Goal: Information Seeking & Learning: Learn about a topic

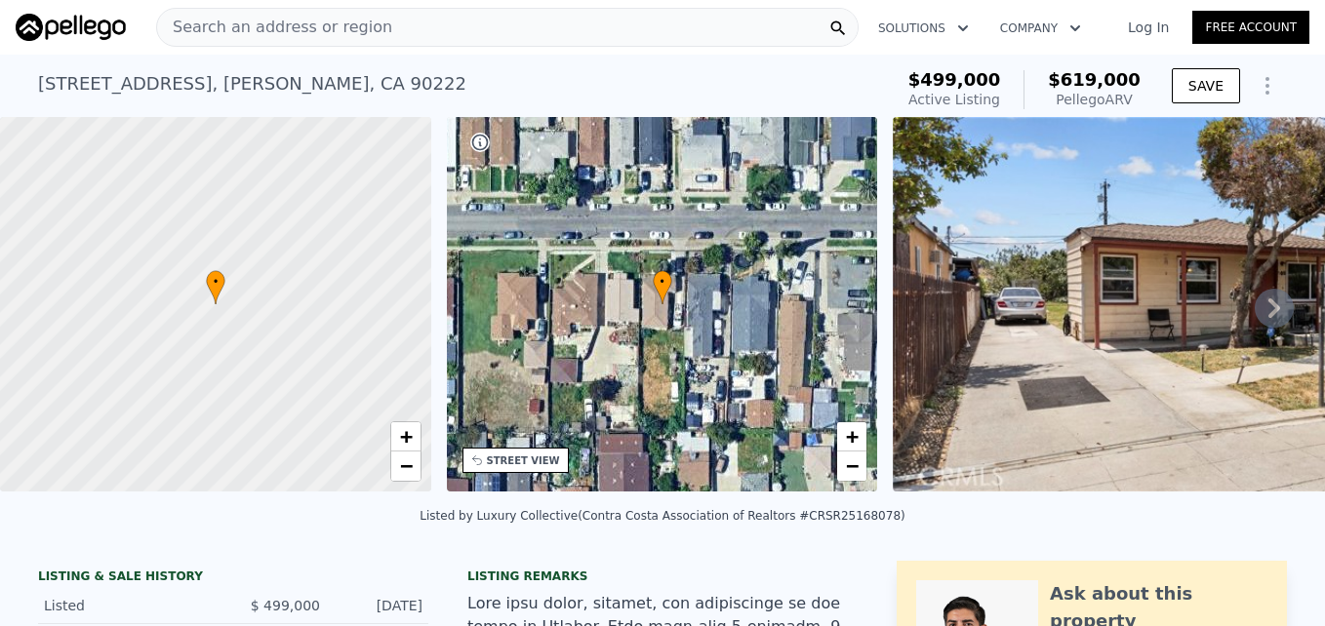
click at [407, 27] on div "Search an address or region" at bounding box center [507, 27] width 703 height 39
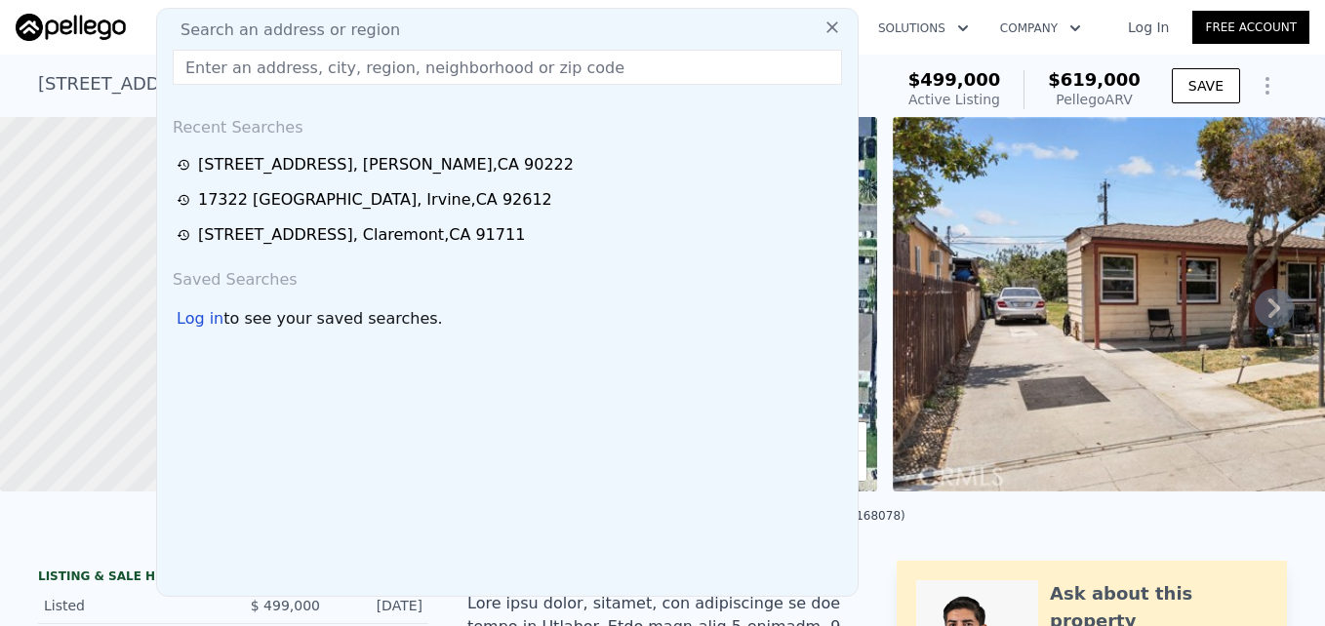
click at [389, 69] on input "text" at bounding box center [507, 67] width 669 height 35
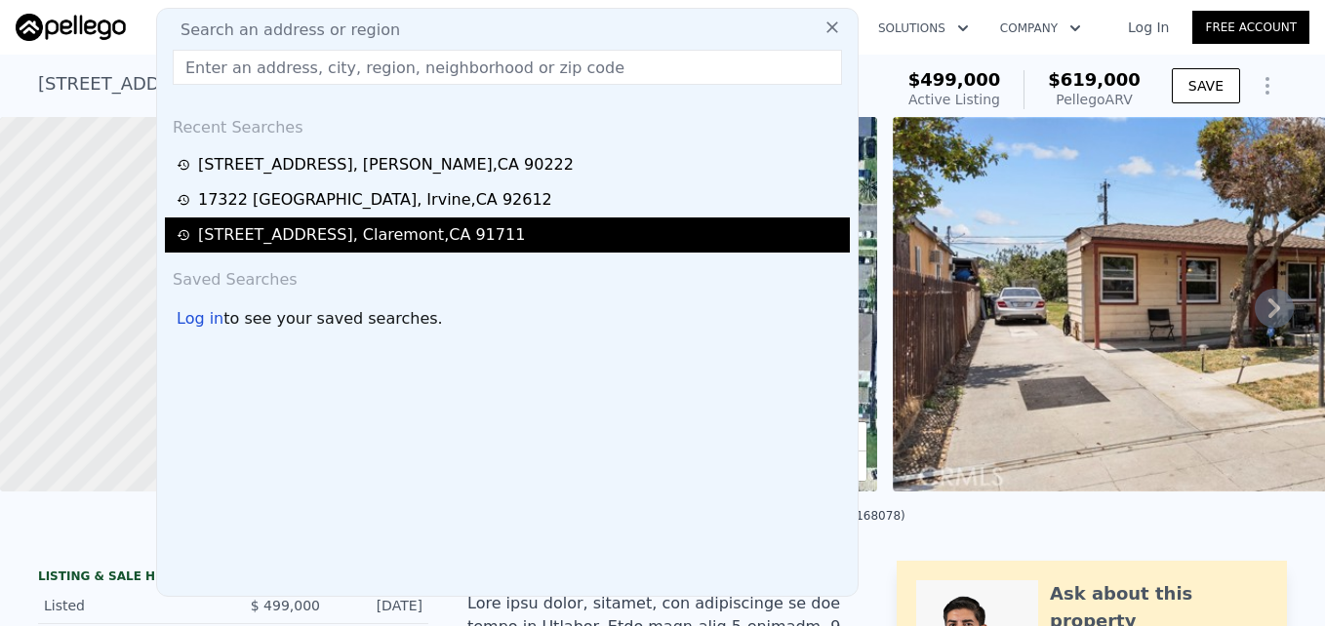
type input "DW25178480"
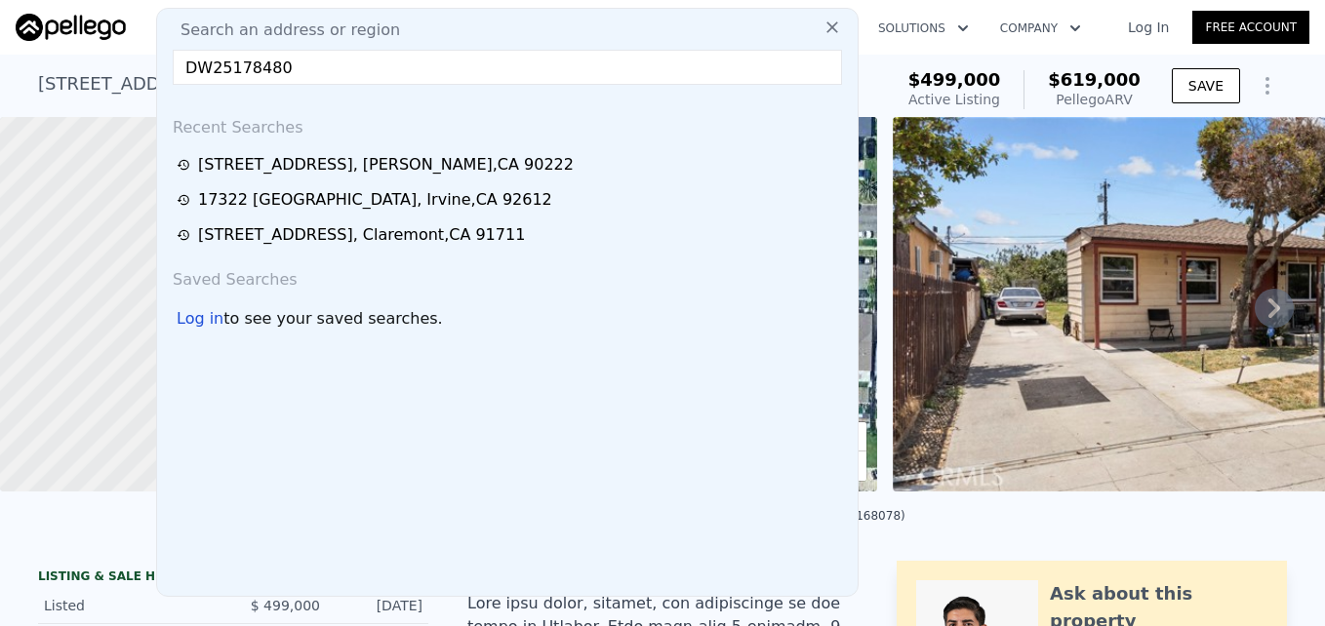
click at [350, 80] on input "DW25178480" at bounding box center [507, 67] width 669 height 35
click at [454, 53] on input "text" at bounding box center [507, 67] width 669 height 35
paste input "[STREET_ADDRESS][PERSON_NAME]"
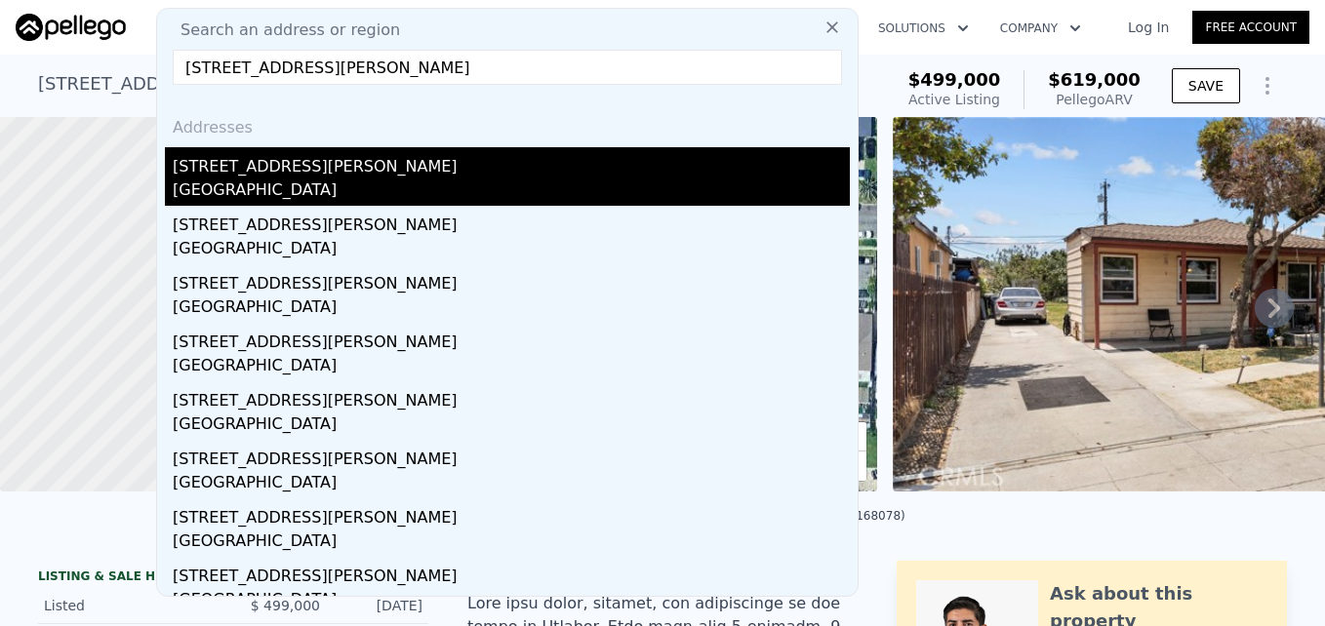
type input "[STREET_ADDRESS][PERSON_NAME]"
click at [451, 156] on div "[STREET_ADDRESS][PERSON_NAME]" at bounding box center [511, 162] width 677 height 31
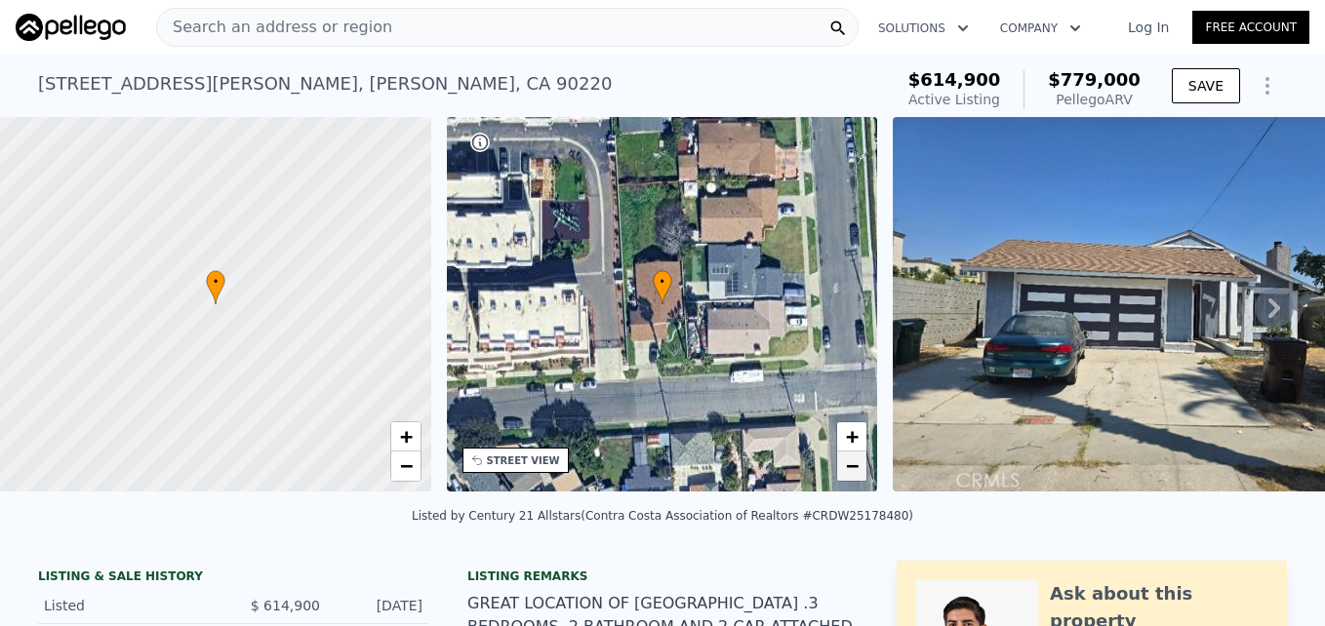
click at [851, 453] on link "−" at bounding box center [851, 466] width 29 height 29
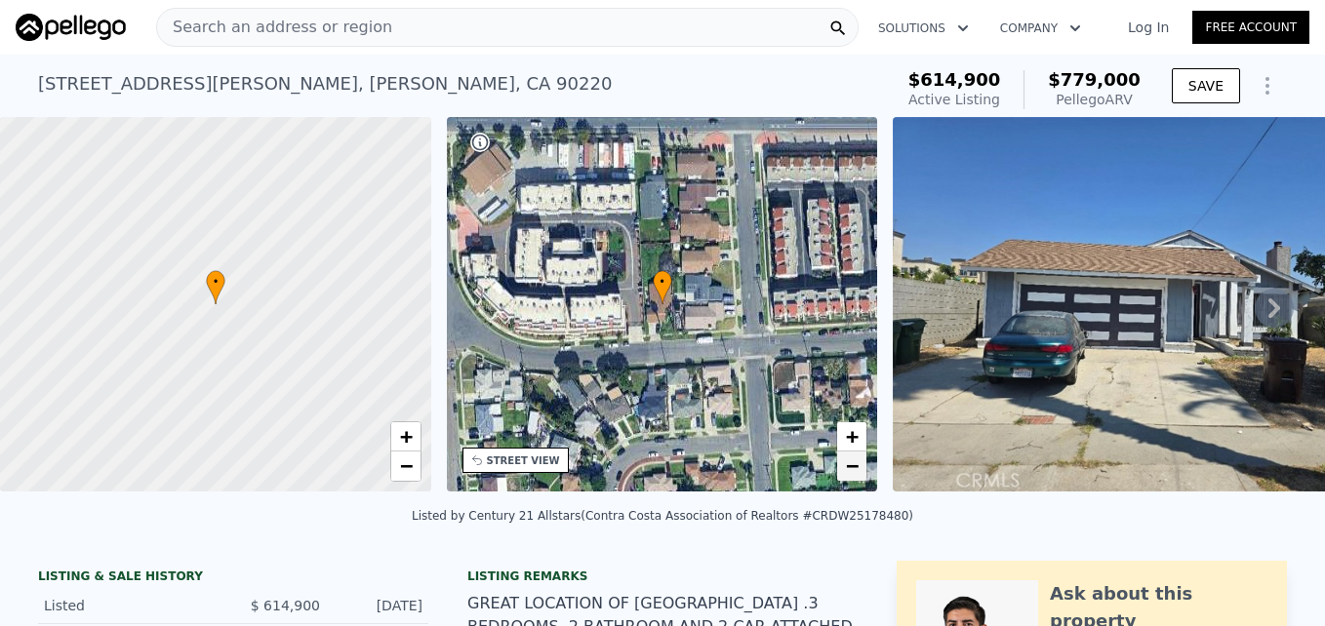
click at [851, 453] on link "−" at bounding box center [851, 466] width 29 height 29
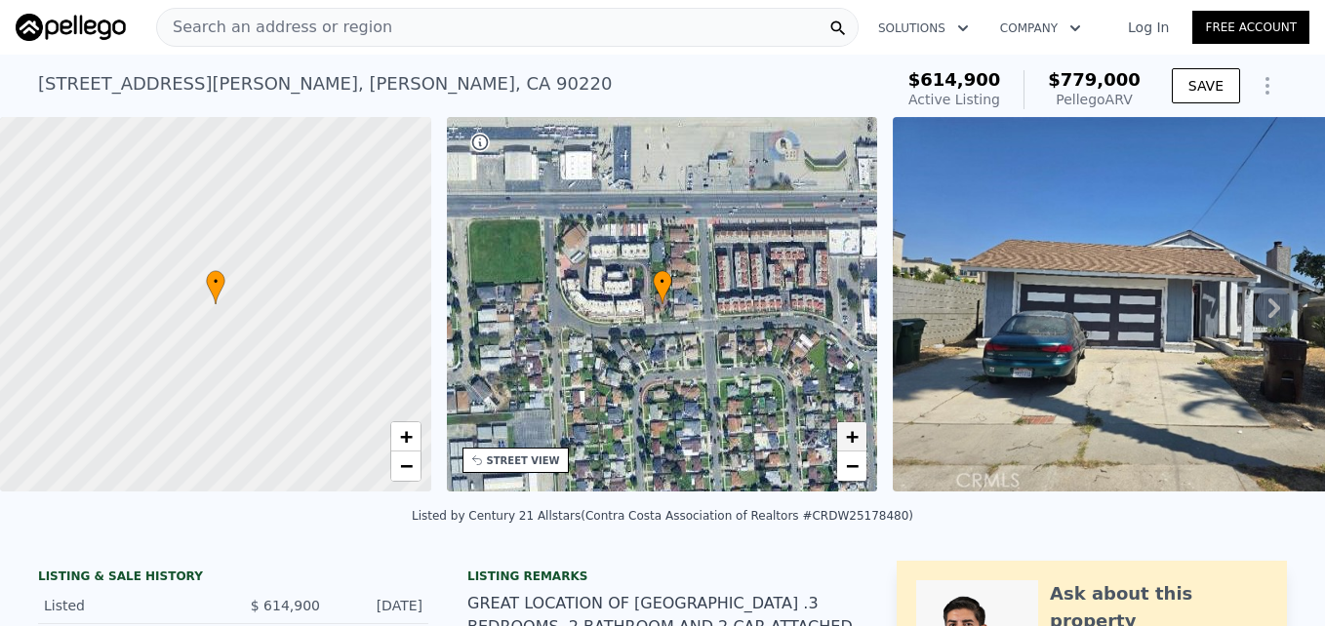
click at [846, 437] on span "+" at bounding box center [852, 436] width 13 height 24
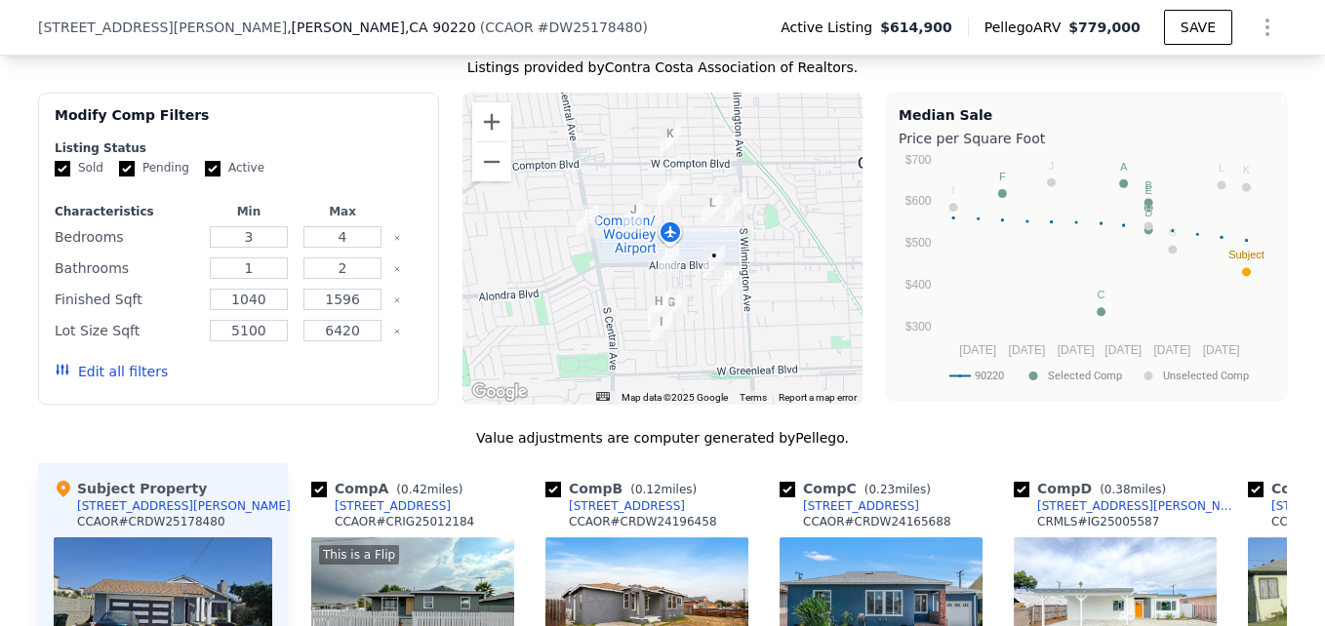
scroll to position [1576, 0]
click at [477, 142] on button "Zoom in" at bounding box center [491, 122] width 39 height 39
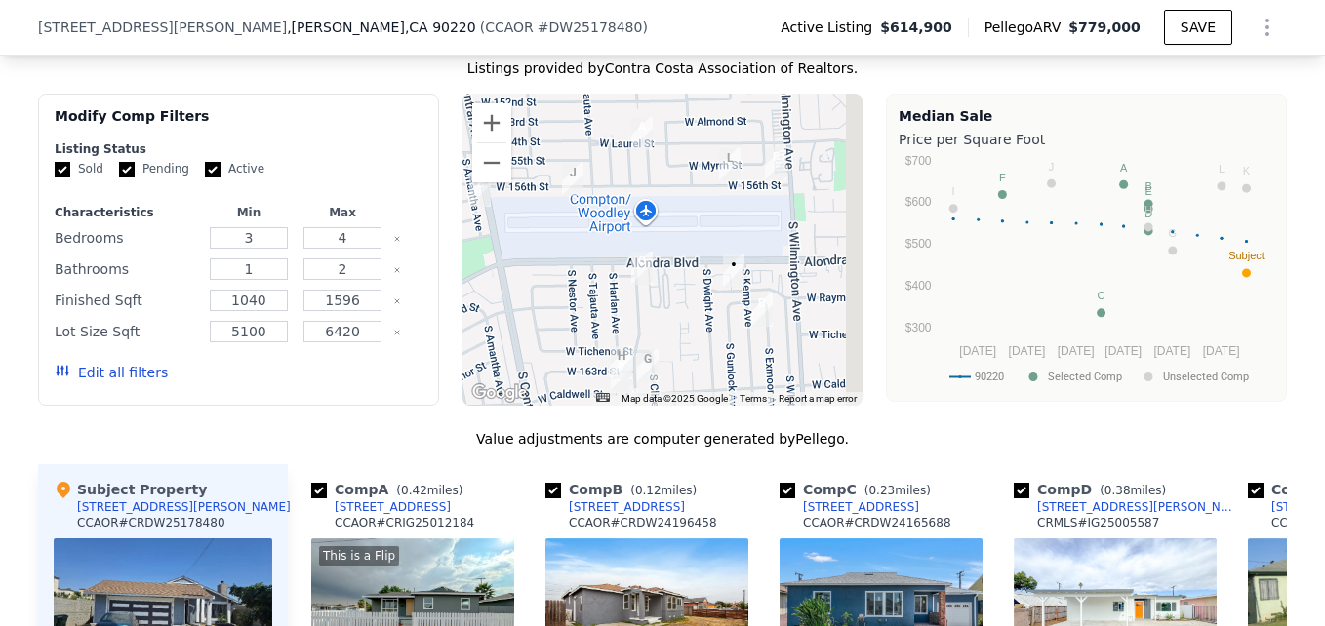
drag, startPoint x: 714, startPoint y: 290, endPoint x: 624, endPoint y: 216, distance: 117.2
click at [624, 216] on div at bounding box center [663, 250] width 401 height 312
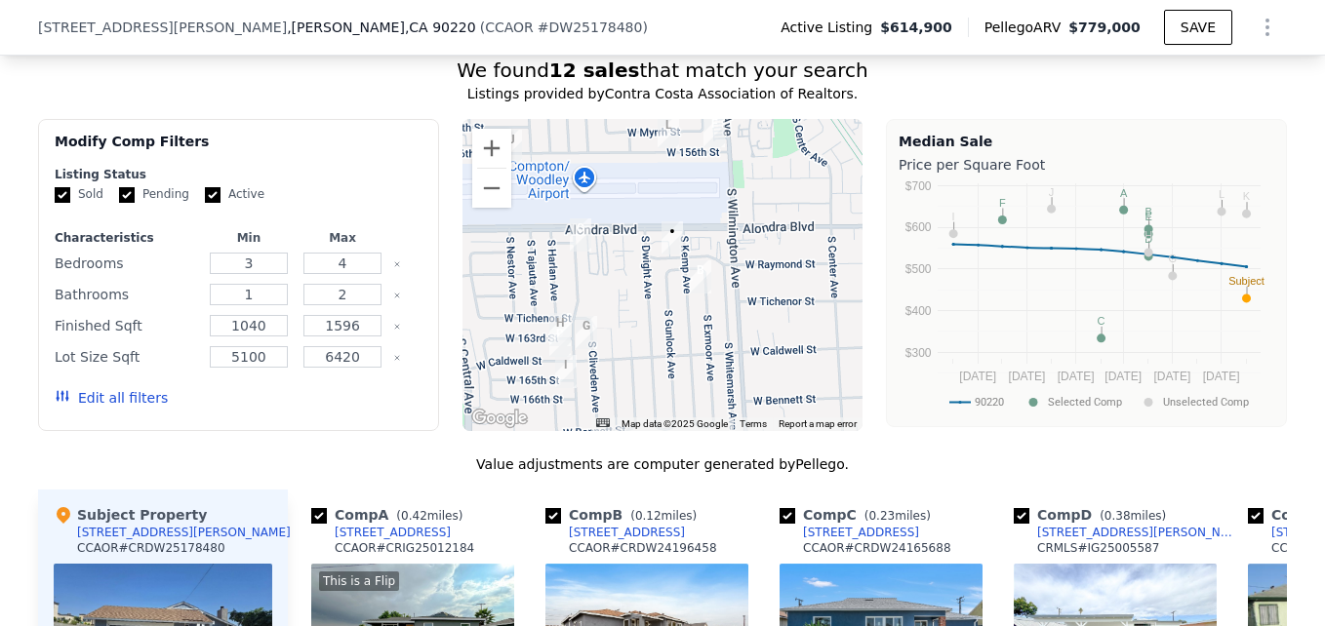
scroll to position [1550, 0]
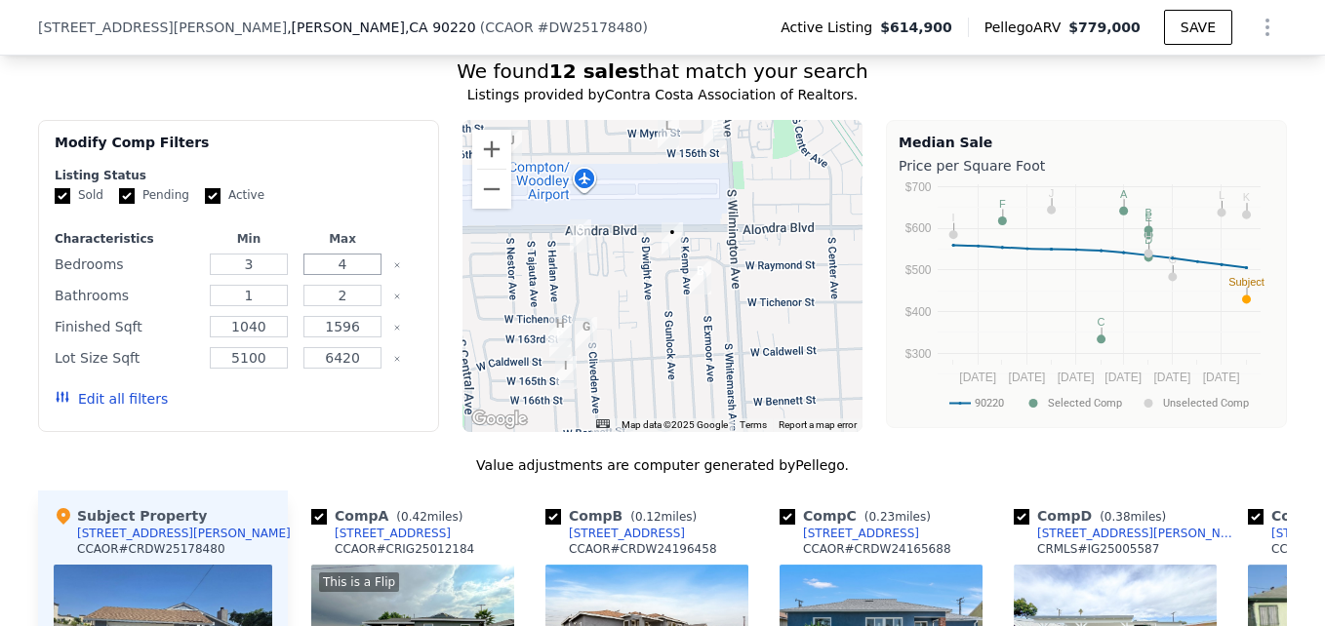
click at [352, 275] on input "4" at bounding box center [341, 264] width 77 height 21
type input "3"
click at [274, 385] on button "Update Search" at bounding box center [347, 398] width 147 height 27
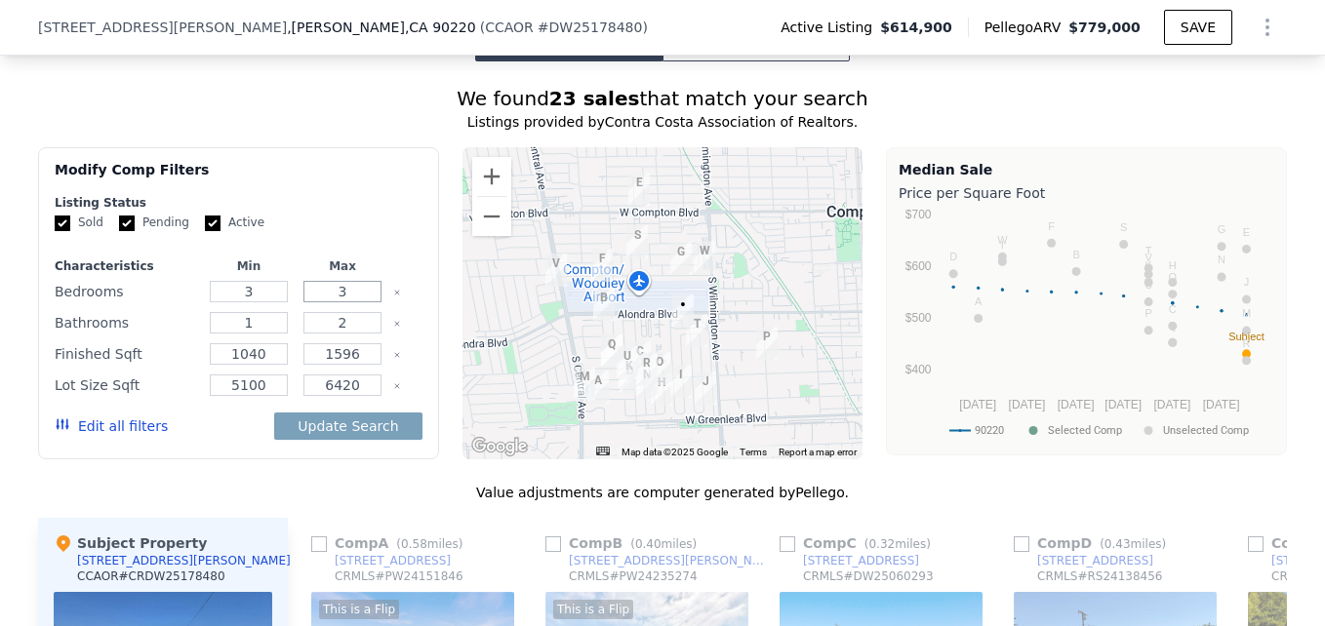
scroll to position [1521, 0]
type input "3"
click at [498, 191] on button "Zoom in" at bounding box center [491, 177] width 39 height 39
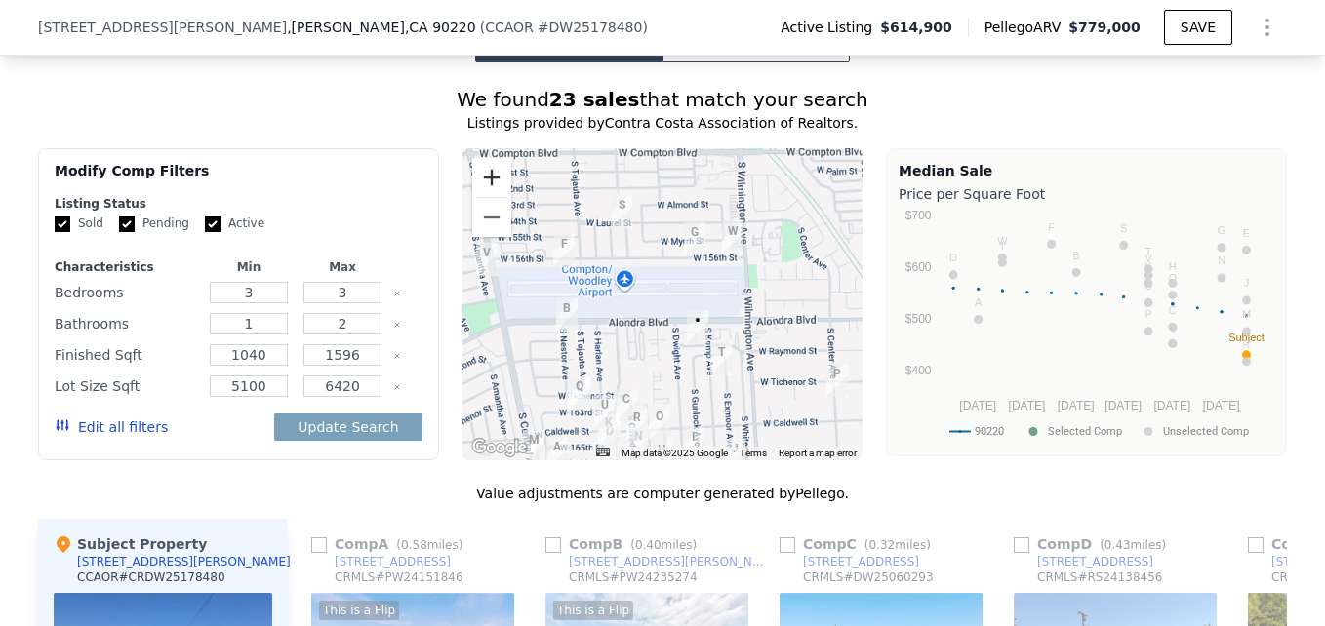
click at [498, 191] on button "Zoom in" at bounding box center [491, 177] width 39 height 39
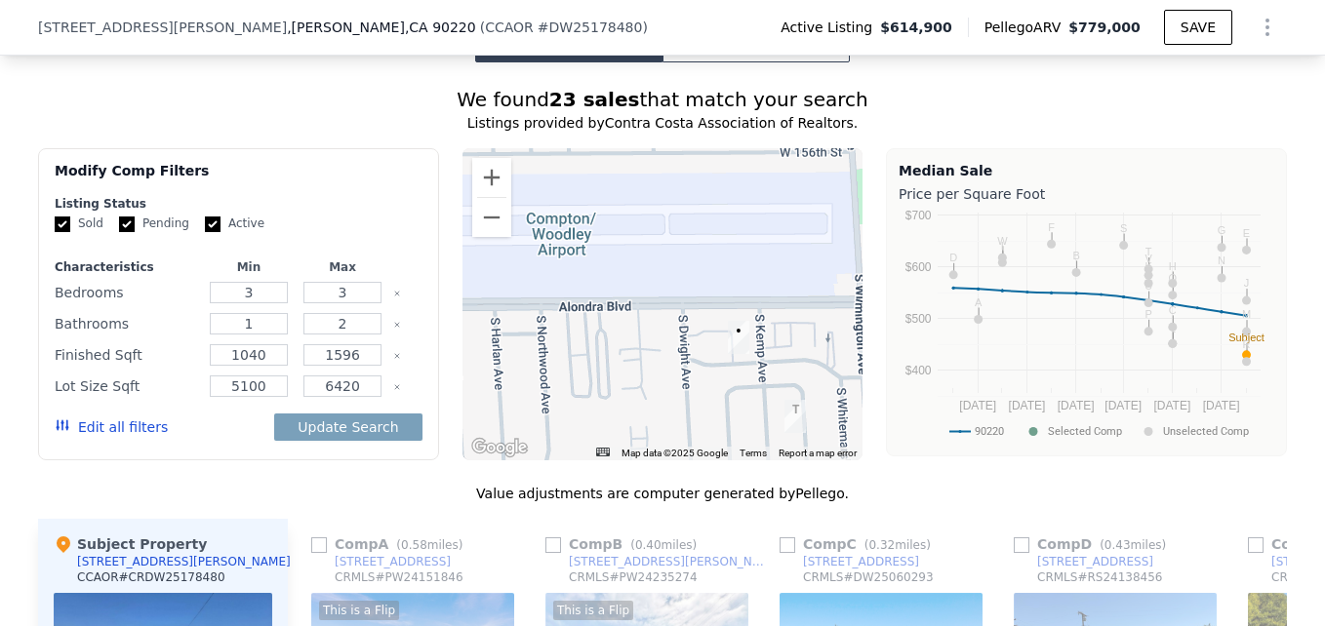
drag, startPoint x: 772, startPoint y: 346, endPoint x: 753, endPoint y: 217, distance: 131.1
click at [753, 217] on div at bounding box center [663, 304] width 401 height 312
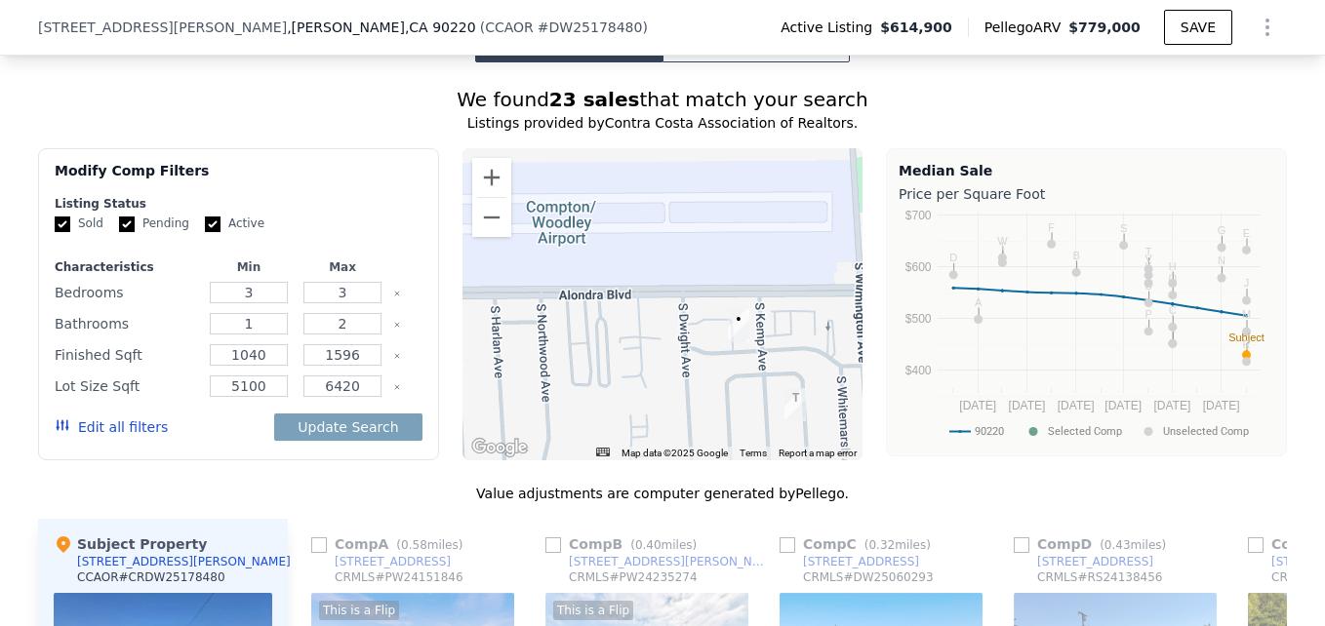
click at [780, 352] on div at bounding box center [663, 304] width 401 height 312
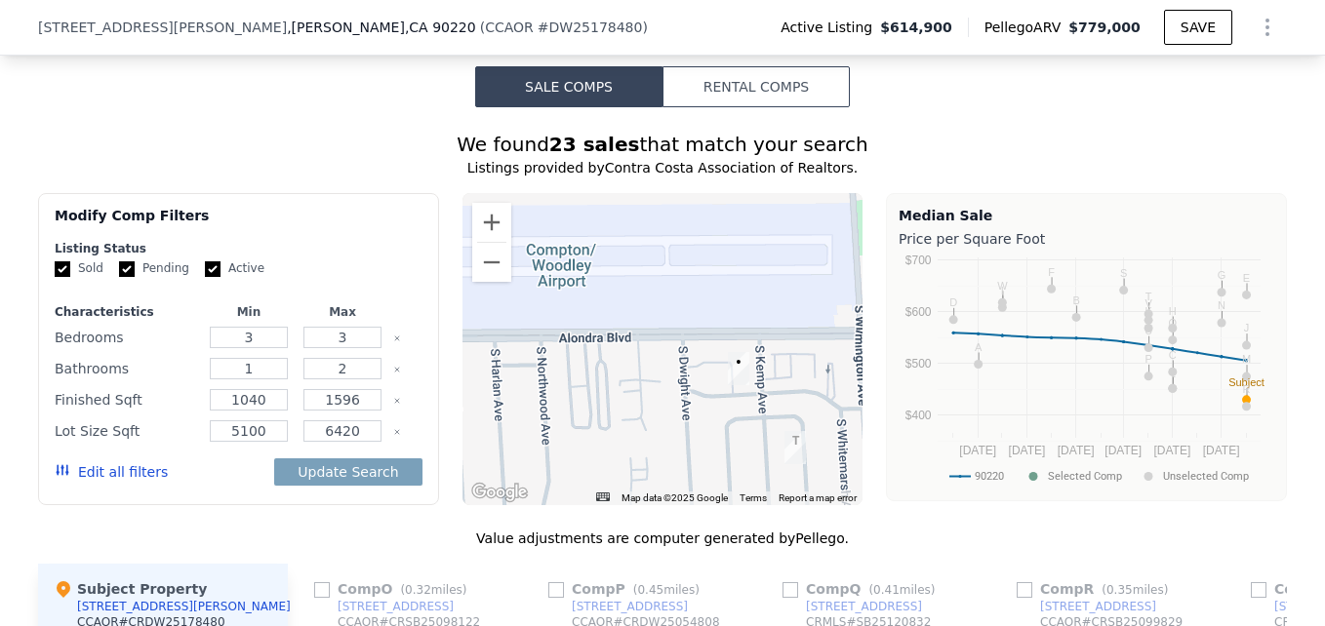
scroll to position [1475, 0]
click at [478, 283] on button "Zoom out" at bounding box center [491, 263] width 39 height 39
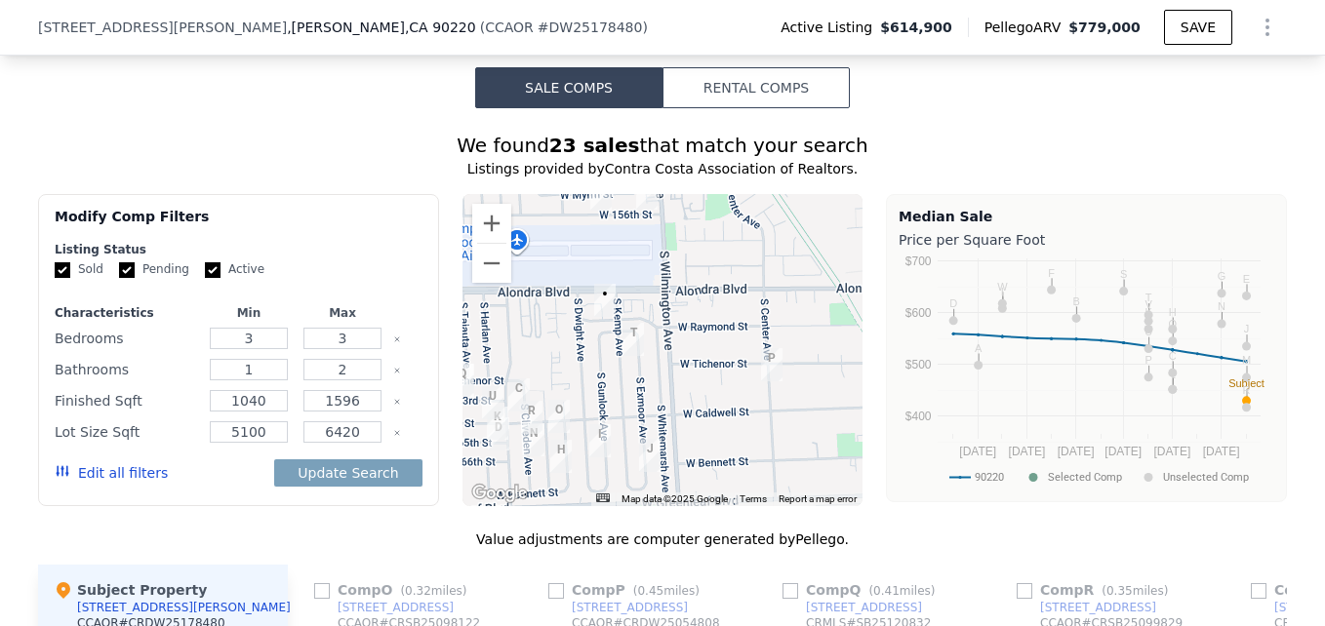
drag, startPoint x: 604, startPoint y: 320, endPoint x: 514, endPoint y: 304, distance: 91.1
click at [514, 304] on div at bounding box center [663, 350] width 401 height 312
click at [482, 236] on button "Zoom in" at bounding box center [491, 223] width 39 height 39
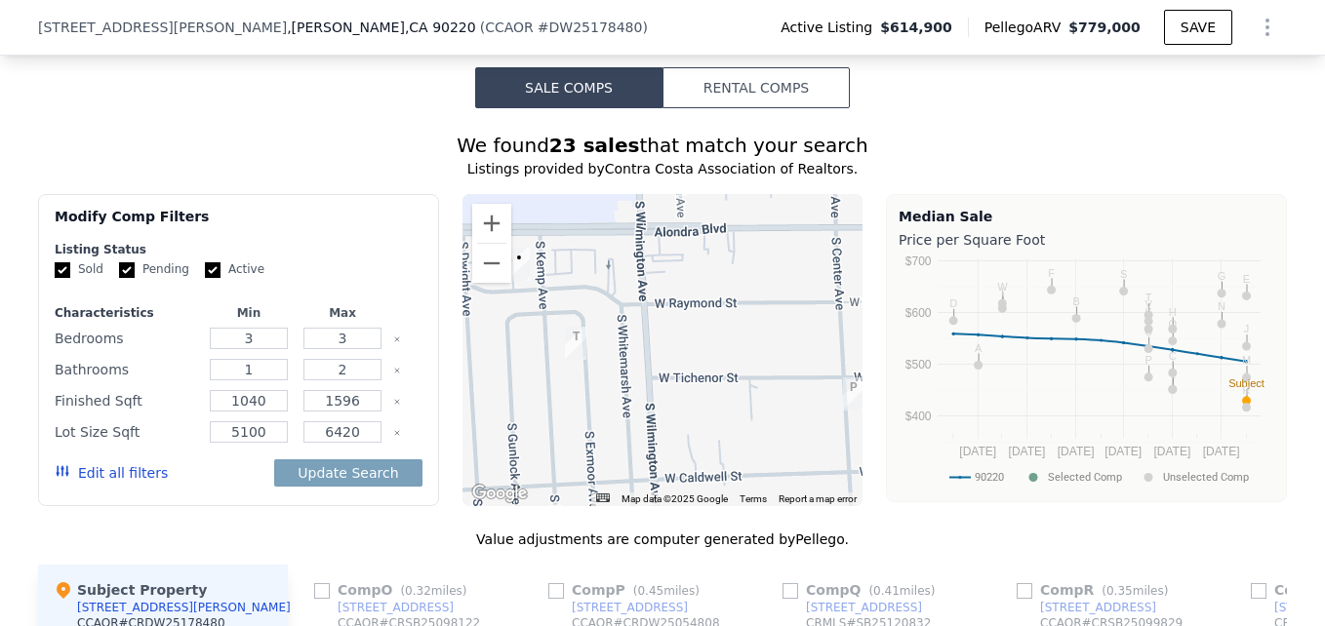
drag, startPoint x: 752, startPoint y: 387, endPoint x: 714, endPoint y: 385, distance: 38.1
click at [714, 385] on div at bounding box center [663, 350] width 401 height 312
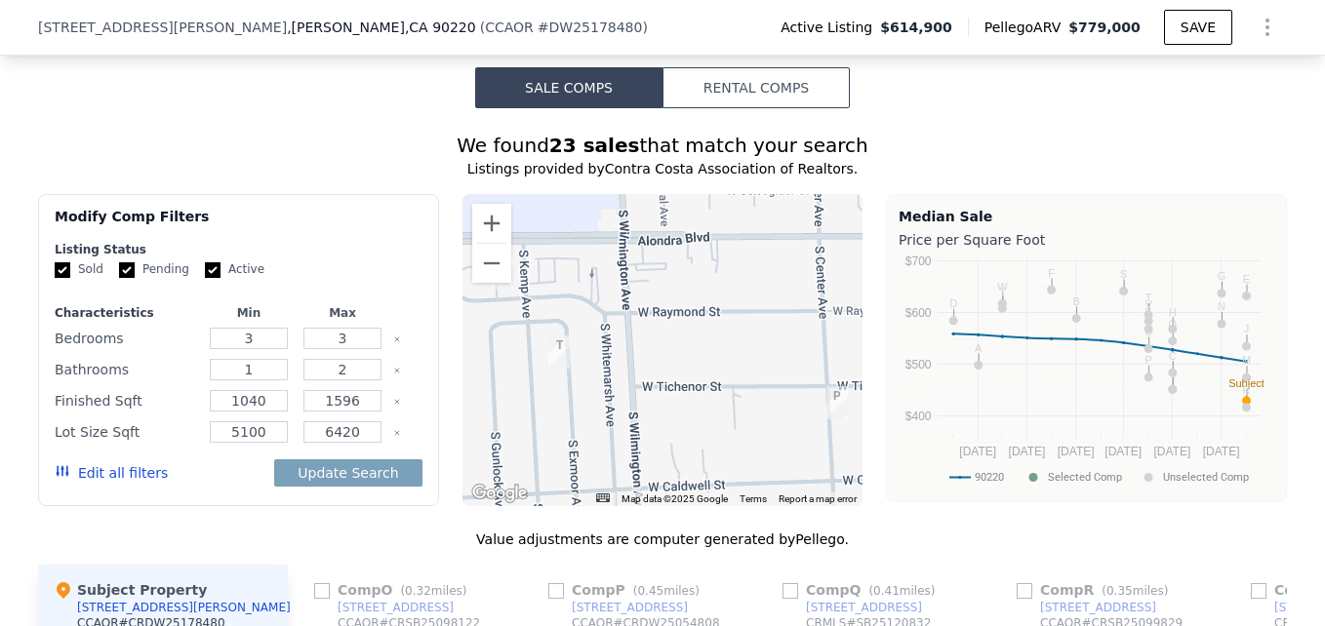
drag, startPoint x: 714, startPoint y: 385, endPoint x: 691, endPoint y: 393, distance: 24.7
click at [691, 393] on div at bounding box center [663, 350] width 401 height 312
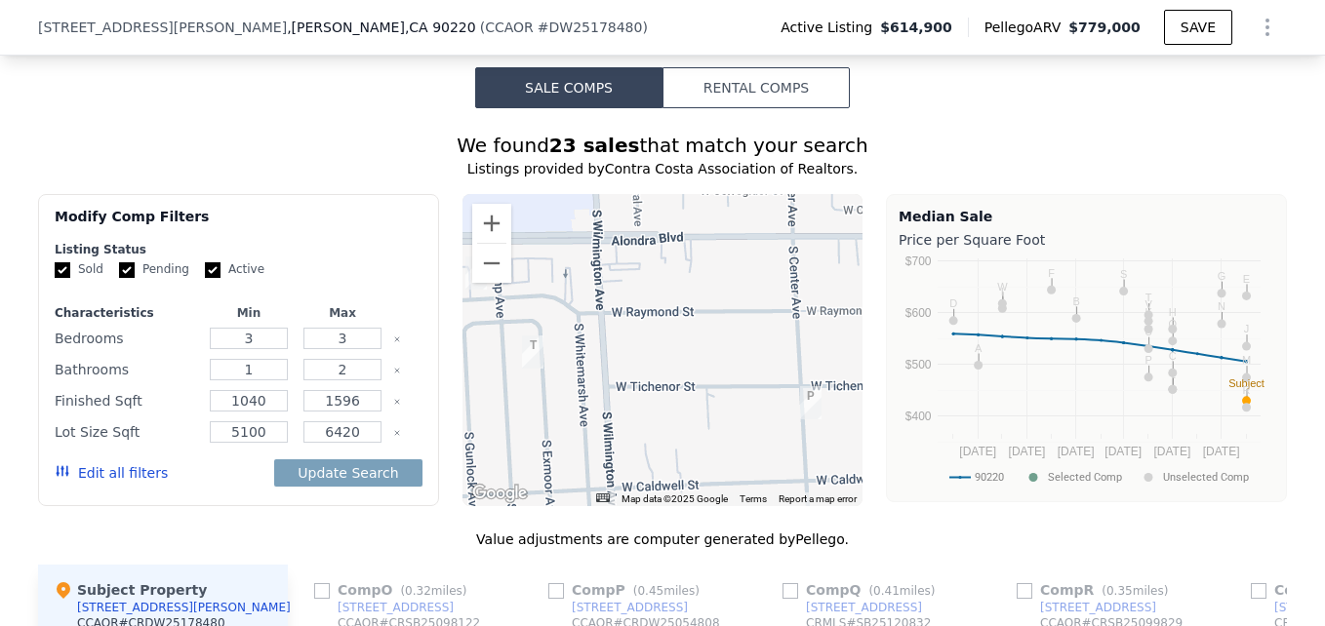
drag, startPoint x: 709, startPoint y: 425, endPoint x: 678, endPoint y: 426, distance: 31.2
click at [678, 426] on div at bounding box center [663, 350] width 401 height 312
click at [780, 383] on div at bounding box center [663, 350] width 401 height 312
click at [487, 283] on button "Zoom out" at bounding box center [491, 263] width 39 height 39
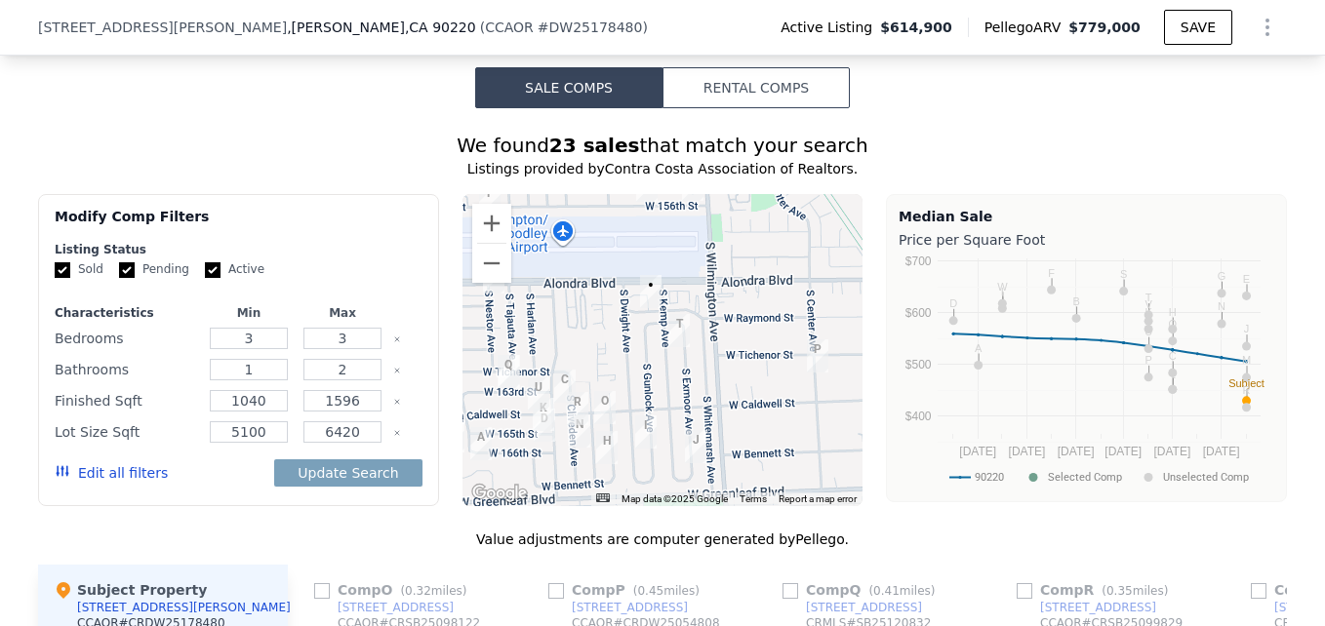
drag, startPoint x: 667, startPoint y: 409, endPoint x: 750, endPoint y: 397, distance: 83.8
click at [750, 397] on div at bounding box center [663, 350] width 401 height 312
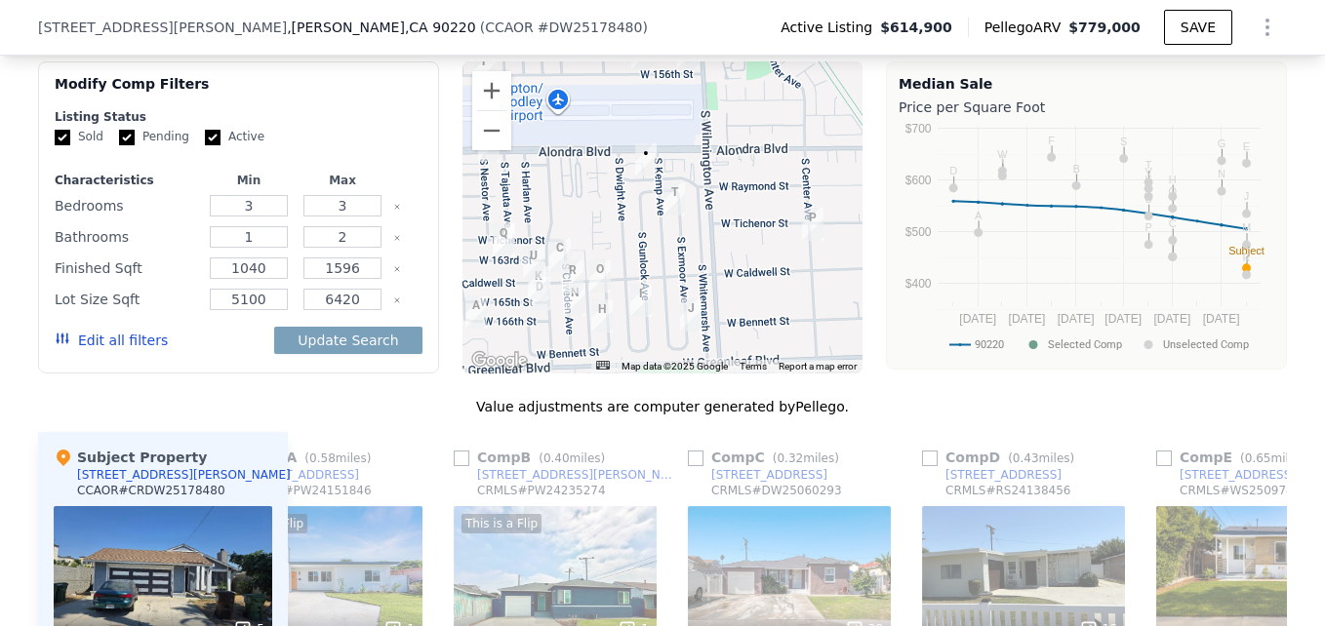
scroll to position [1599, 0]
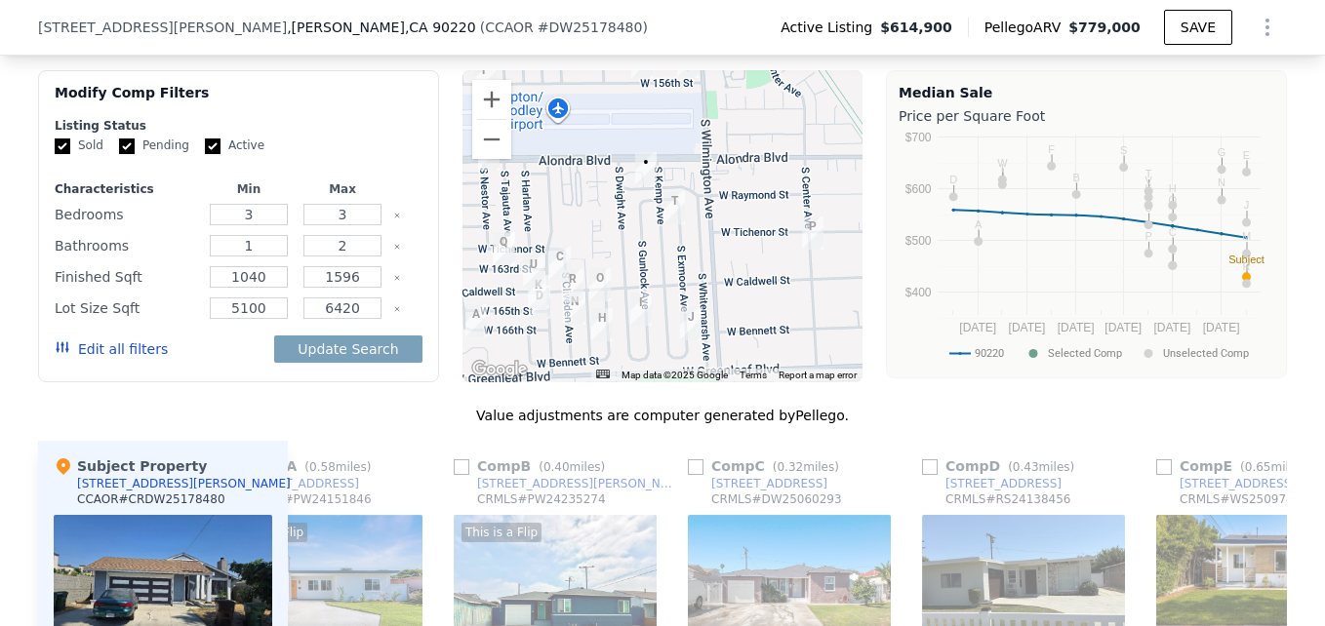
click at [454, 475] on input "checkbox" at bounding box center [462, 468] width 16 height 16
checkbox input "true"
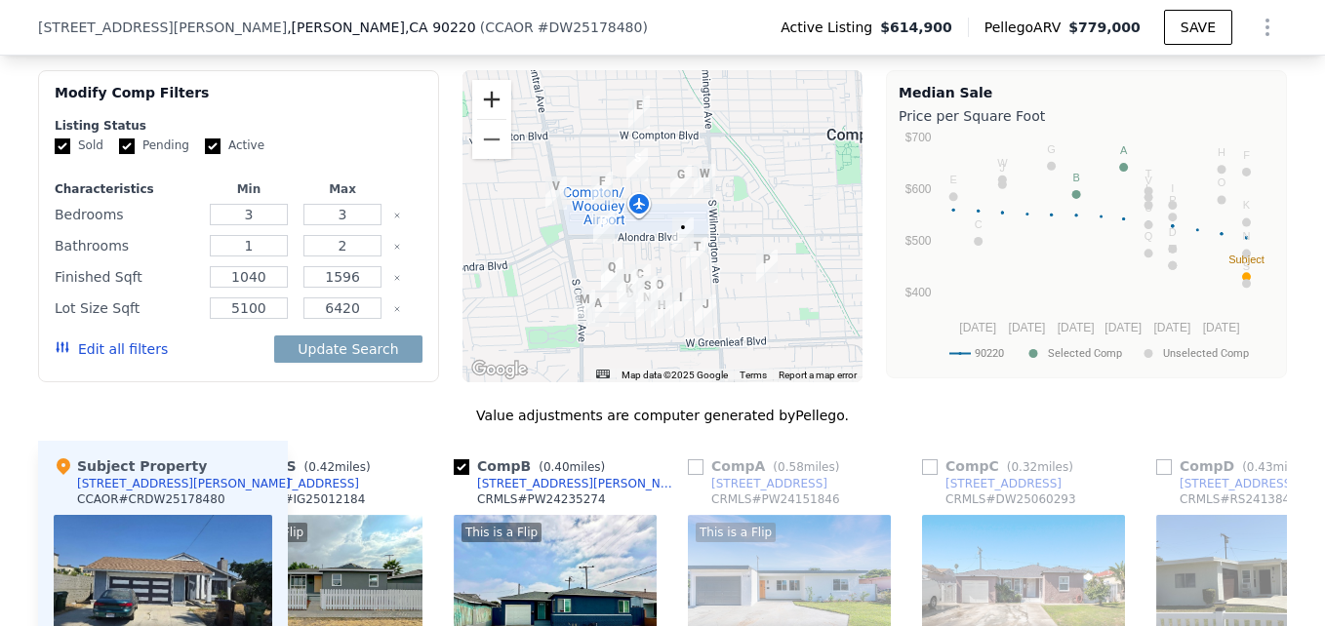
click at [490, 116] on button "Zoom in" at bounding box center [491, 99] width 39 height 39
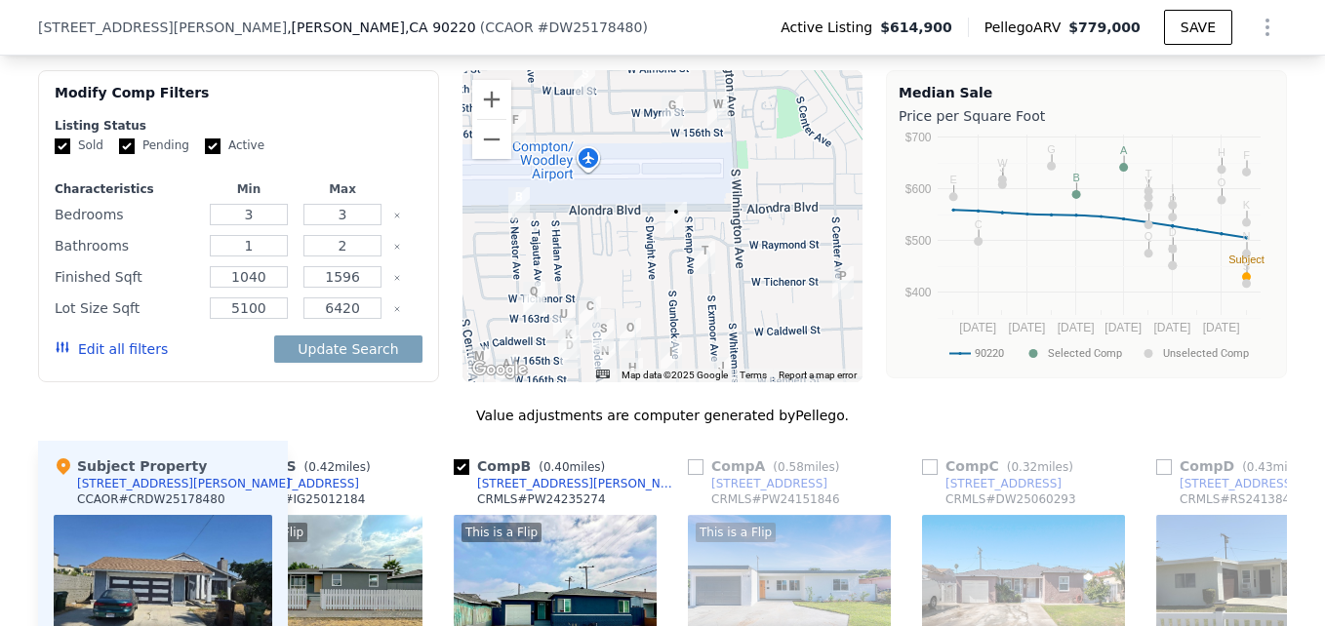
drag, startPoint x: 709, startPoint y: 298, endPoint x: 680, endPoint y: 258, distance: 49.6
click at [680, 258] on div at bounding box center [663, 226] width 401 height 312
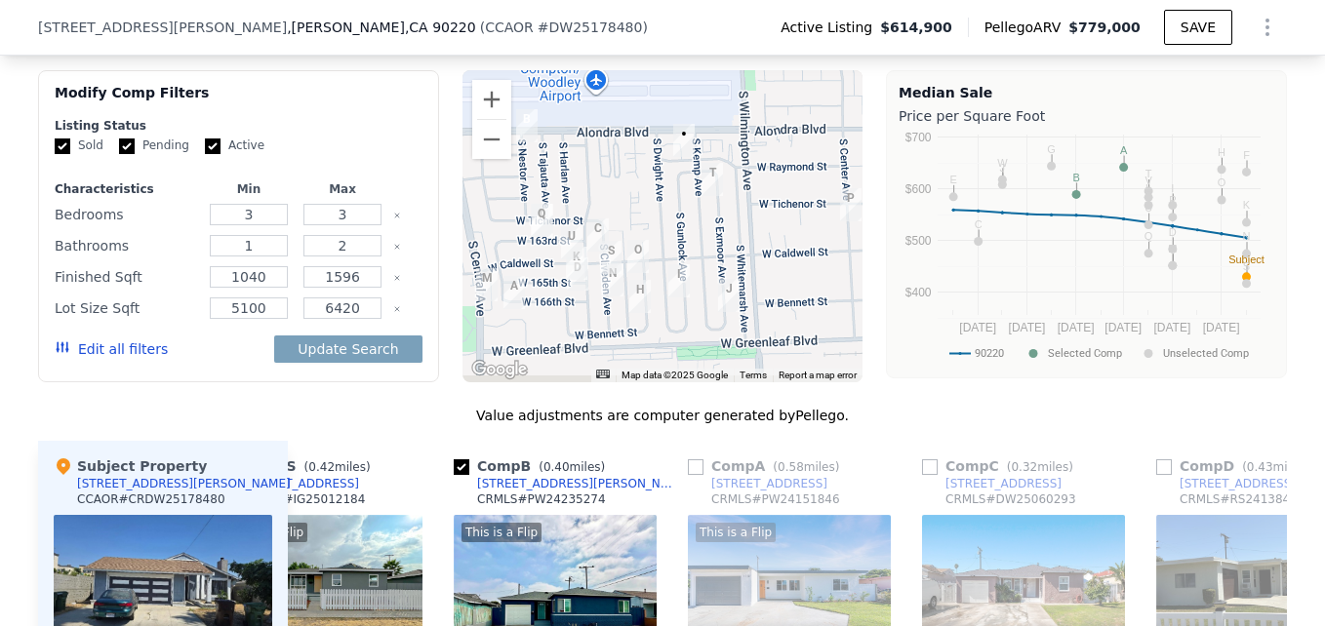
drag, startPoint x: 672, startPoint y: 303, endPoint x: 674, endPoint y: 166, distance: 137.6
click at [674, 166] on div at bounding box center [663, 226] width 401 height 312
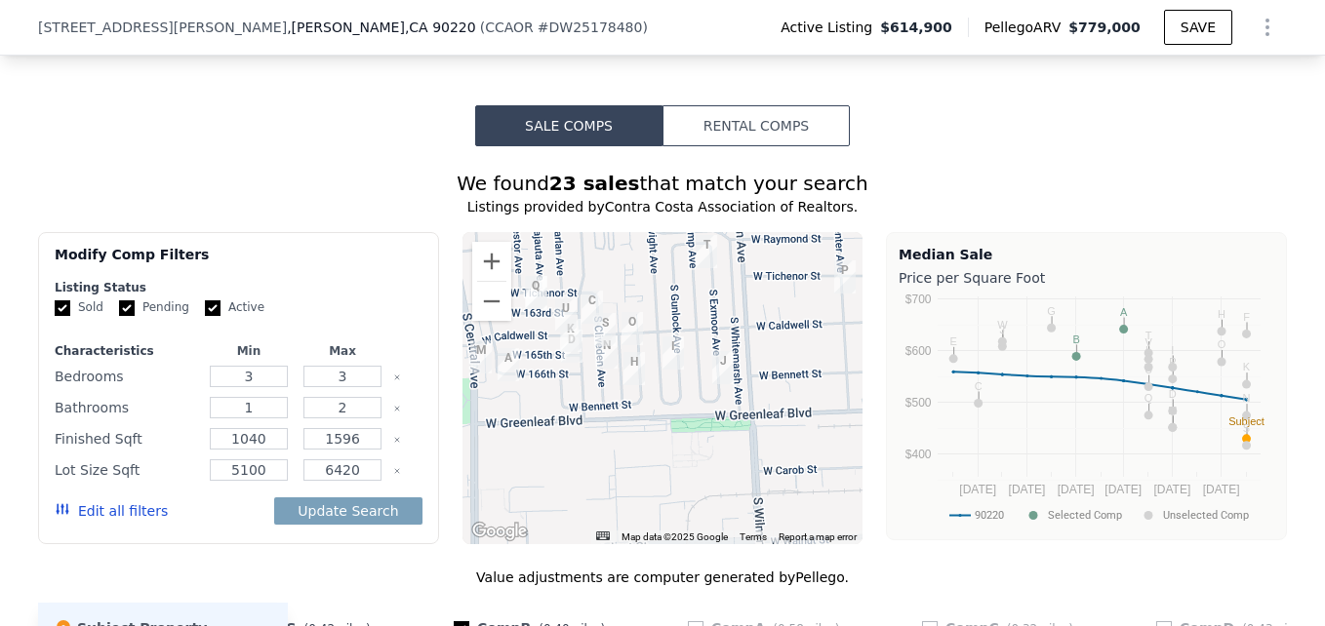
scroll to position [1435, 0]
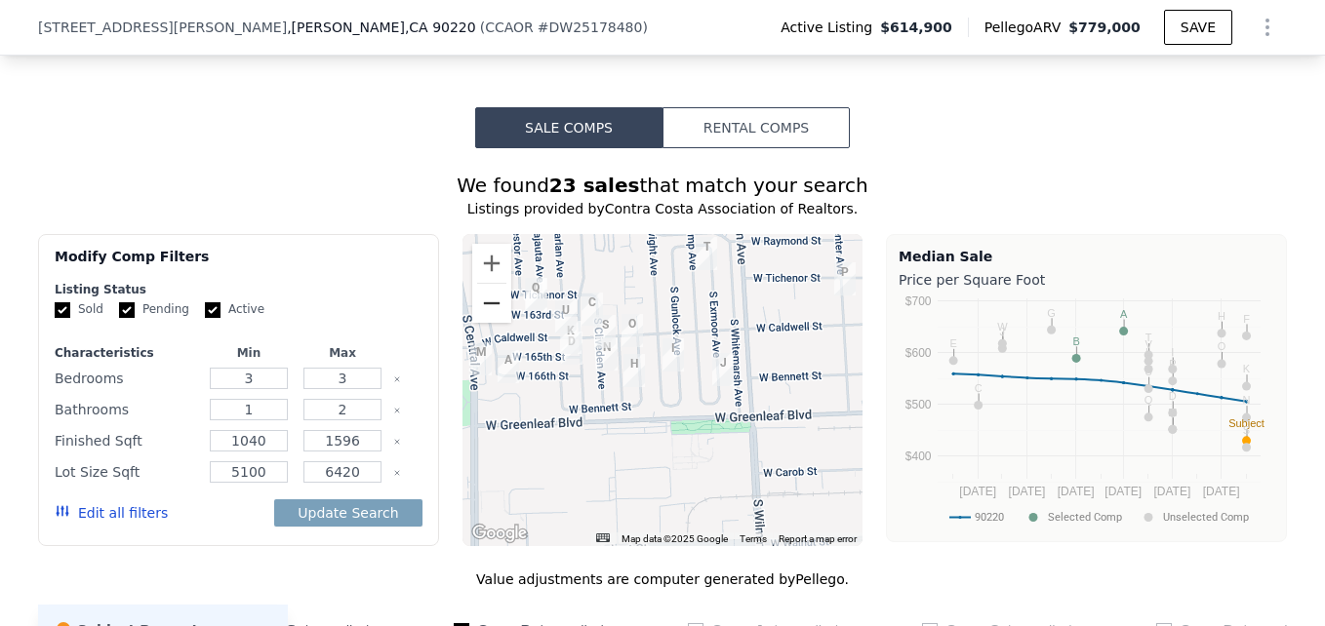
click at [486, 323] on button "Zoom out" at bounding box center [491, 303] width 39 height 39
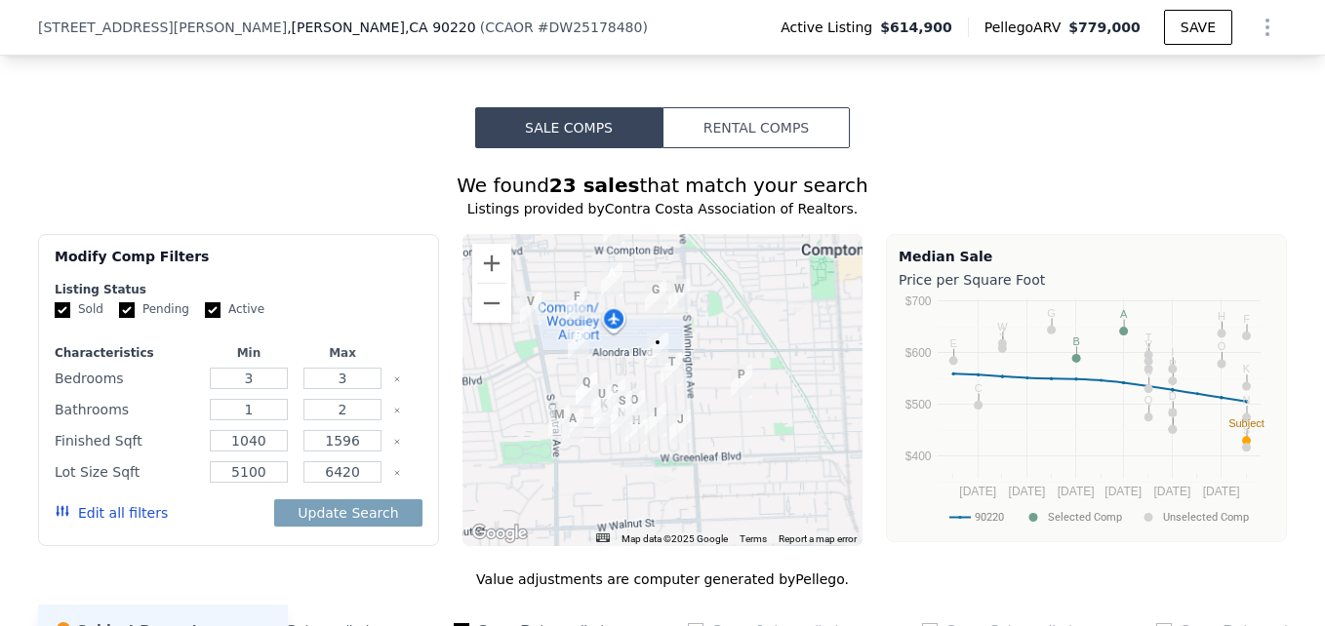
drag, startPoint x: 643, startPoint y: 343, endPoint x: 620, endPoint y: 439, distance: 98.5
click at [620, 439] on div at bounding box center [663, 390] width 401 height 312
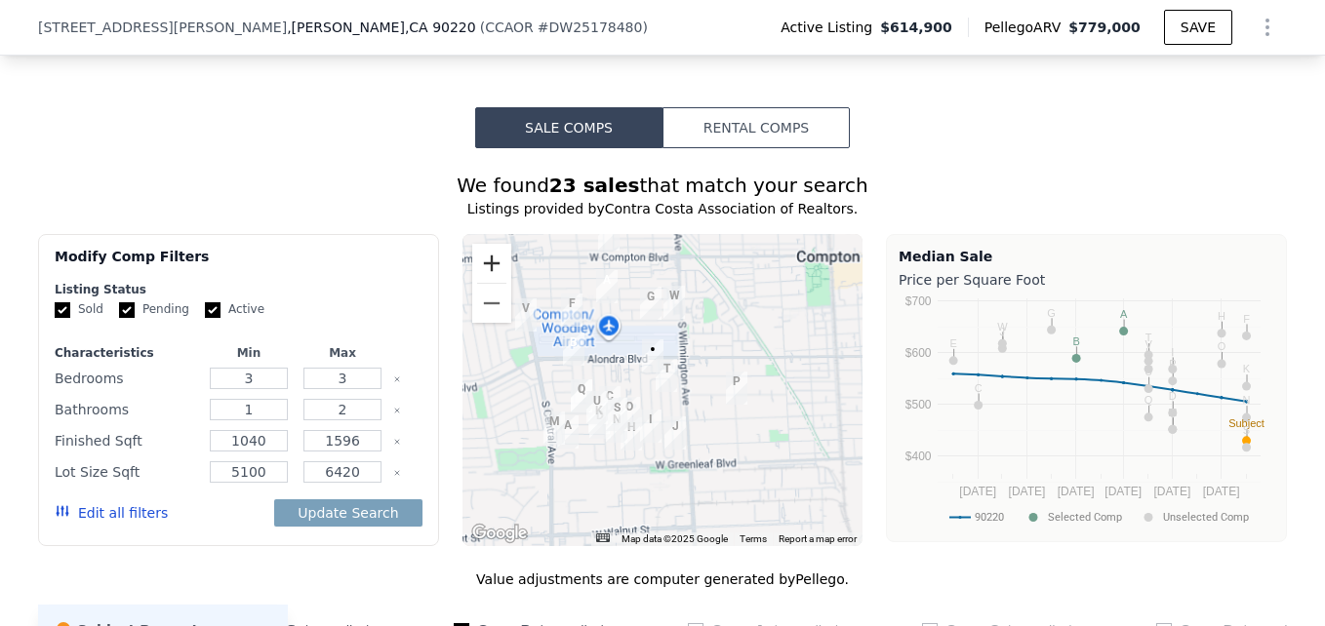
click at [486, 274] on button "Zoom in" at bounding box center [491, 263] width 39 height 39
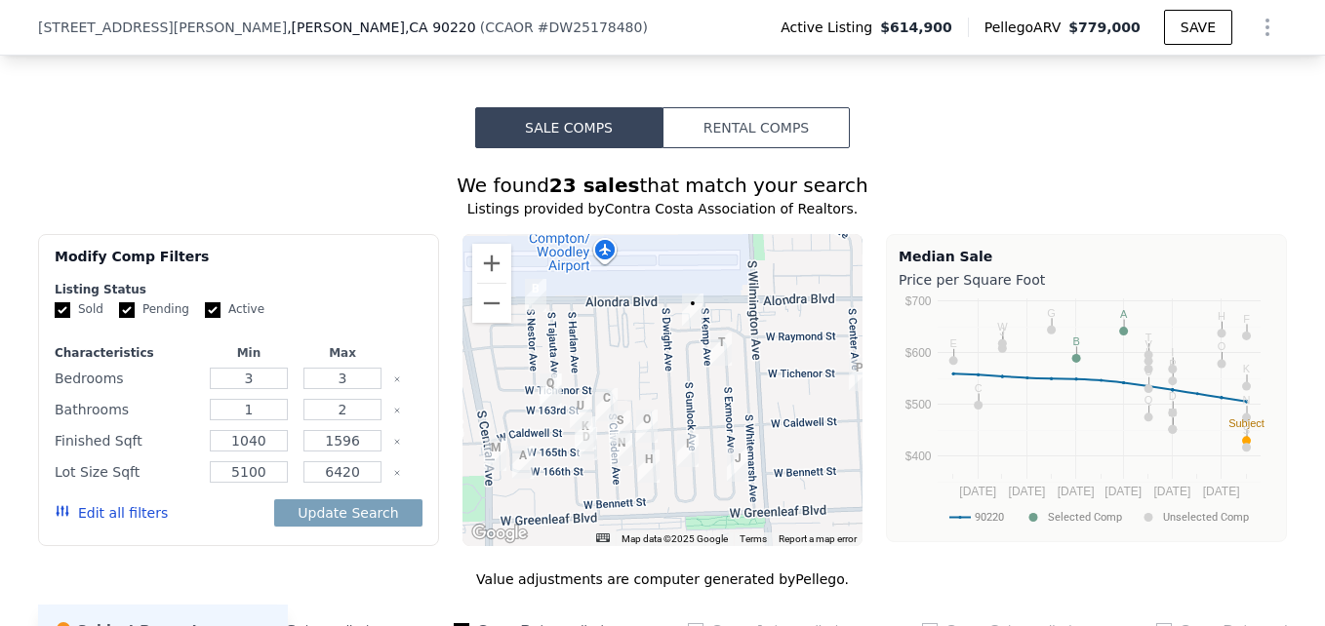
drag, startPoint x: 704, startPoint y: 485, endPoint x: 755, endPoint y: 455, distance: 59.9
click at [755, 455] on div at bounding box center [663, 390] width 401 height 312
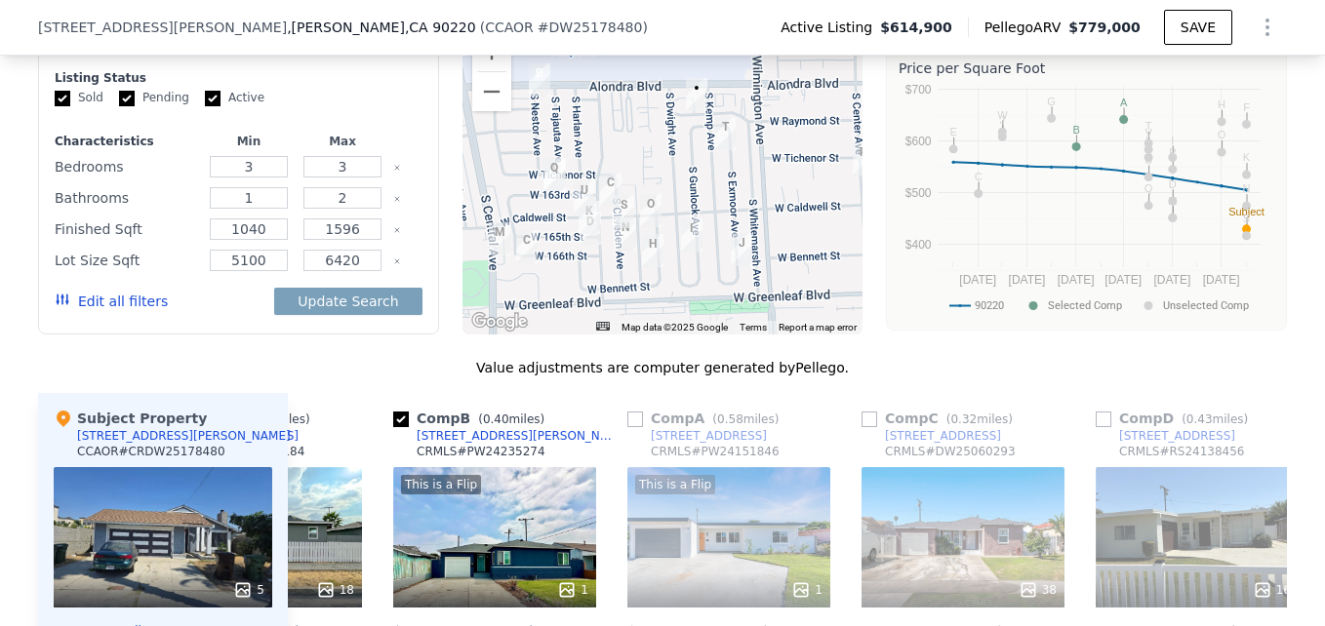
scroll to position [1646, 0]
click at [634, 428] on input "checkbox" at bounding box center [635, 421] width 16 height 16
checkbox input "true"
click at [409, 428] on input "checkbox" at bounding box center [401, 421] width 16 height 16
checkbox input "false"
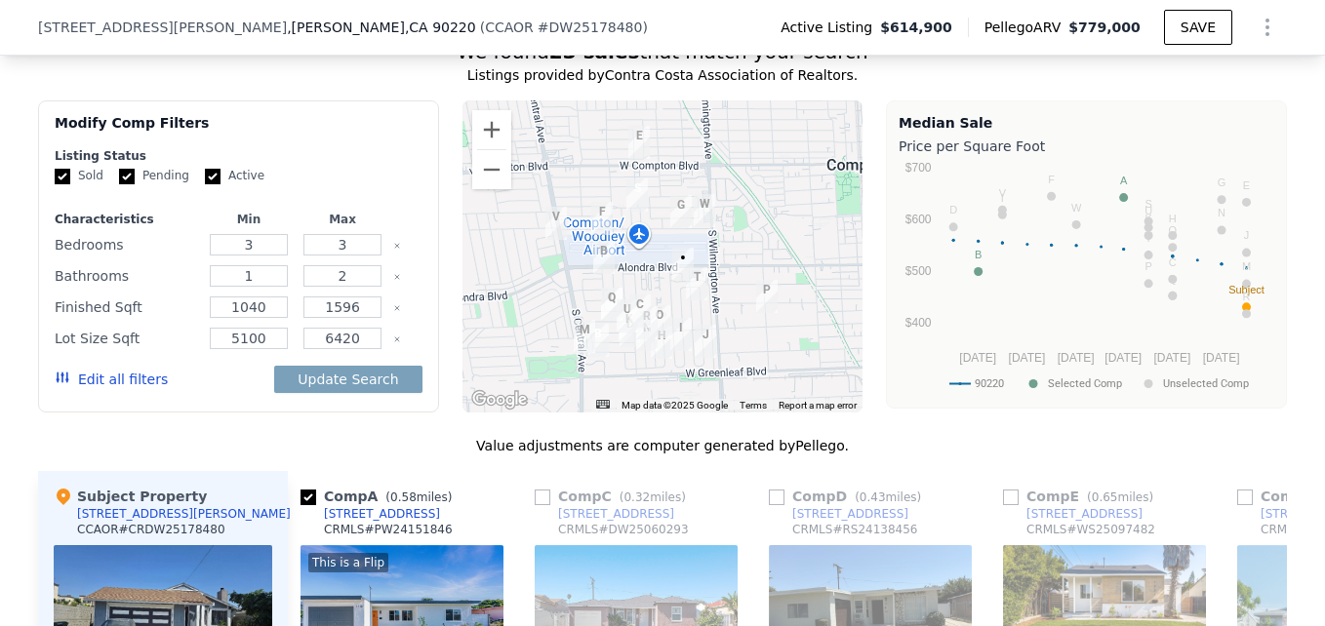
scroll to position [1565, 0]
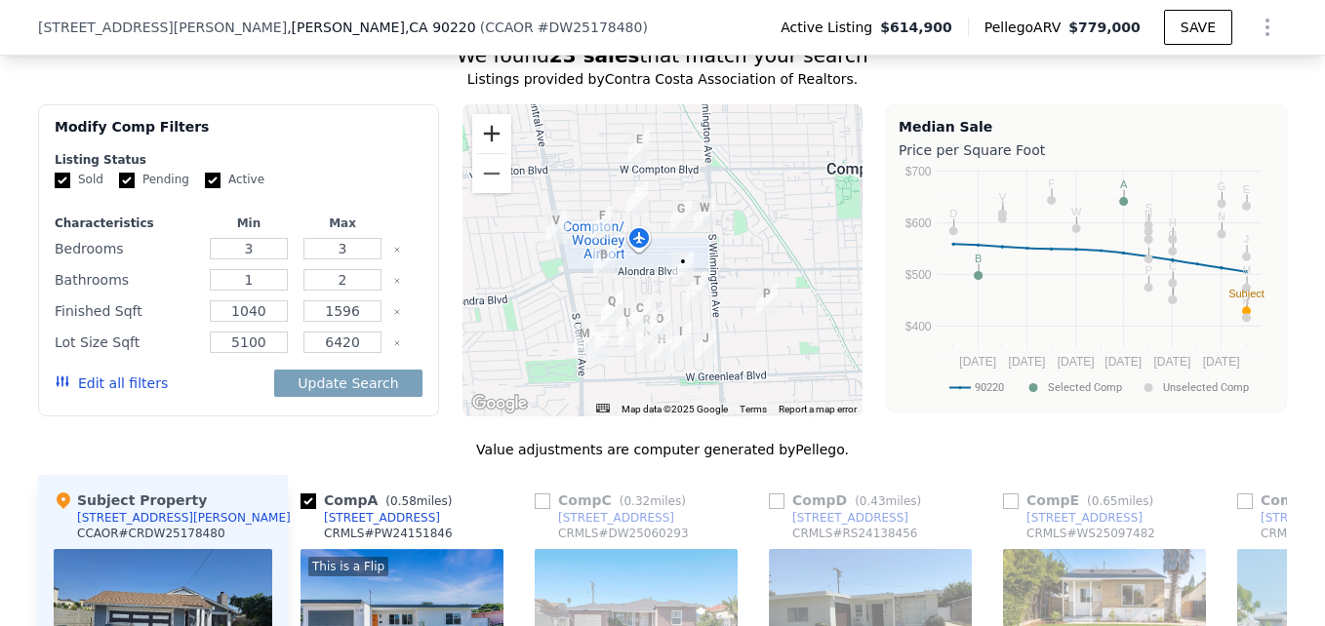
click at [482, 141] on button "Zoom in" at bounding box center [491, 133] width 39 height 39
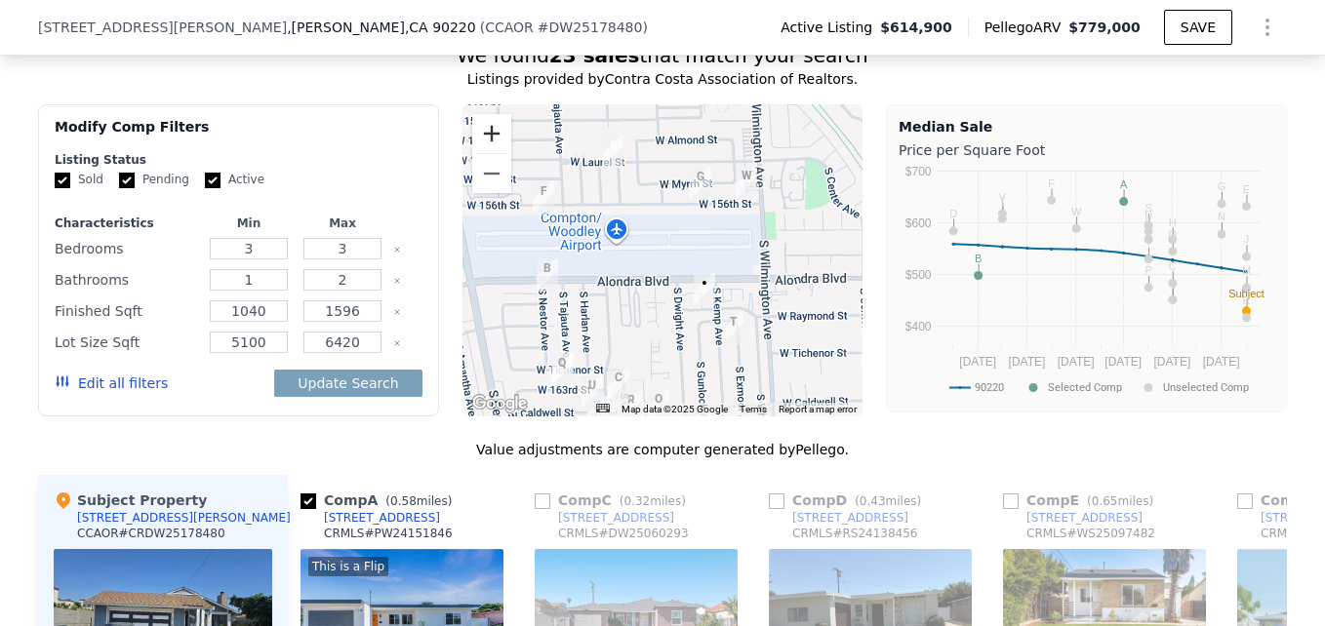
click at [482, 141] on button "Zoom in" at bounding box center [491, 133] width 39 height 39
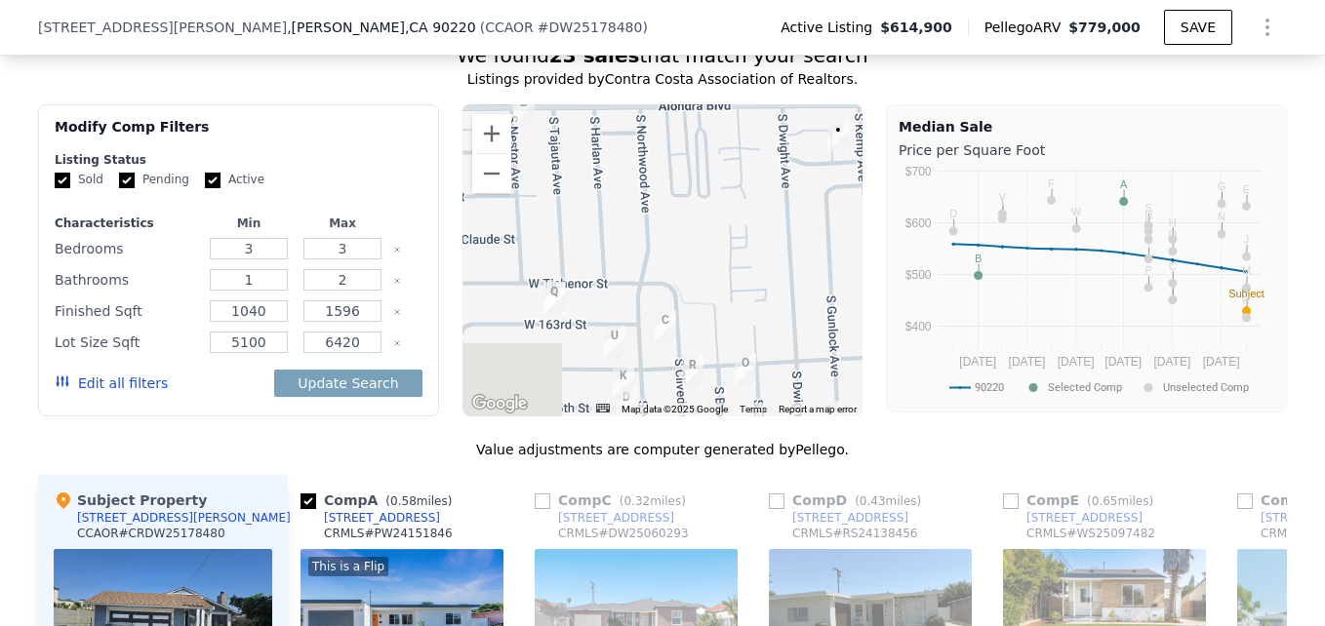
drag, startPoint x: 597, startPoint y: 329, endPoint x: 702, endPoint y: 89, distance: 261.8
click at [702, 89] on div "We found 23 sales that match your search Listings provided by Contra Costa Asso…" at bounding box center [662, 590] width 1249 height 1096
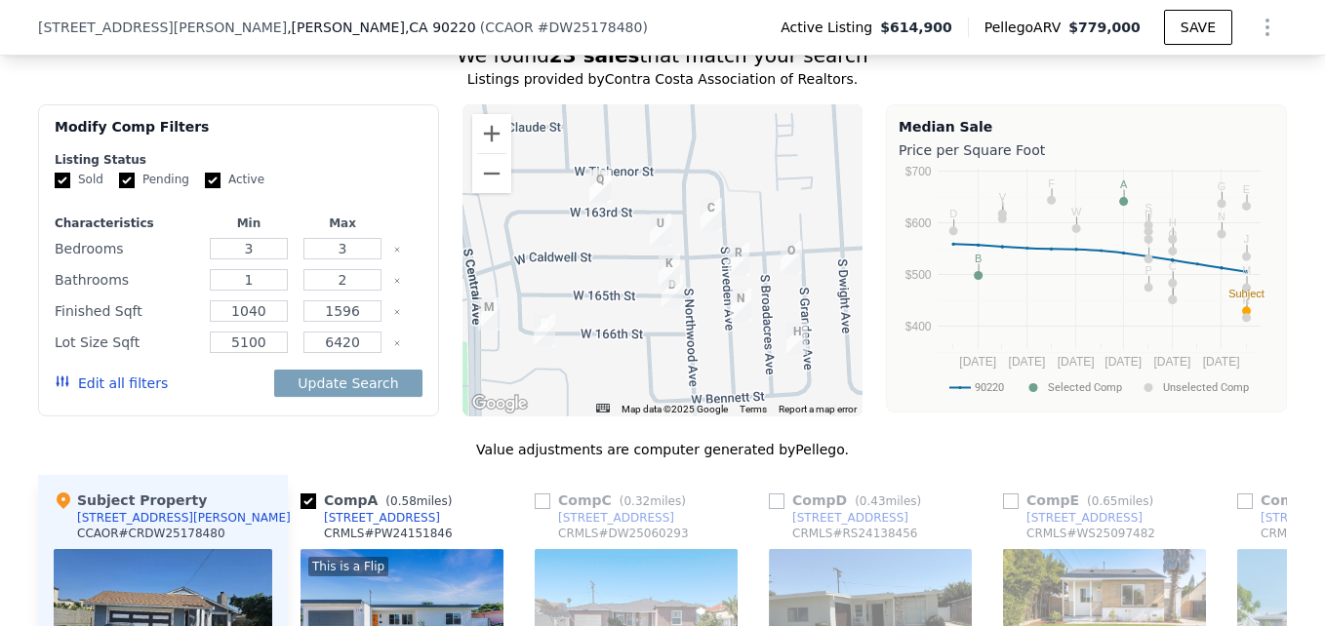
drag, startPoint x: 633, startPoint y: 263, endPoint x: 674, endPoint y: 145, distance: 125.0
click at [674, 145] on div at bounding box center [663, 260] width 401 height 312
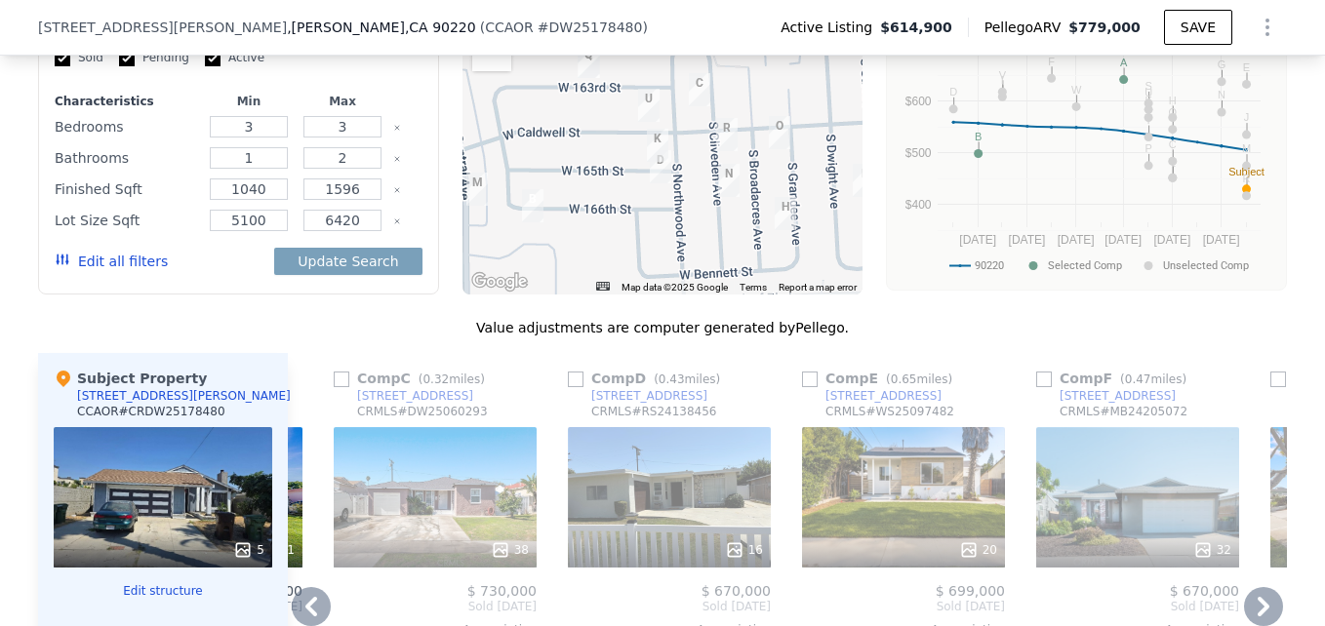
scroll to position [1672, 0]
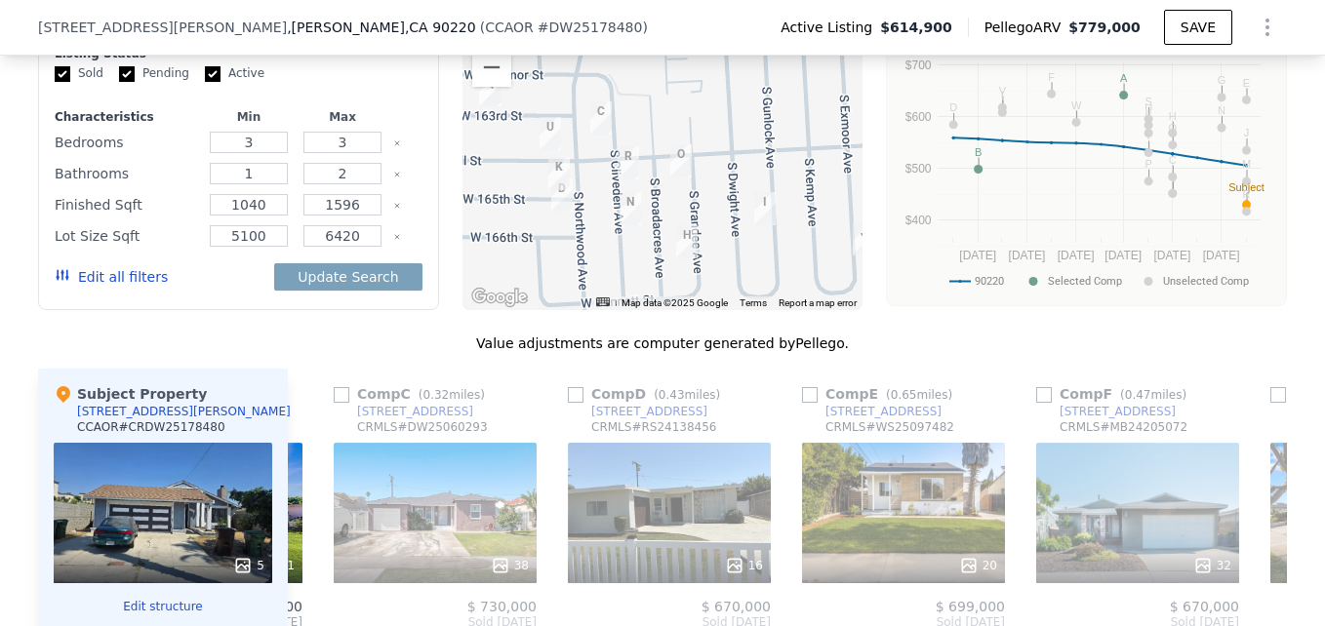
drag, startPoint x: 681, startPoint y: 207, endPoint x: 579, endPoint y: 221, distance: 103.4
click at [579, 221] on div at bounding box center [663, 154] width 401 height 312
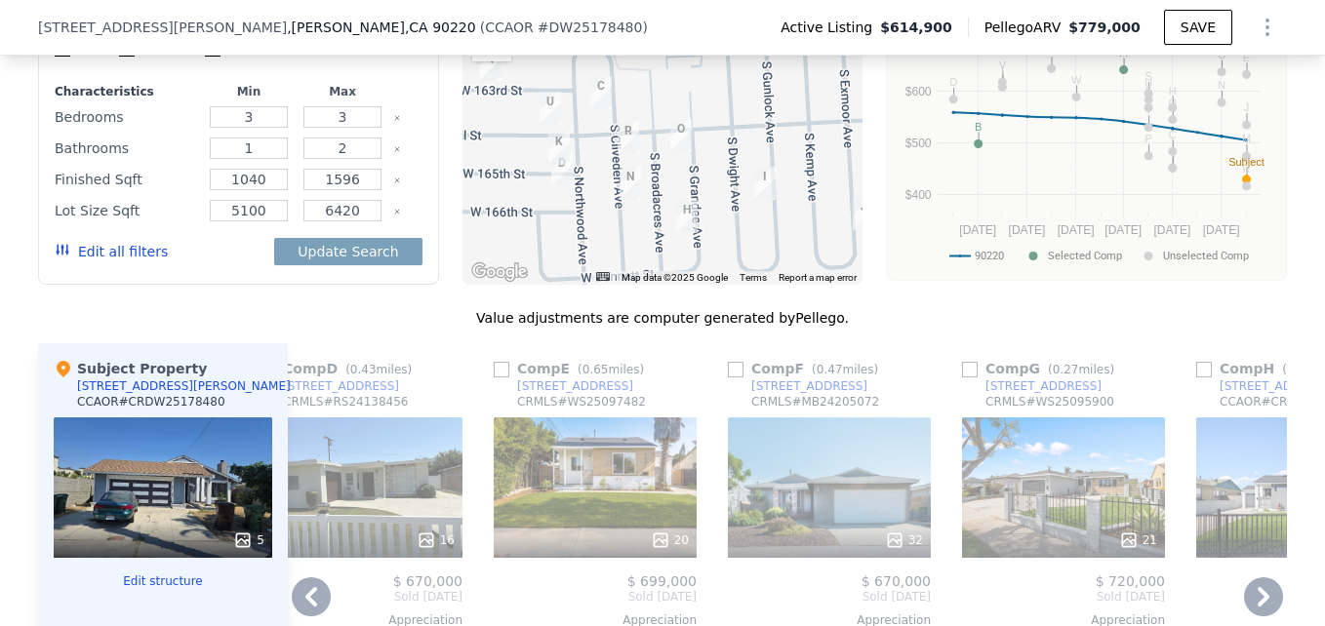
scroll to position [1698, 0]
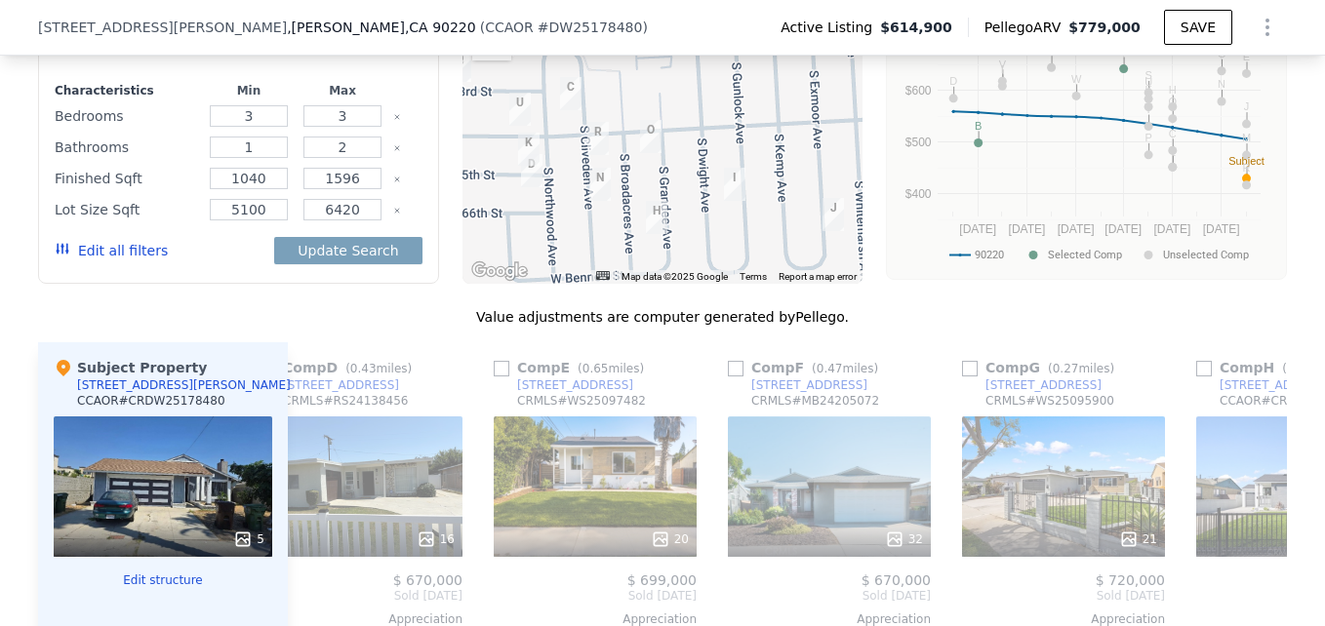
drag, startPoint x: 748, startPoint y: 253, endPoint x: 705, endPoint y: 257, distance: 44.1
click at [705, 257] on div at bounding box center [663, 128] width 401 height 312
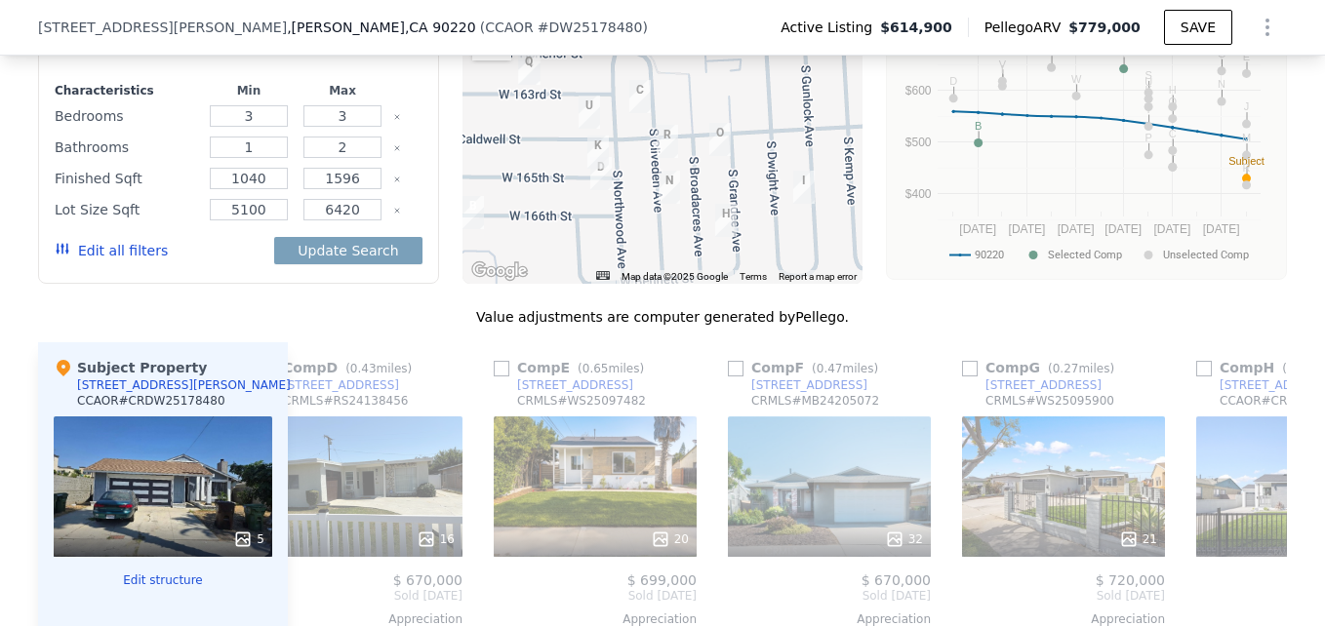
drag, startPoint x: 705, startPoint y: 257, endPoint x: 777, endPoint y: 260, distance: 72.3
click at [777, 260] on div at bounding box center [663, 128] width 401 height 312
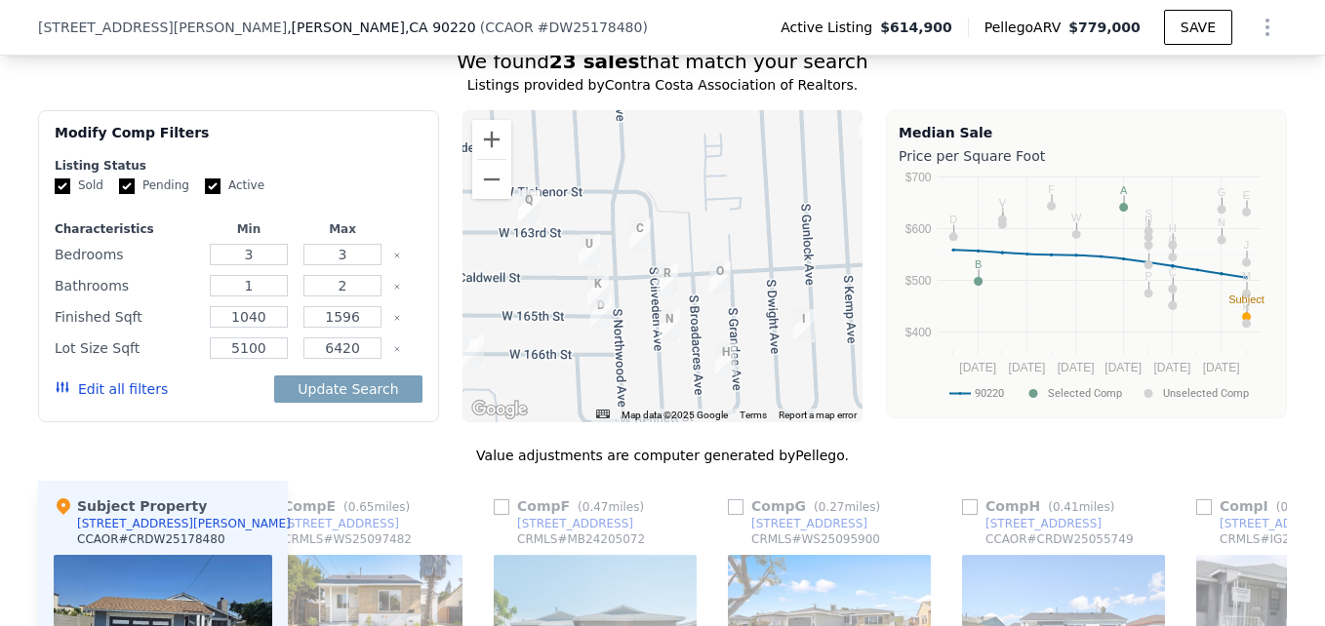
scroll to position [1558, 0]
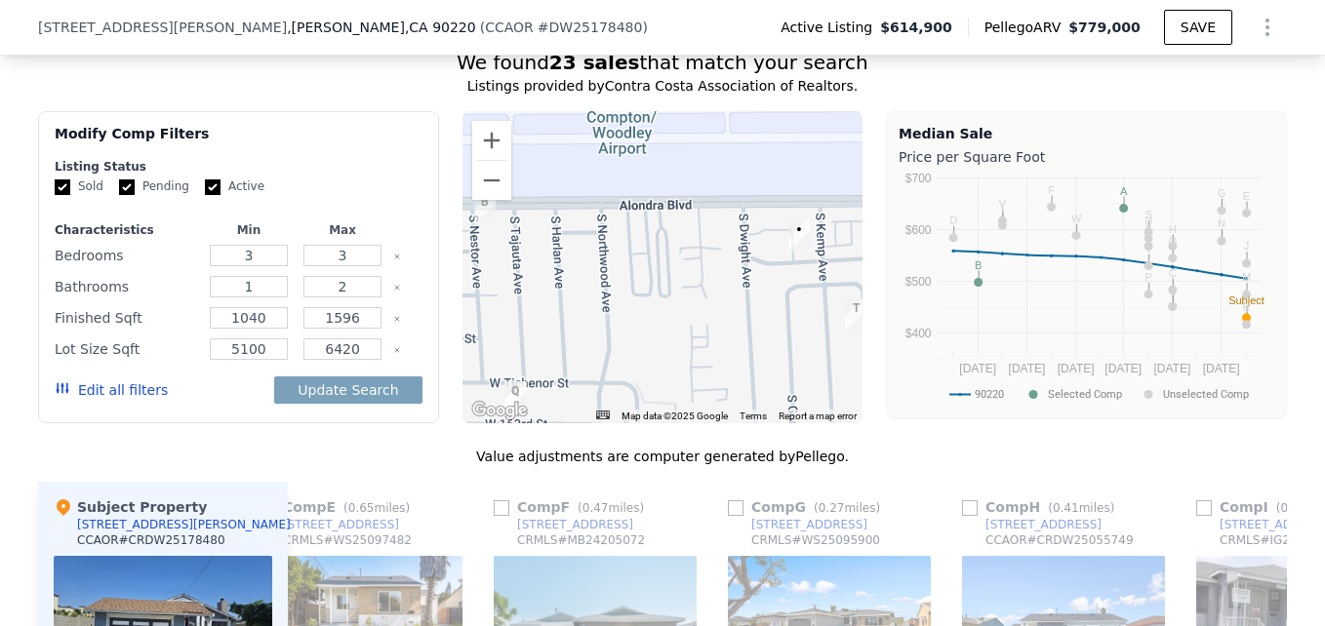
drag, startPoint x: 656, startPoint y: 225, endPoint x: 641, endPoint y: 427, distance: 202.5
click at [641, 424] on div "S B C D E F G H I J K L M N O P Q R T U V W B • Map Data Map data ©2025 Google …" at bounding box center [663, 267] width 401 height 312
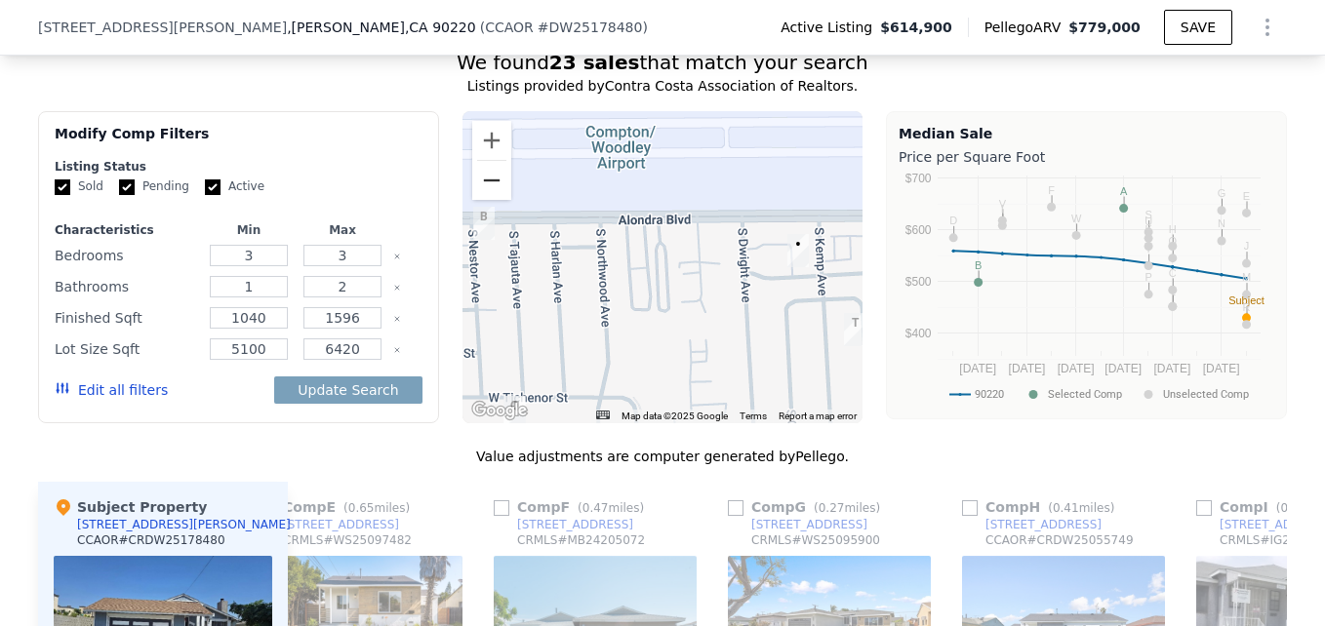
click at [479, 199] on button "Zoom out" at bounding box center [491, 180] width 39 height 39
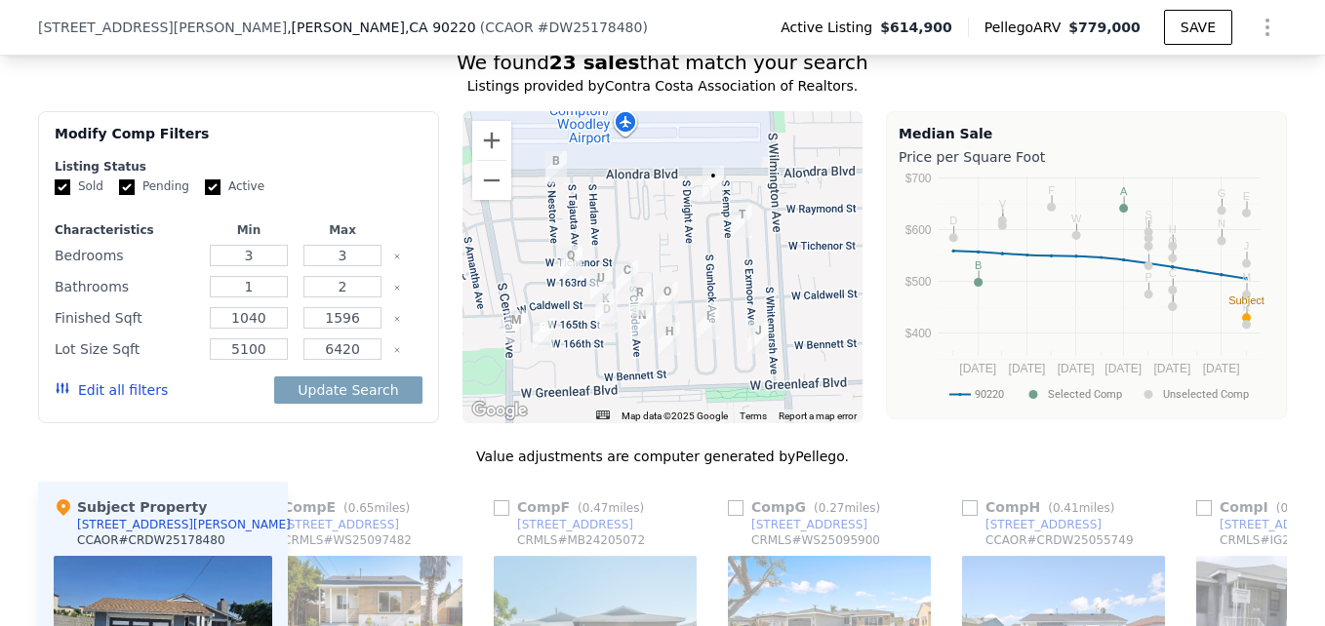
drag, startPoint x: 726, startPoint y: 360, endPoint x: 712, endPoint y: 303, distance: 59.2
click at [712, 303] on div at bounding box center [663, 267] width 401 height 312
click at [492, 152] on button "Zoom in" at bounding box center [491, 140] width 39 height 39
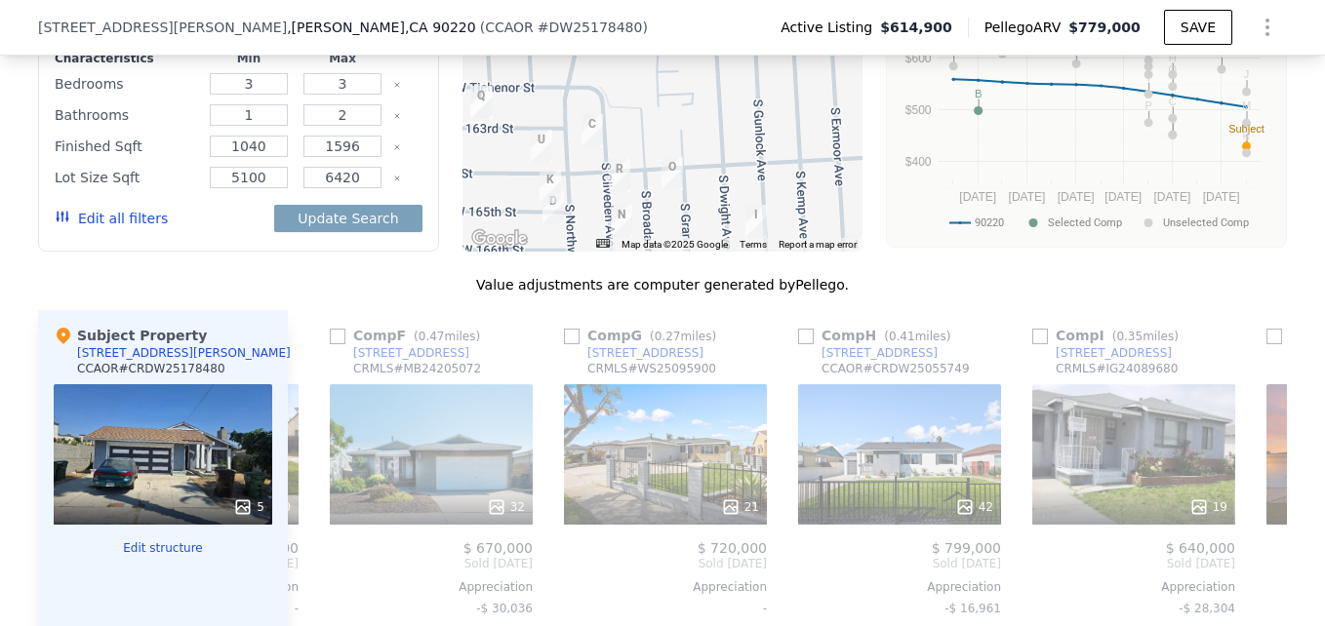
scroll to position [0, 1153]
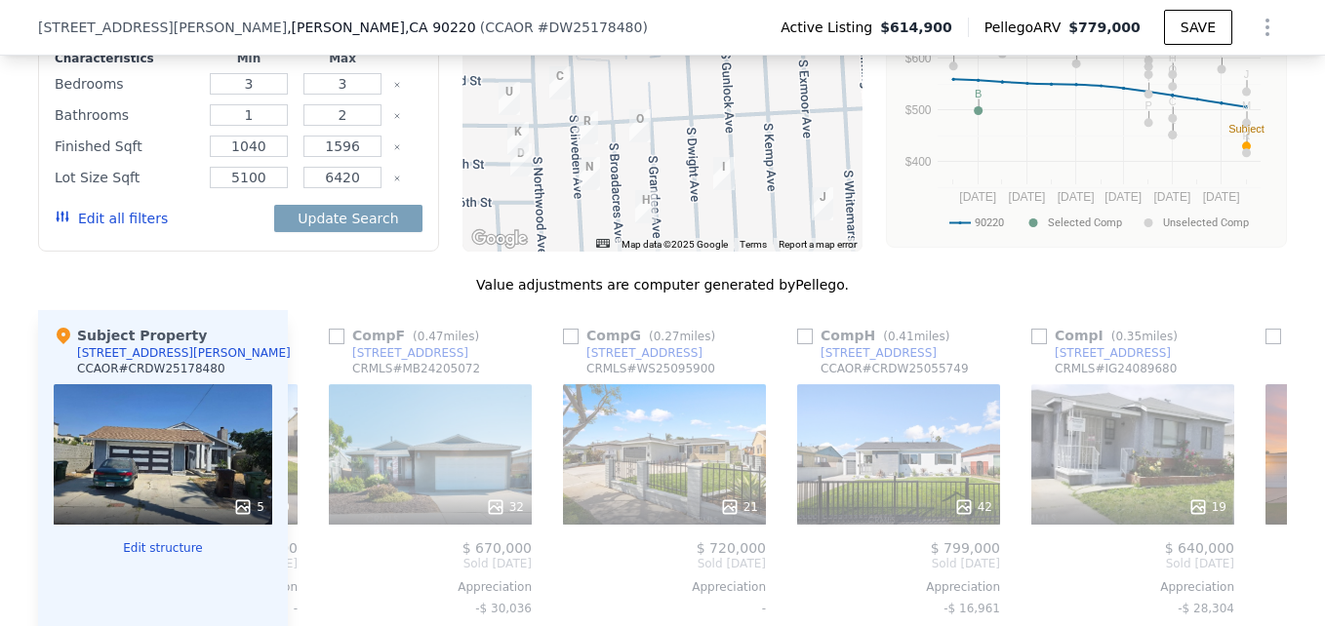
drag, startPoint x: 678, startPoint y: 180, endPoint x: 646, endPoint y: 132, distance: 57.6
click at [646, 132] on div at bounding box center [663, 95] width 401 height 312
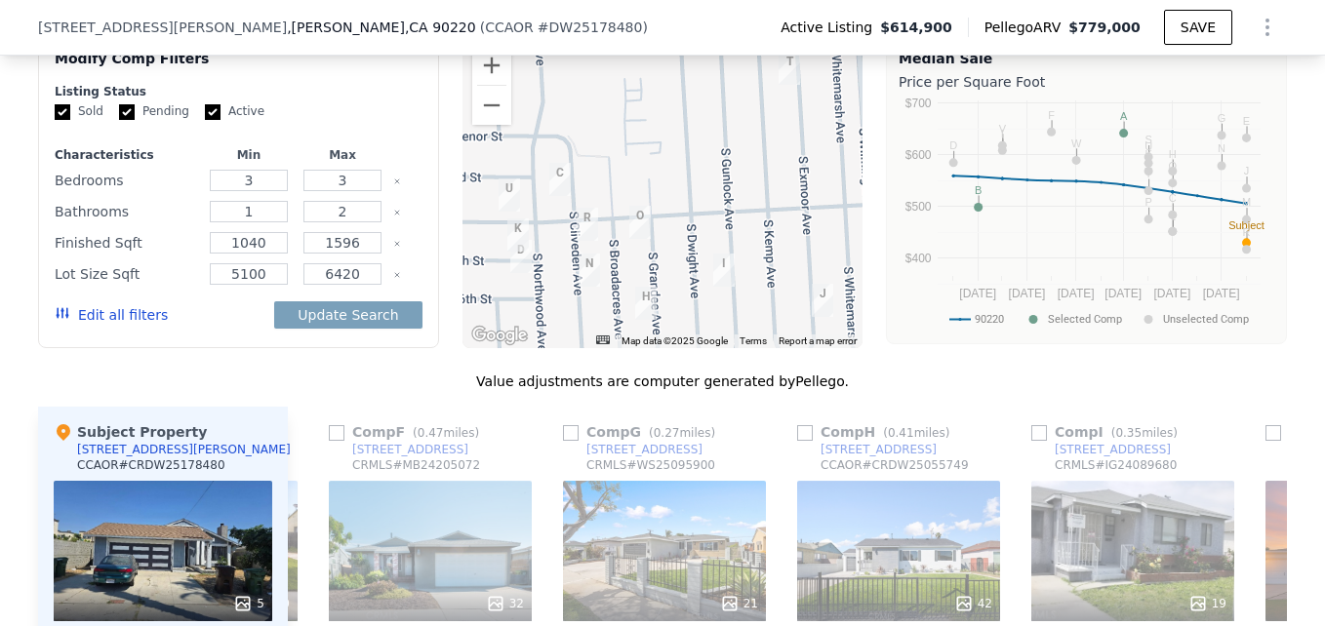
scroll to position [1587, 0]
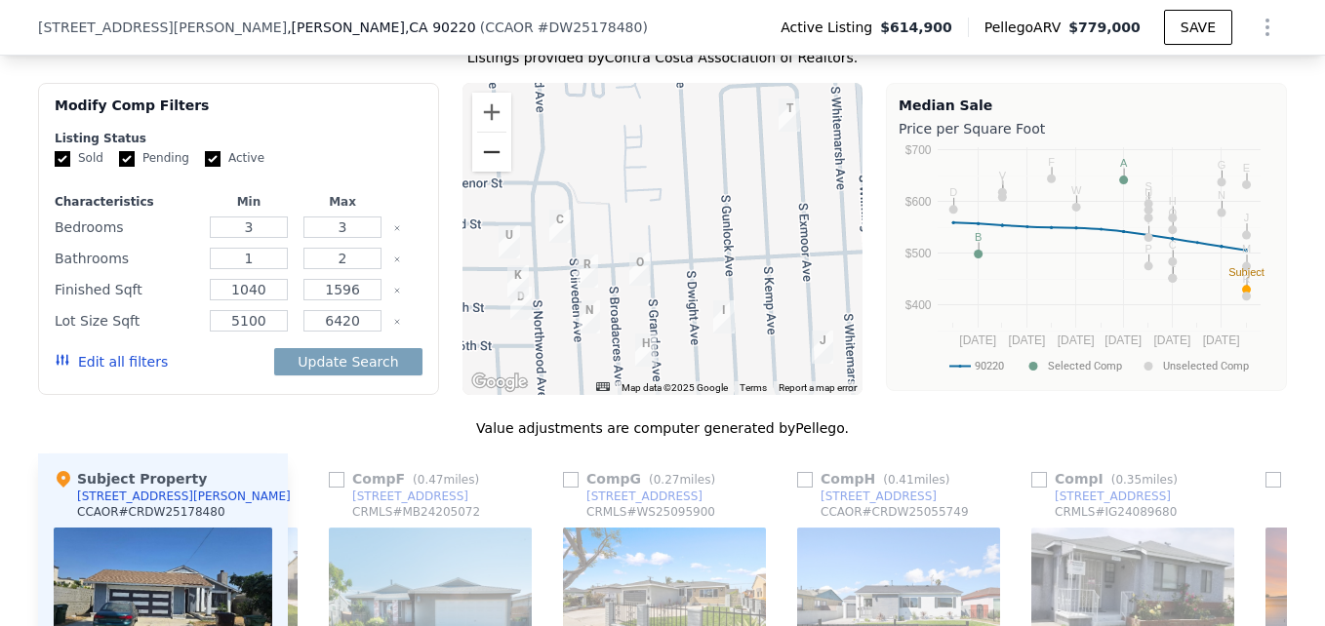
click at [477, 163] on button "Zoom out" at bounding box center [491, 152] width 39 height 39
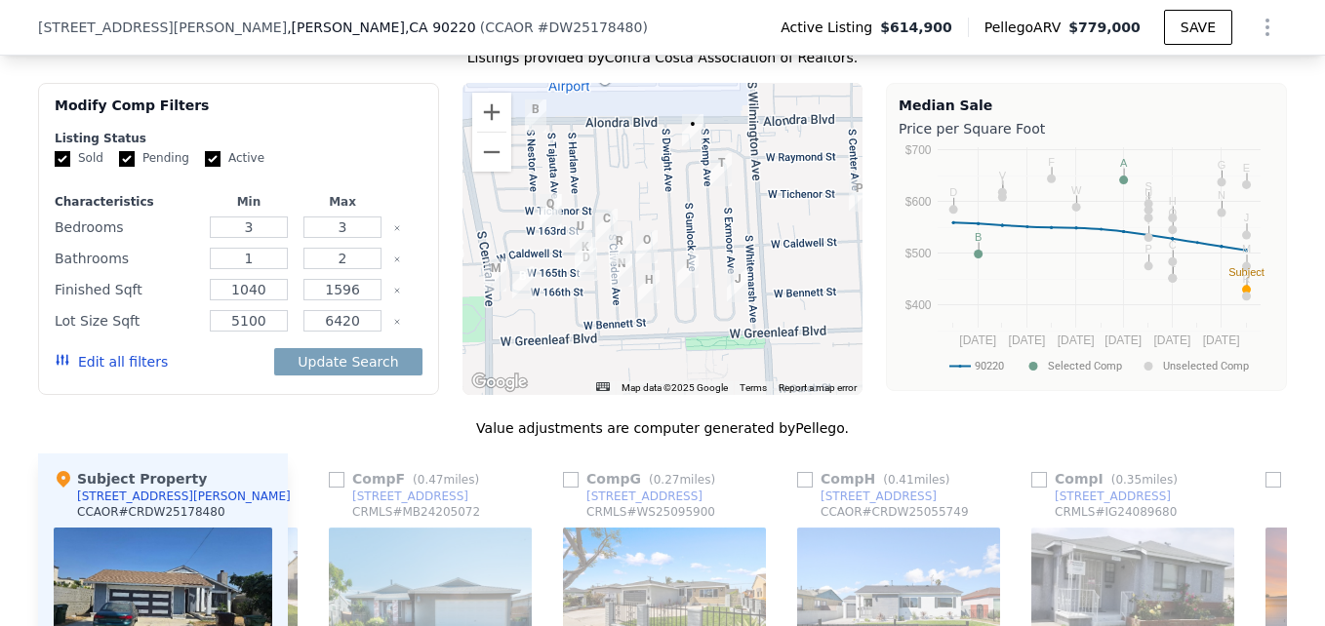
drag, startPoint x: 600, startPoint y: 192, endPoint x: 590, endPoint y: 198, distance: 11.4
click at [590, 198] on div at bounding box center [663, 239] width 401 height 312
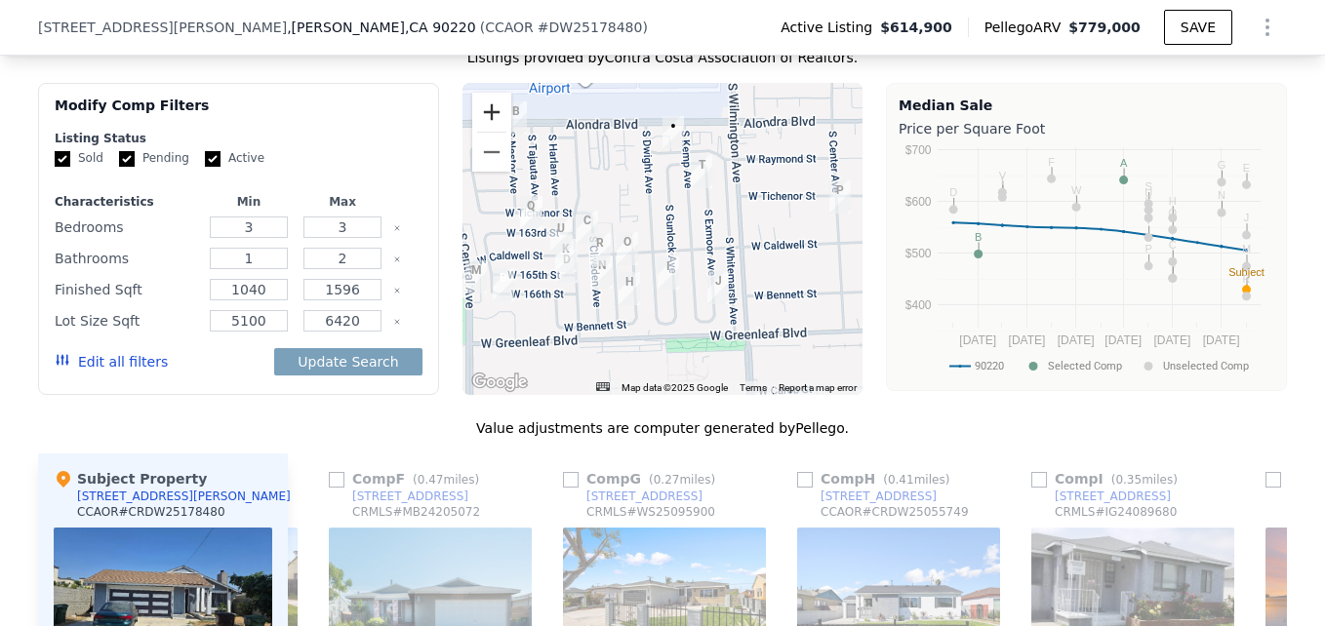
click at [478, 119] on button "Zoom in" at bounding box center [491, 112] width 39 height 39
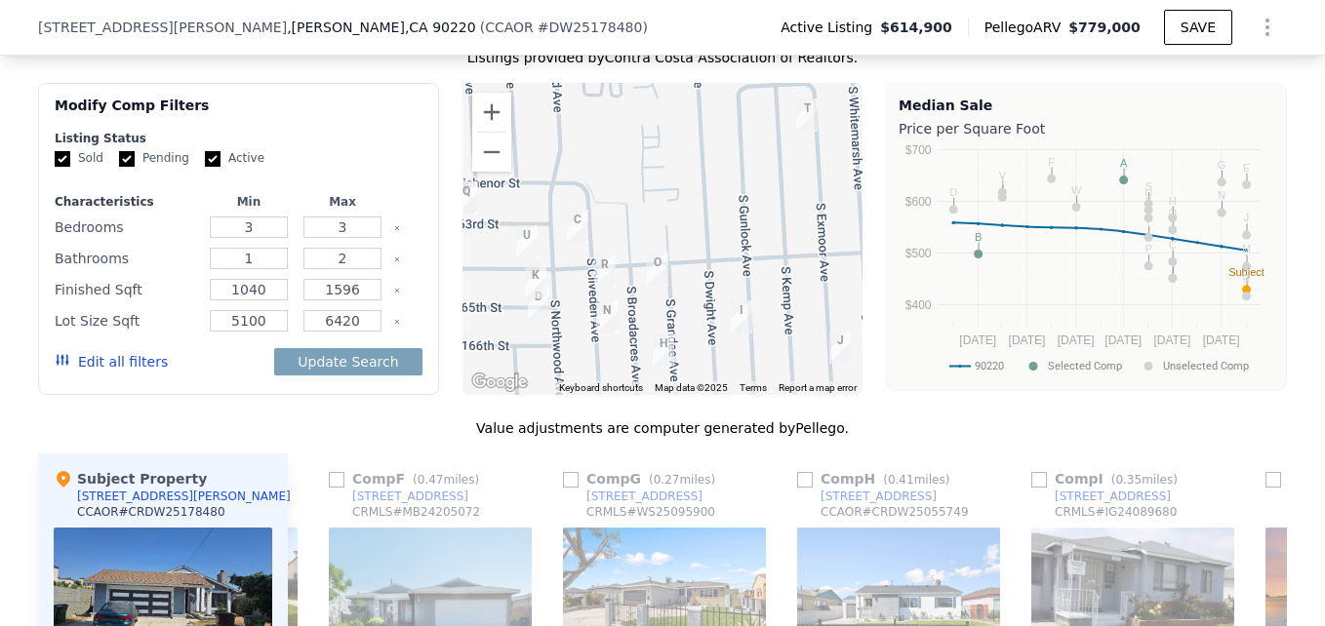
drag, startPoint x: 639, startPoint y: 244, endPoint x: 708, endPoint y: 239, distance: 69.5
click at [708, 239] on div at bounding box center [663, 239] width 401 height 312
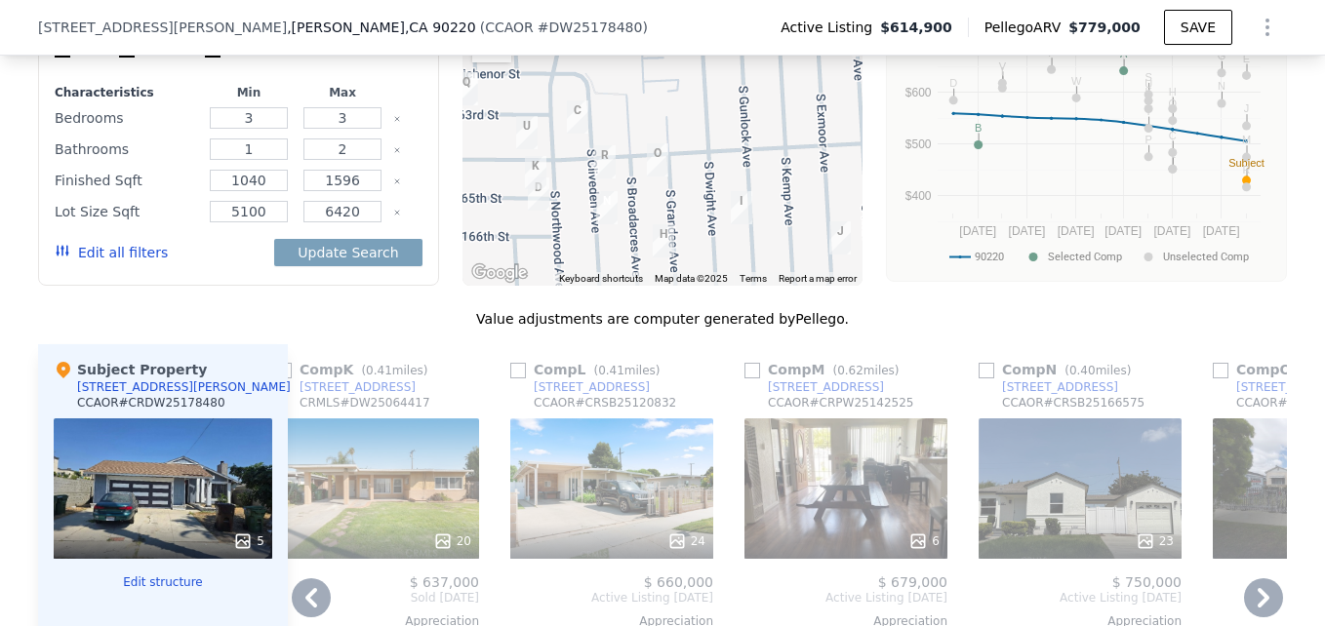
scroll to position [1695, 0]
click at [478, 63] on button "Zoom out" at bounding box center [491, 43] width 39 height 39
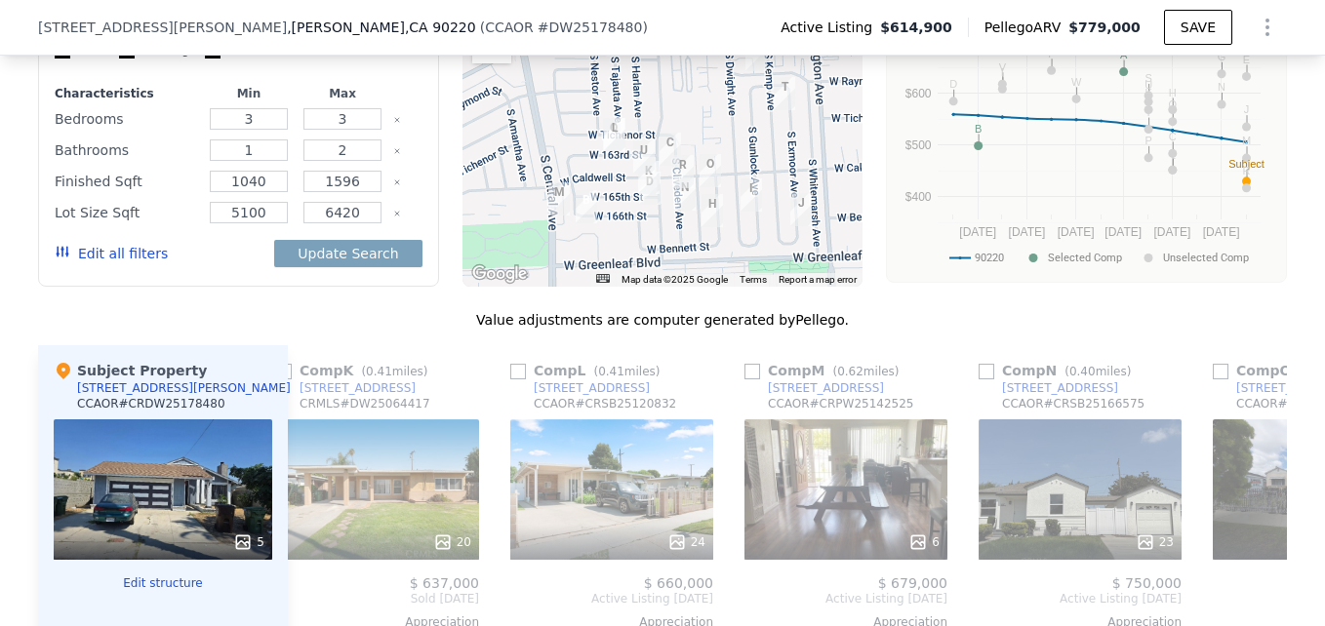
drag, startPoint x: 694, startPoint y: 141, endPoint x: 745, endPoint y: 179, distance: 63.4
click at [745, 179] on div at bounding box center [663, 131] width 401 height 312
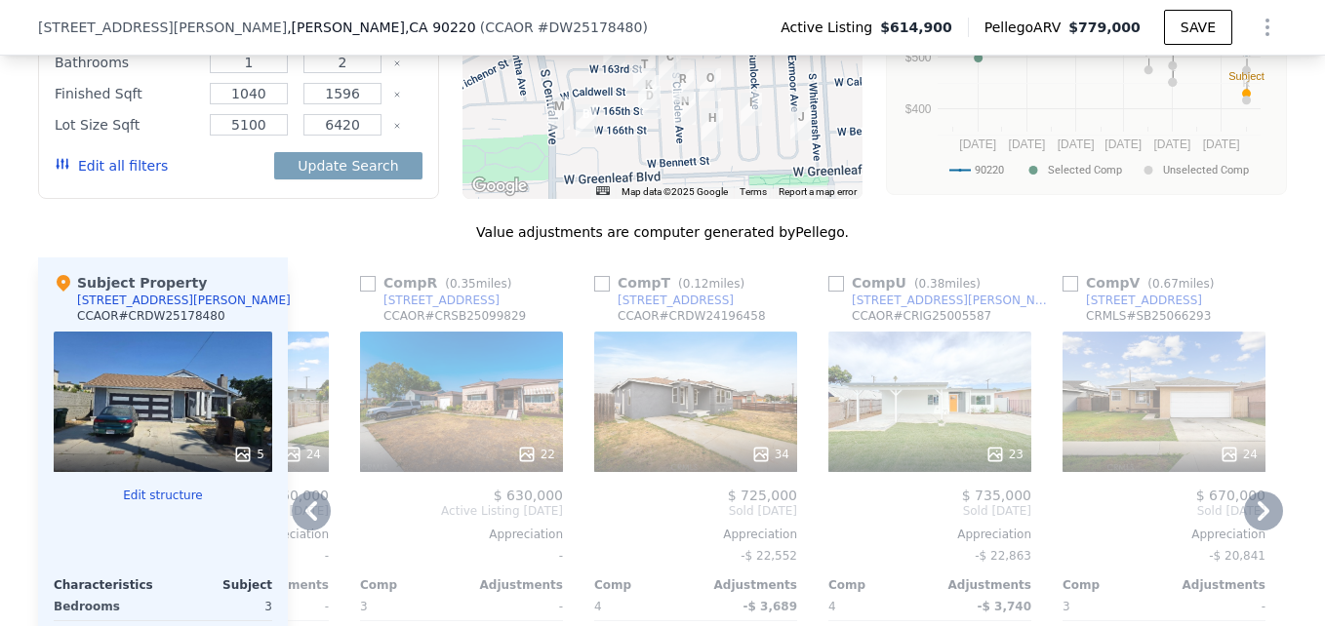
scroll to position [1728, 0]
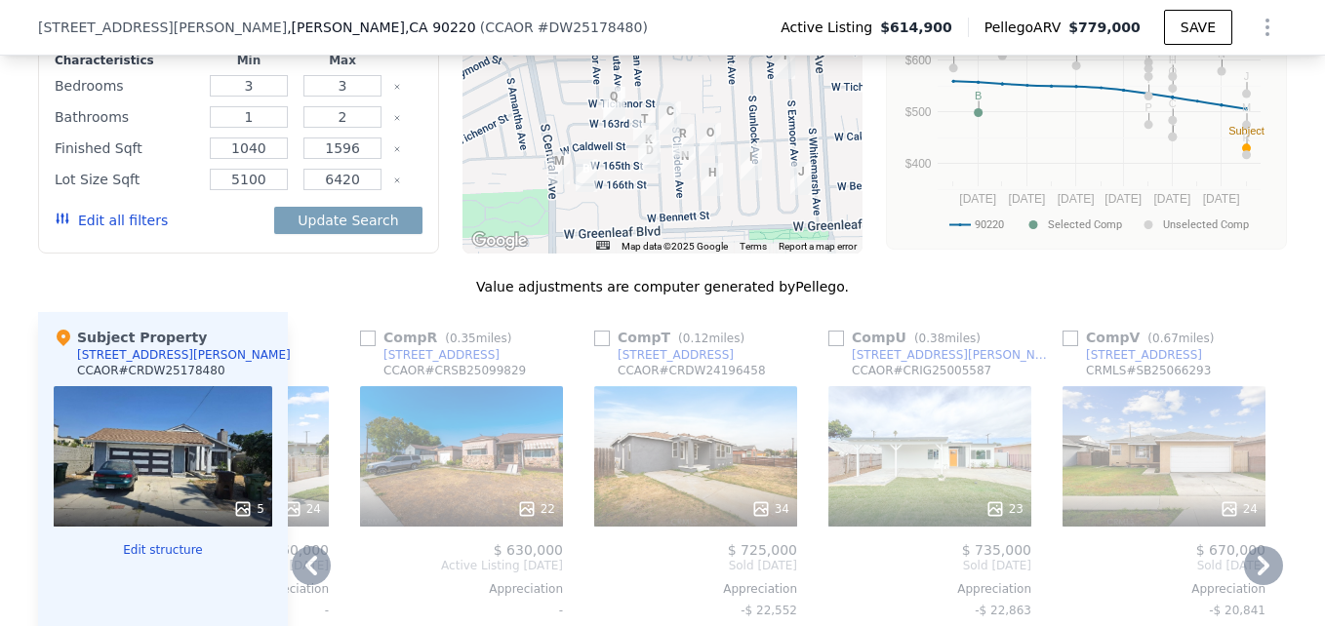
click at [952, 448] on div "23" at bounding box center [929, 456] width 203 height 141
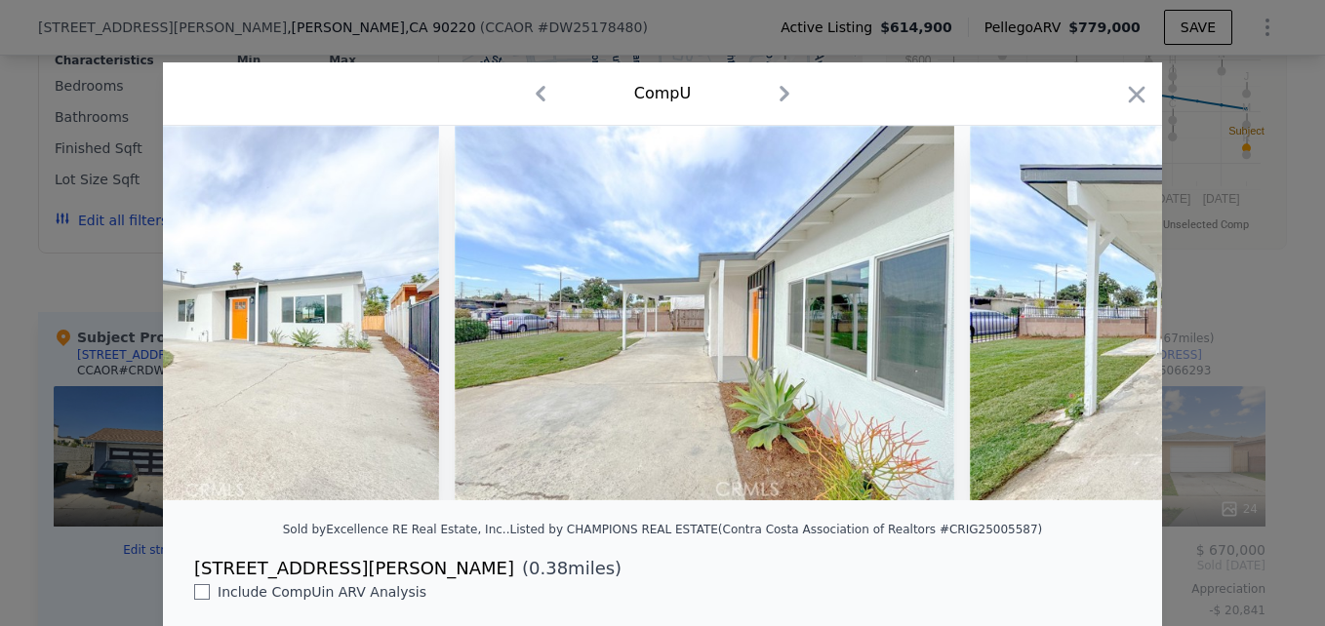
scroll to position [0, 805]
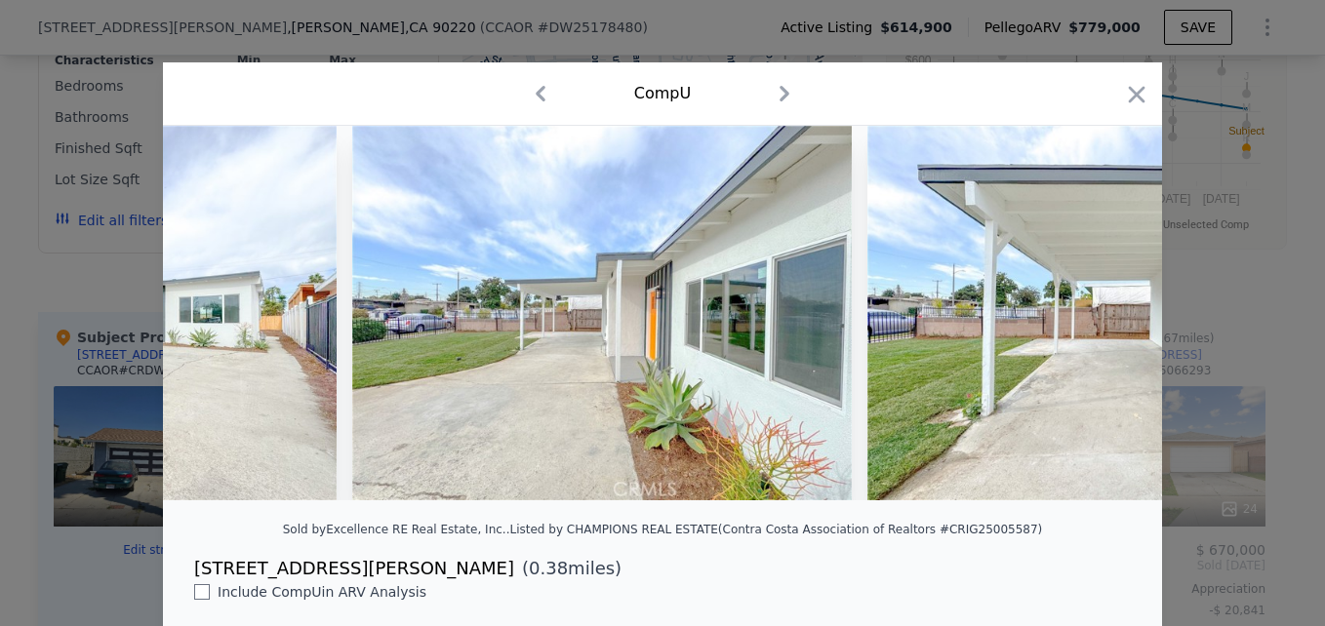
click at [1261, 319] on div at bounding box center [662, 313] width 1325 height 626
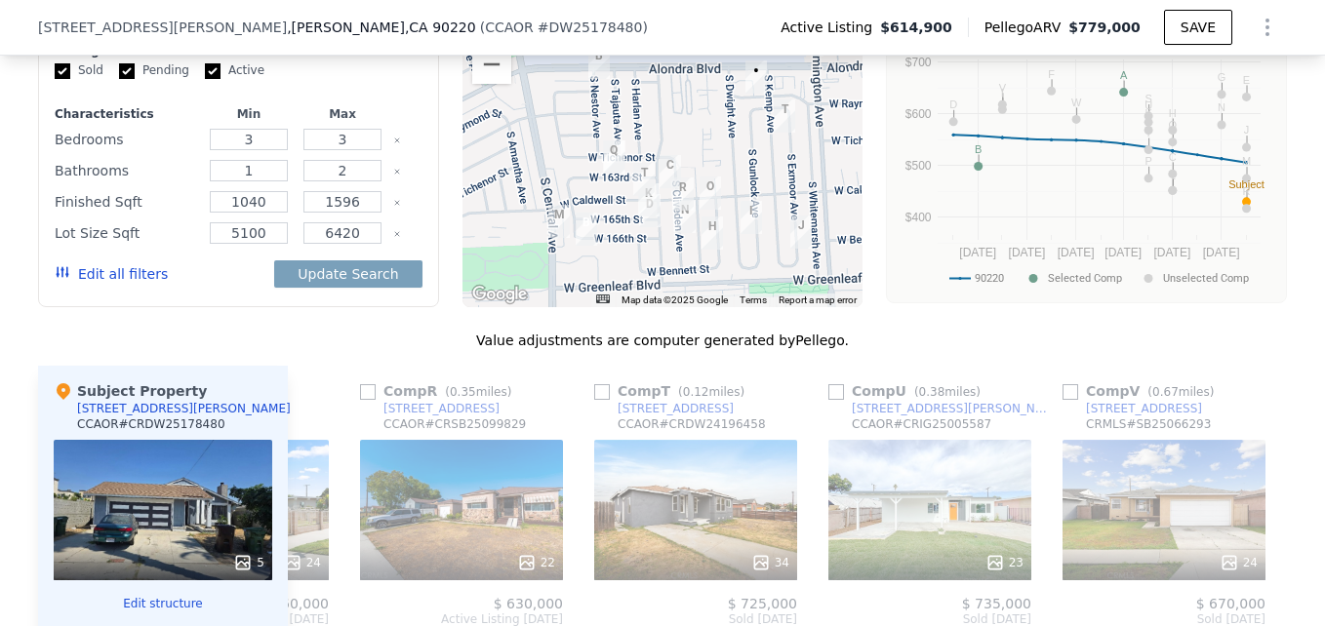
scroll to position [1531, 0]
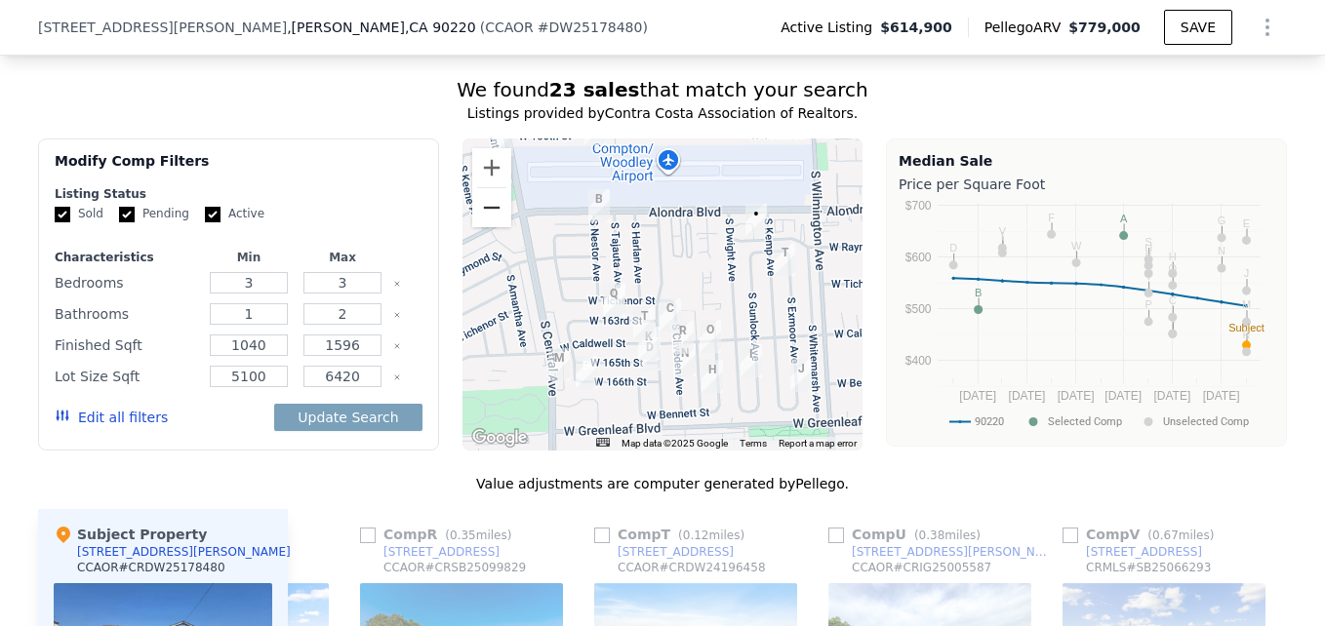
click at [472, 227] on button "Zoom out" at bounding box center [491, 207] width 39 height 39
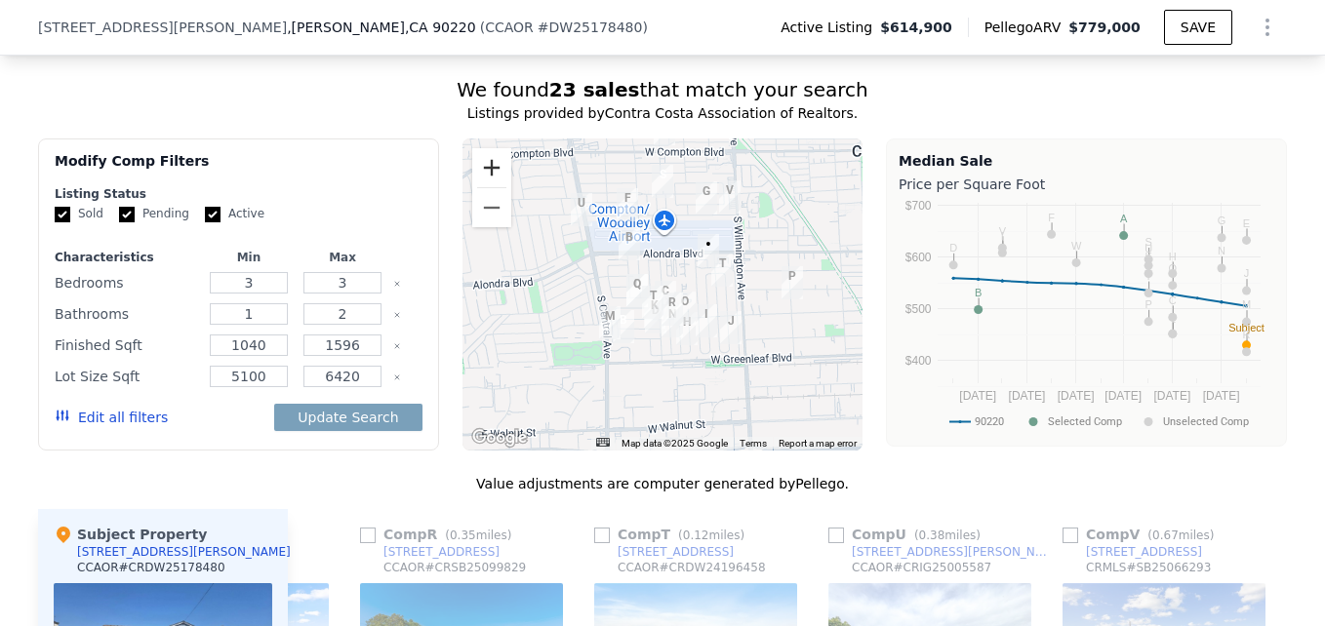
click at [482, 181] on button "Zoom in" at bounding box center [491, 167] width 39 height 39
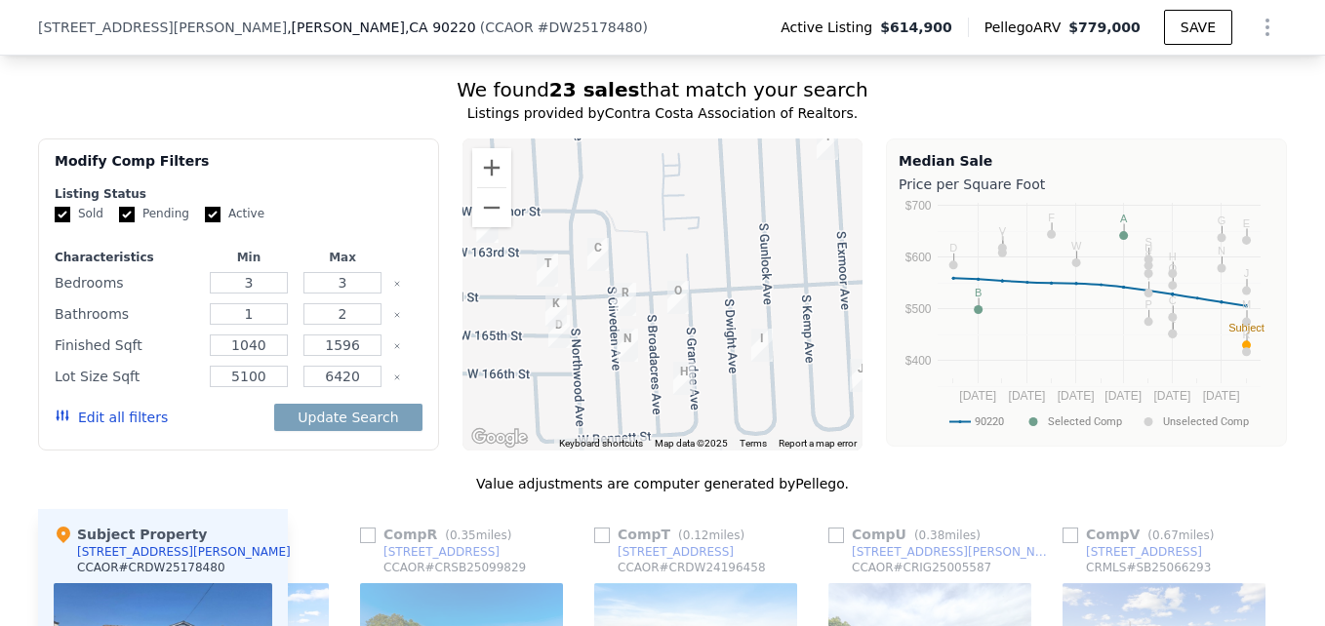
drag, startPoint x: 788, startPoint y: 324, endPoint x: 618, endPoint y: 149, distance: 244.3
click at [618, 149] on div "We found 23 sales that match your search Listings provided by Contra Costa Asso…" at bounding box center [662, 624] width 1249 height 1096
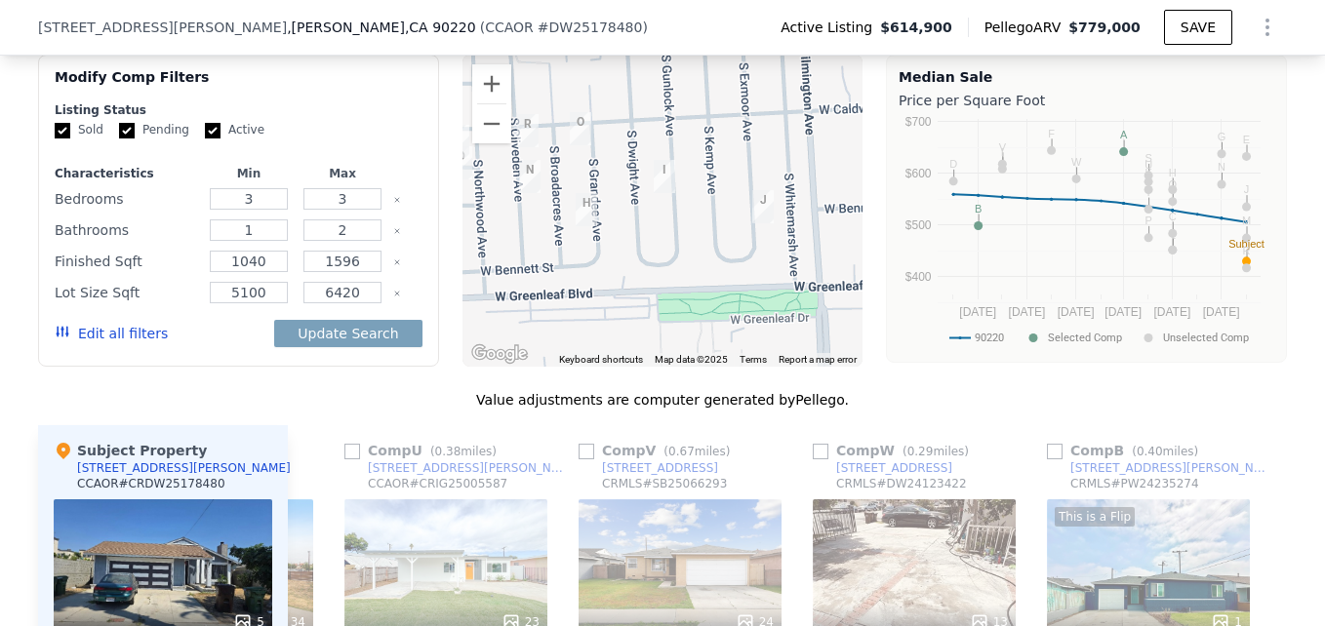
scroll to position [0, 4418]
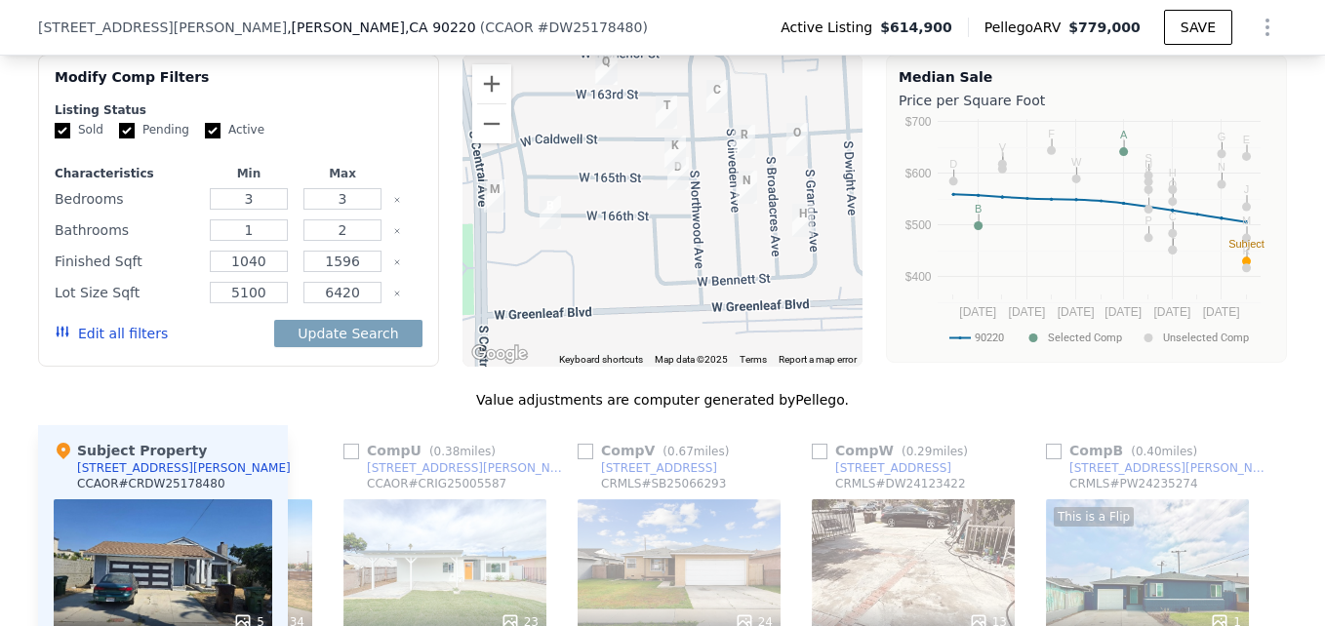
drag, startPoint x: 653, startPoint y: 217, endPoint x: 873, endPoint y: 228, distance: 220.8
click at [873, 228] on div "Modify Comp Filters Listing Status Sold Pending Active Characteristics Min Max …" at bounding box center [662, 211] width 1249 height 312
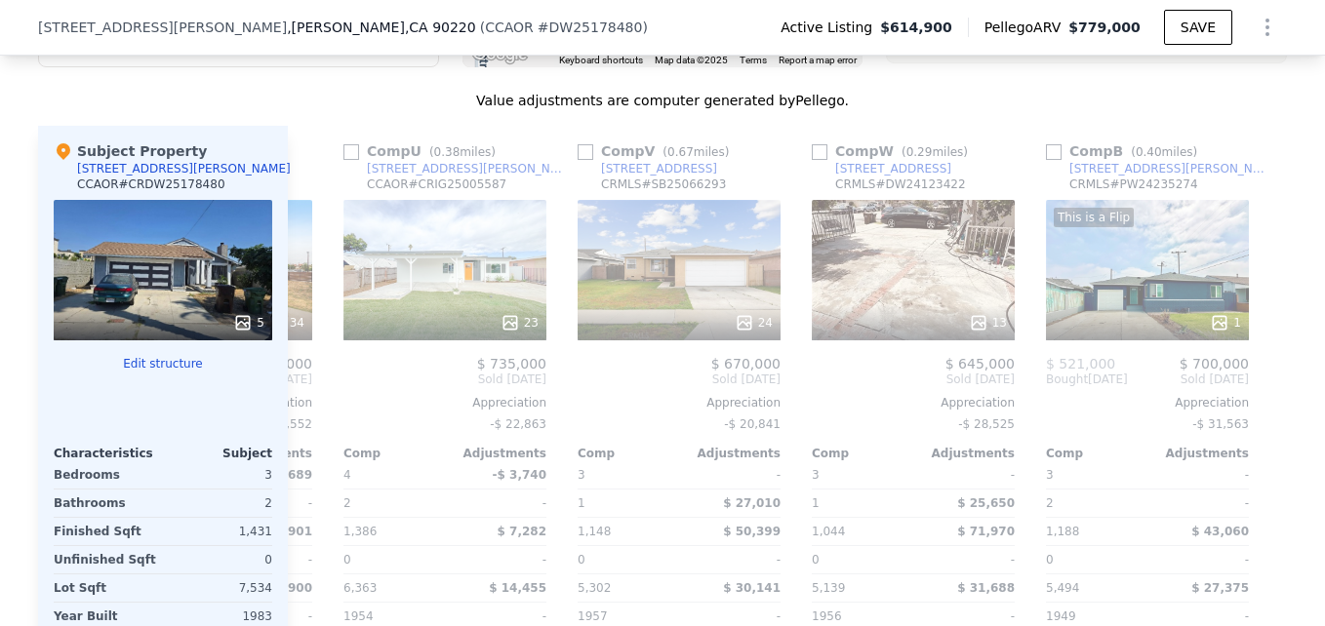
scroll to position [1916, 0]
click at [963, 371] on span "$ 645,000" at bounding box center [980, 363] width 69 height 16
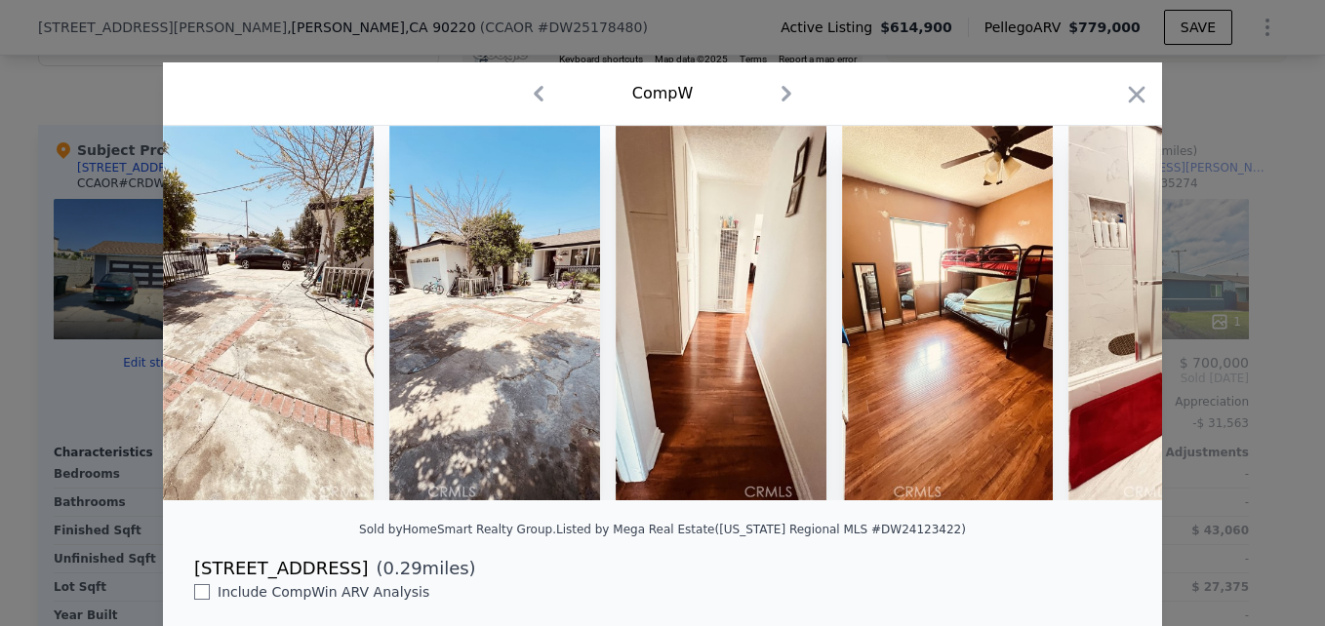
click at [1304, 133] on div at bounding box center [662, 313] width 1325 height 626
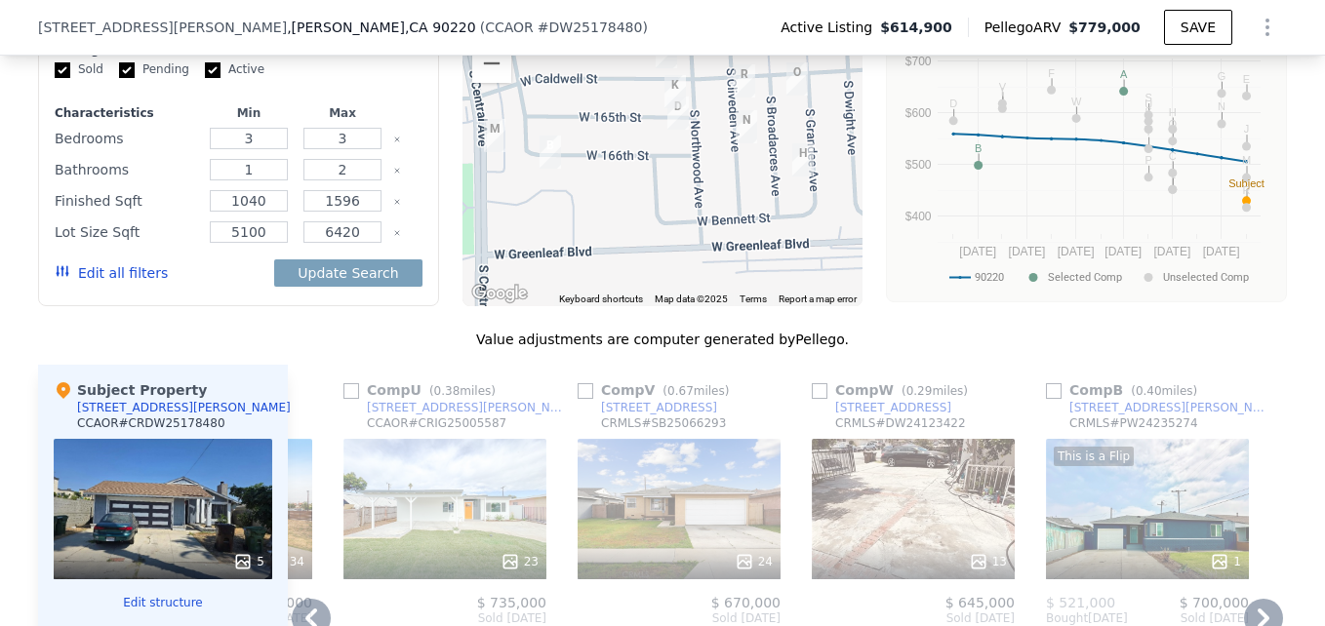
scroll to position [1674, 0]
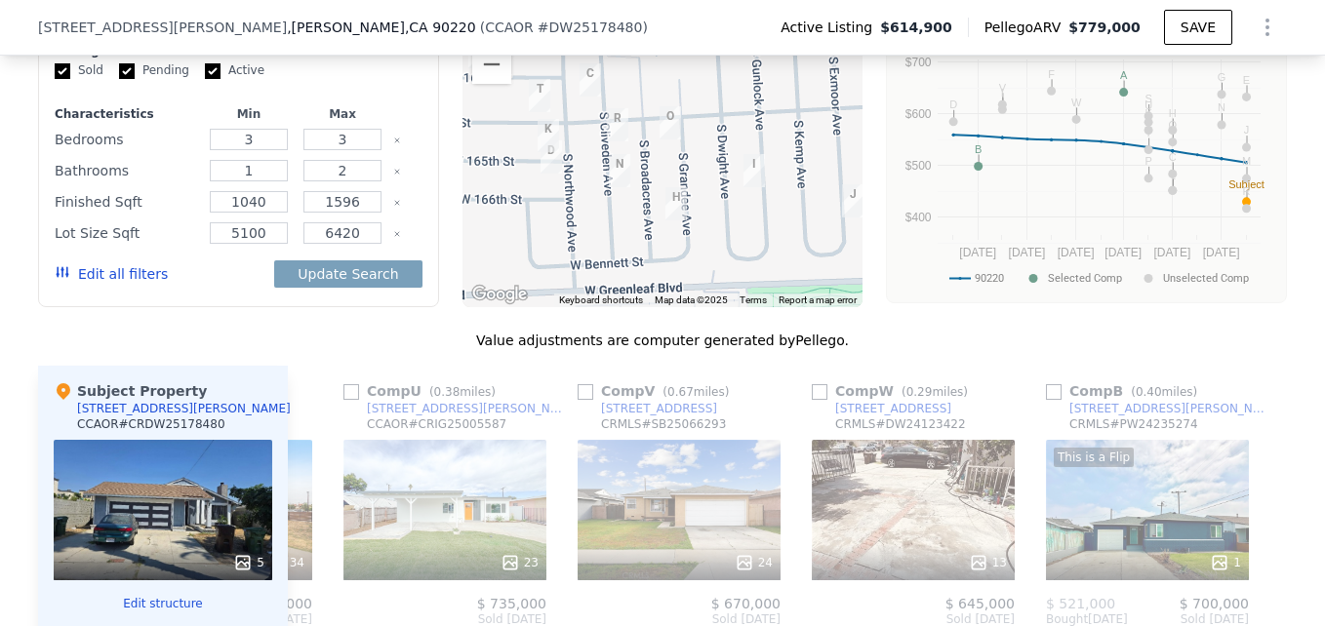
drag, startPoint x: 754, startPoint y: 203, endPoint x: 607, endPoint y: 260, distance: 157.8
click at [607, 260] on div at bounding box center [663, 151] width 401 height 312
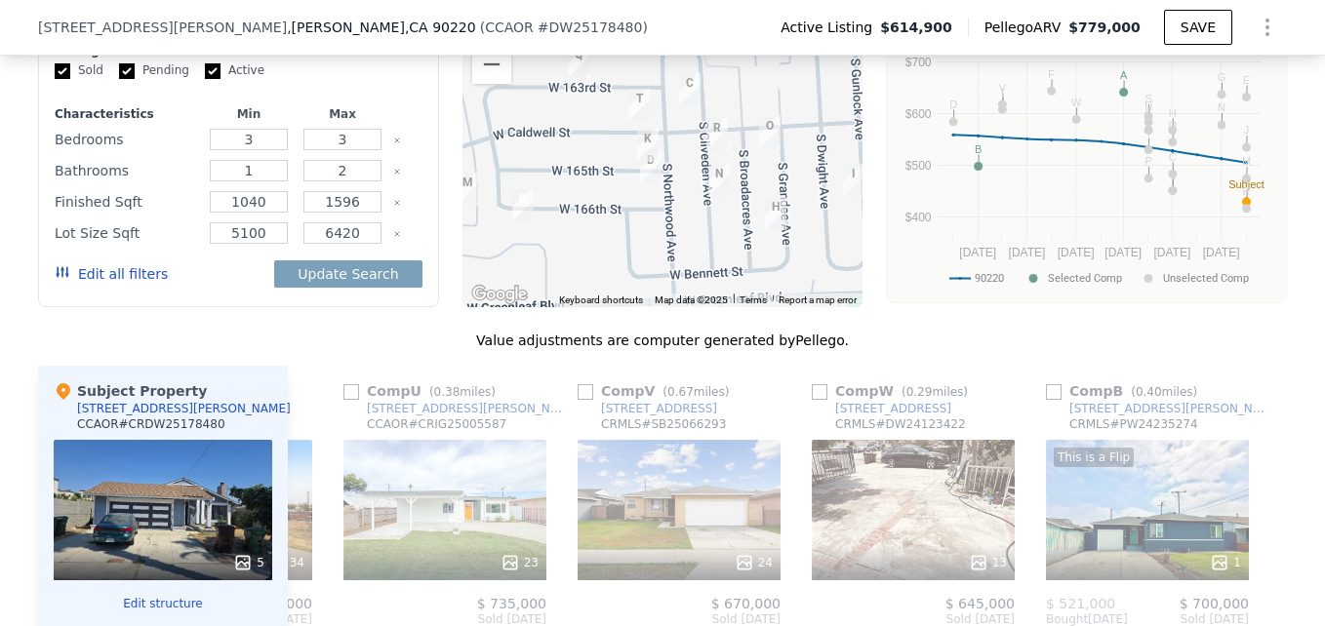
drag, startPoint x: 564, startPoint y: 221, endPoint x: 716, endPoint y: 209, distance: 152.7
click at [716, 197] on img "1400 S Cliveden Ave" at bounding box center [718, 180] width 21 height 33
click at [499, 84] on button "Zoom out" at bounding box center [491, 64] width 39 height 39
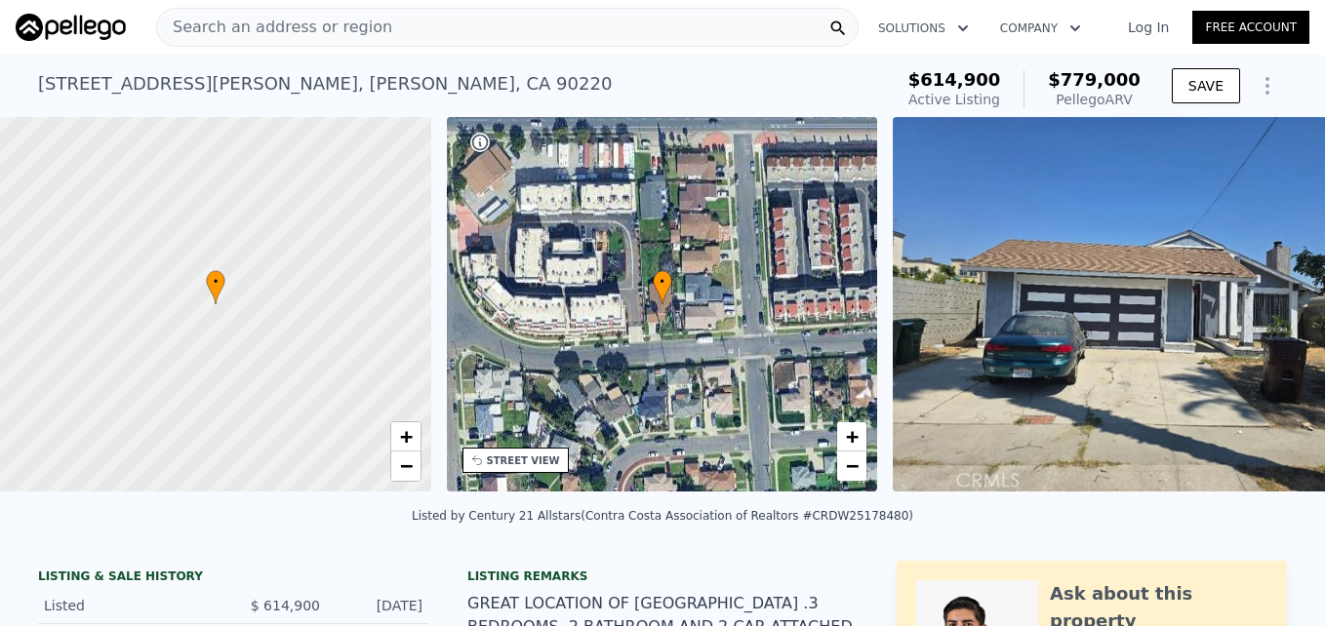
scroll to position [0, 8]
click at [403, 40] on div "Search an address or region" at bounding box center [507, 27] width 703 height 39
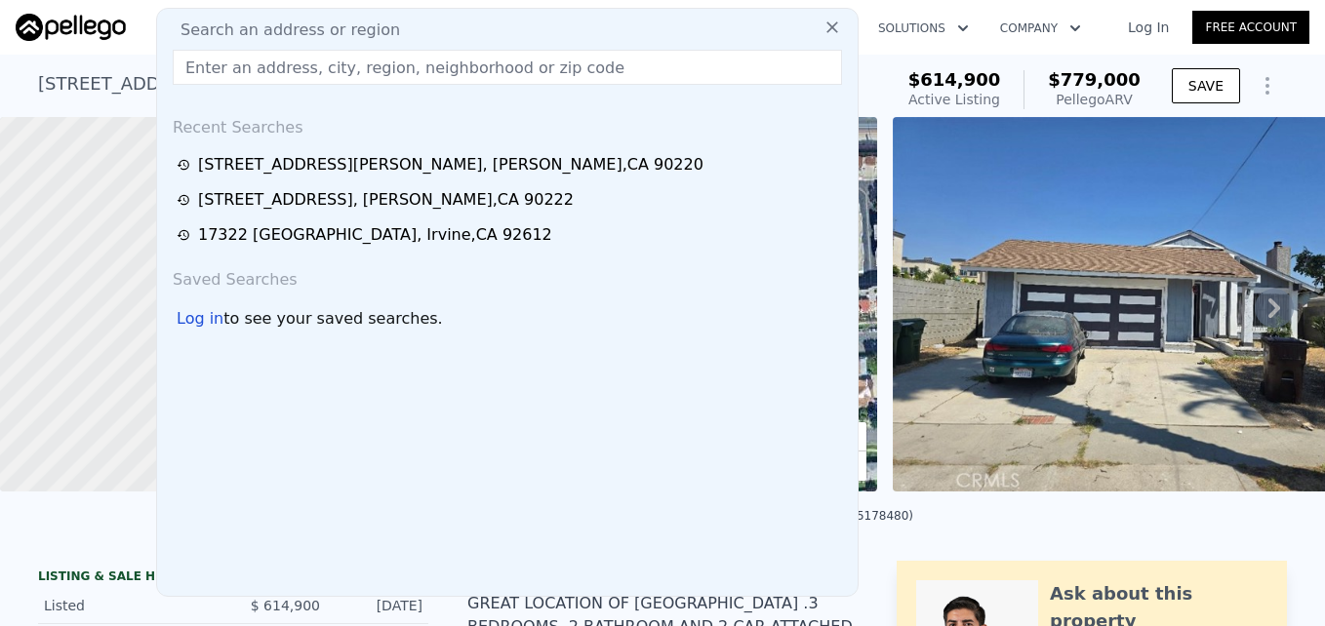
click at [386, 70] on input "text" at bounding box center [507, 67] width 669 height 35
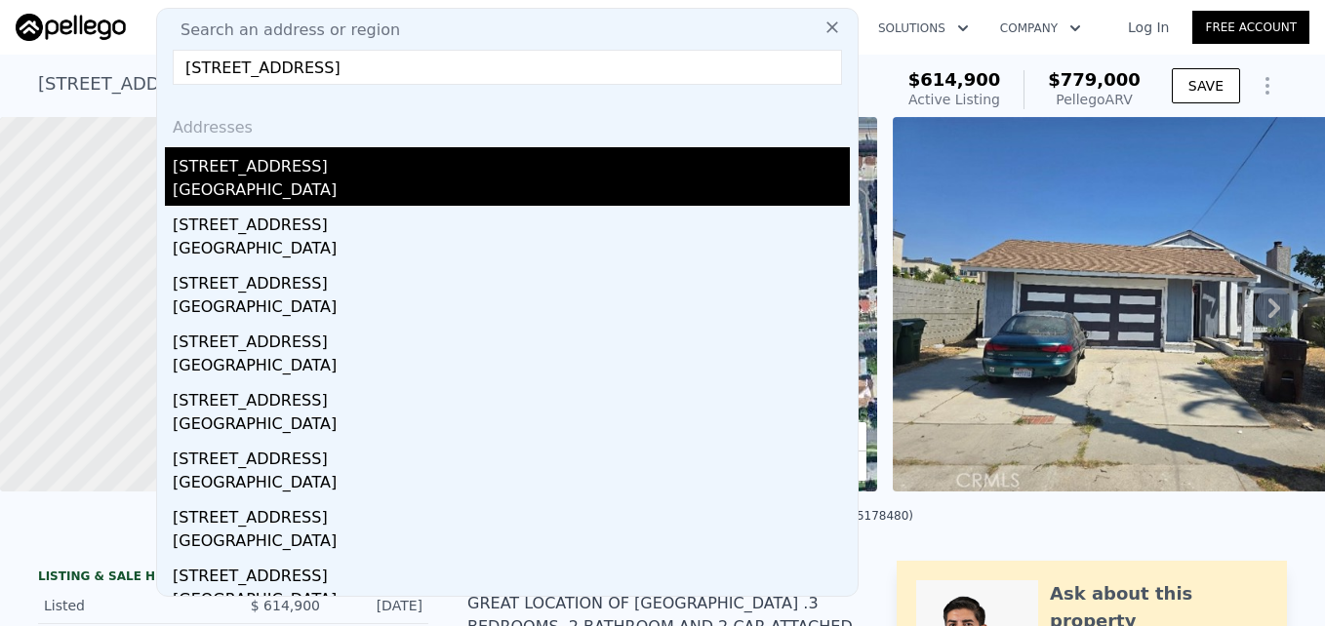
type input "[STREET_ADDRESS]"
click at [331, 175] on div "[STREET_ADDRESS]" at bounding box center [511, 162] width 677 height 31
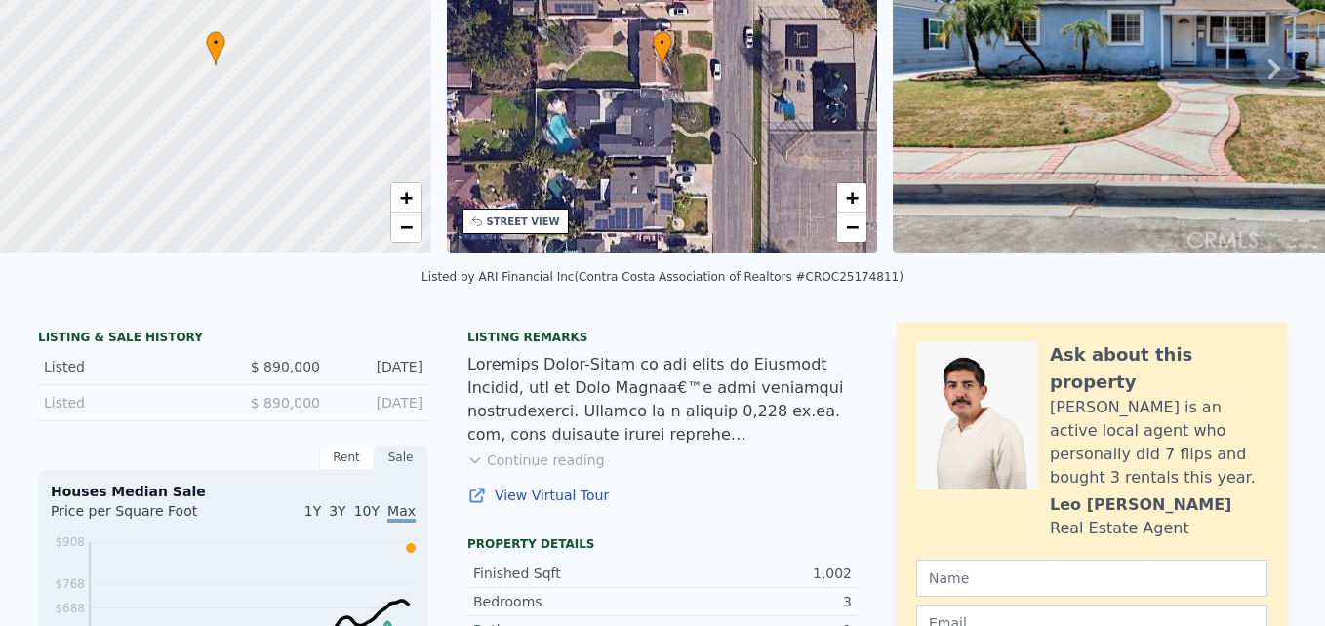
scroll to position [7, 0]
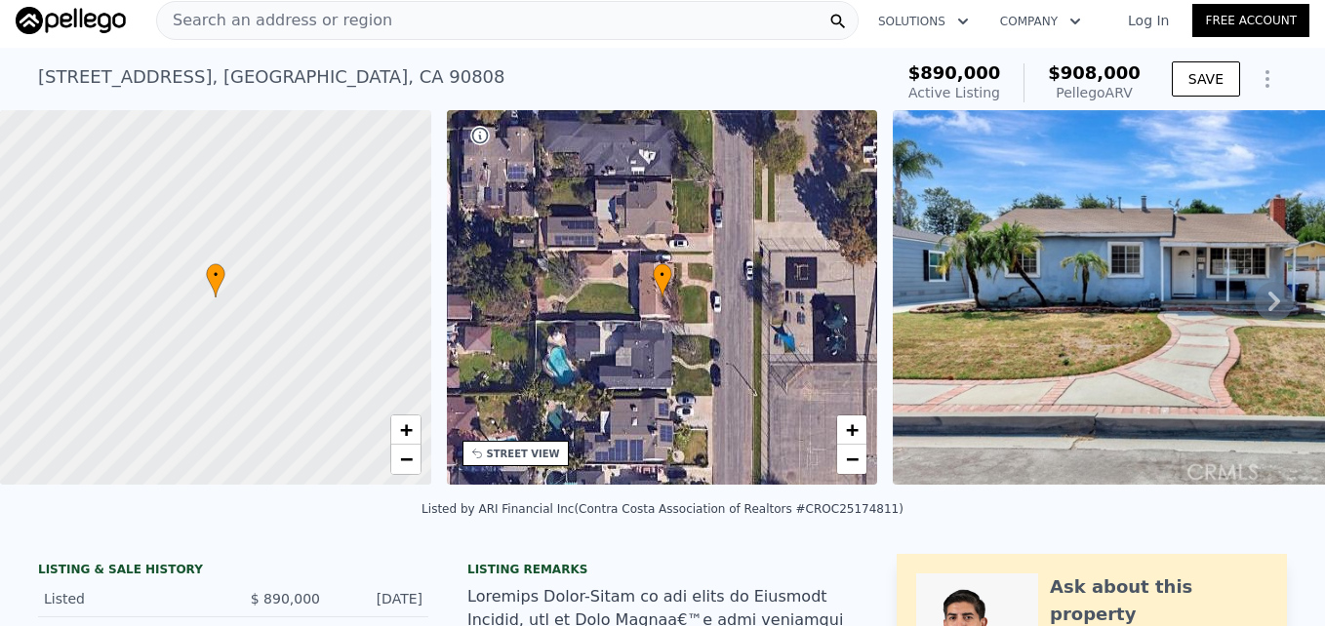
click at [1255, 305] on icon at bounding box center [1274, 301] width 39 height 39
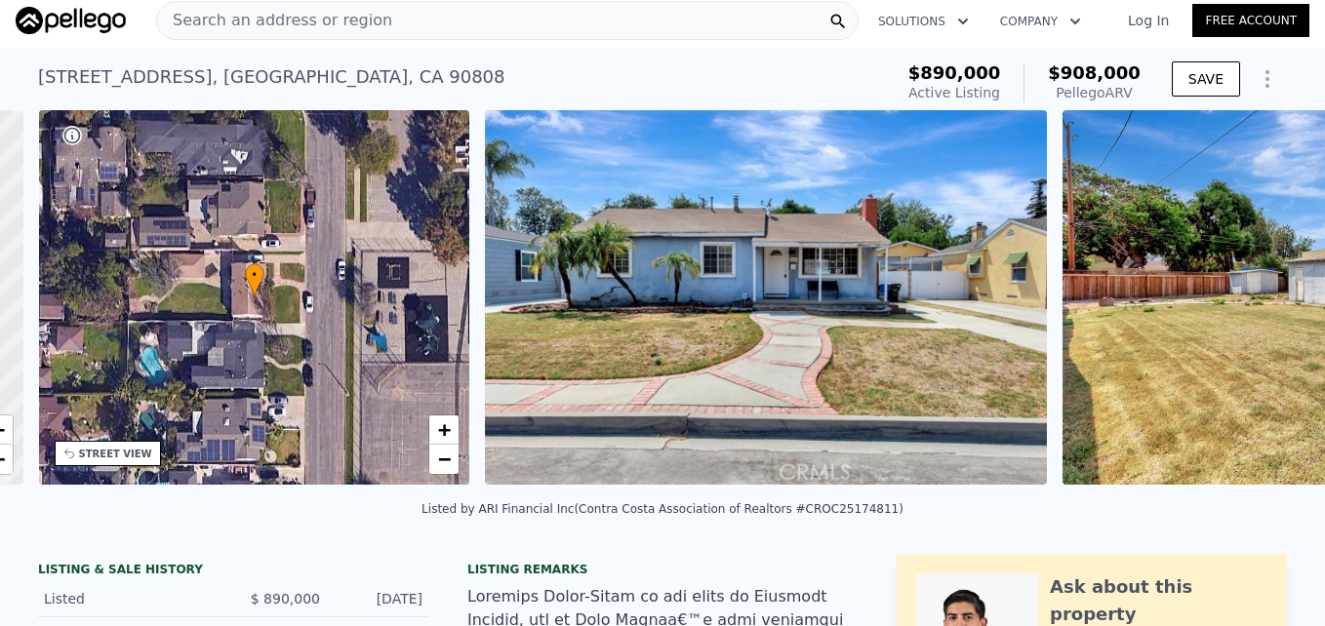
click at [1255, 305] on img at bounding box center [1344, 297] width 562 height 375
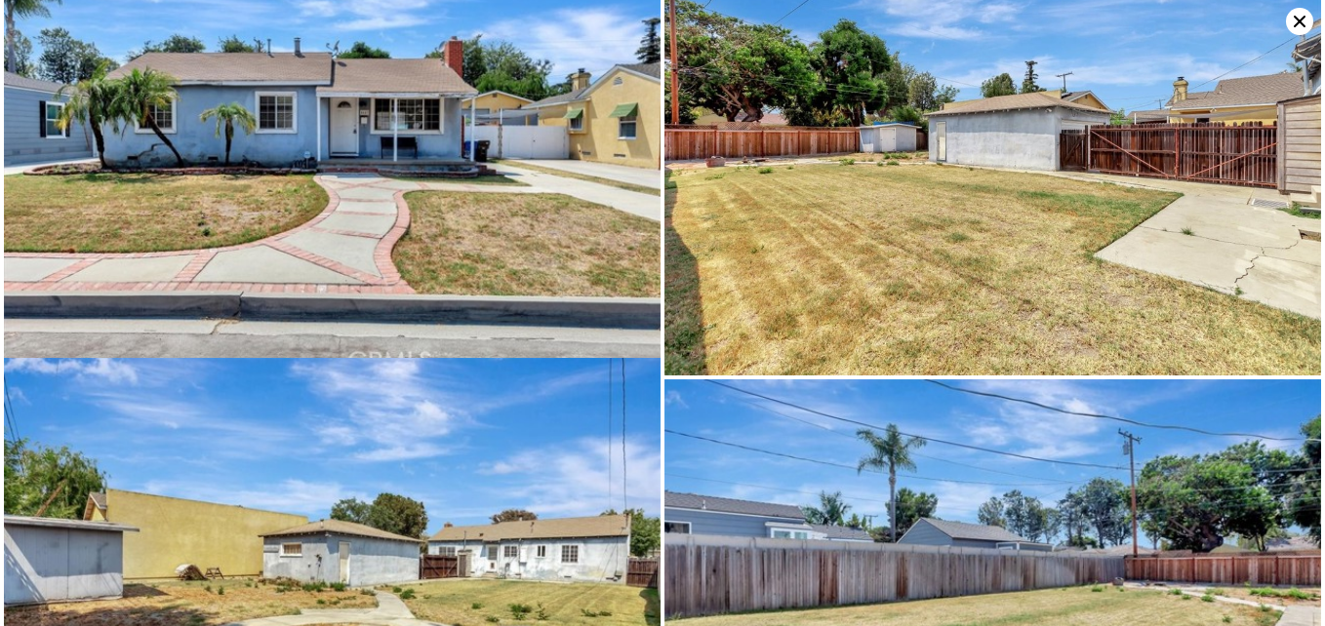
scroll to position [0, 0]
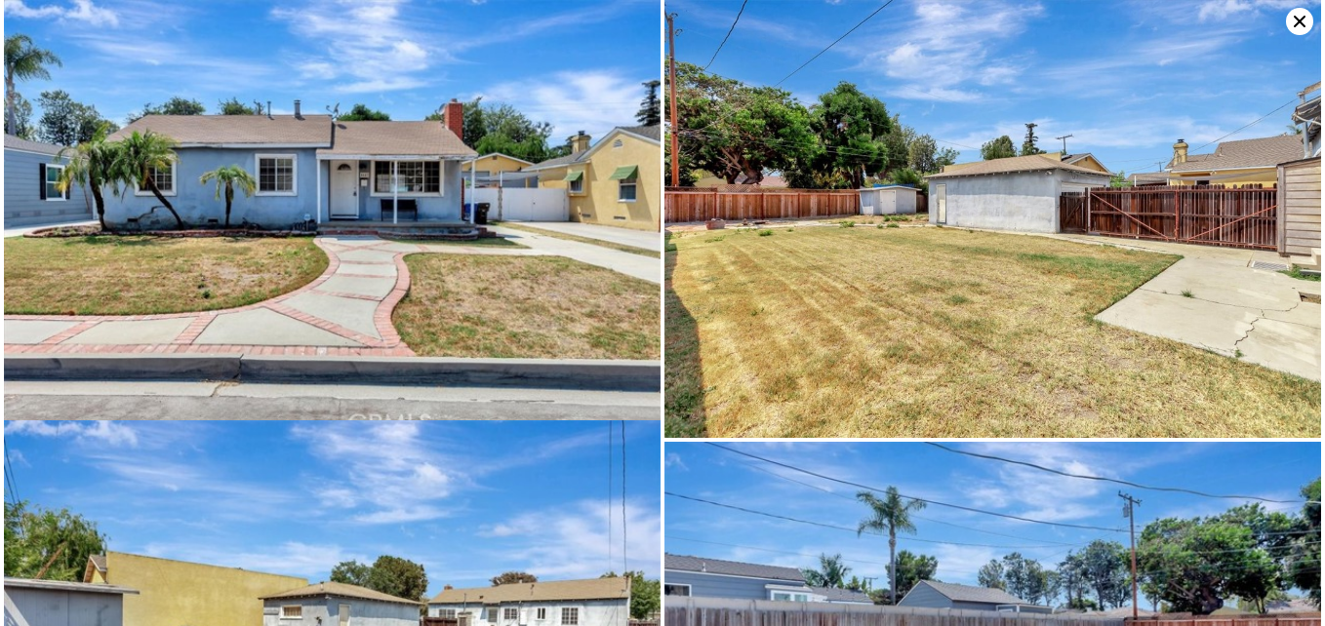
click at [1292, 21] on icon at bounding box center [1299, 21] width 27 height 27
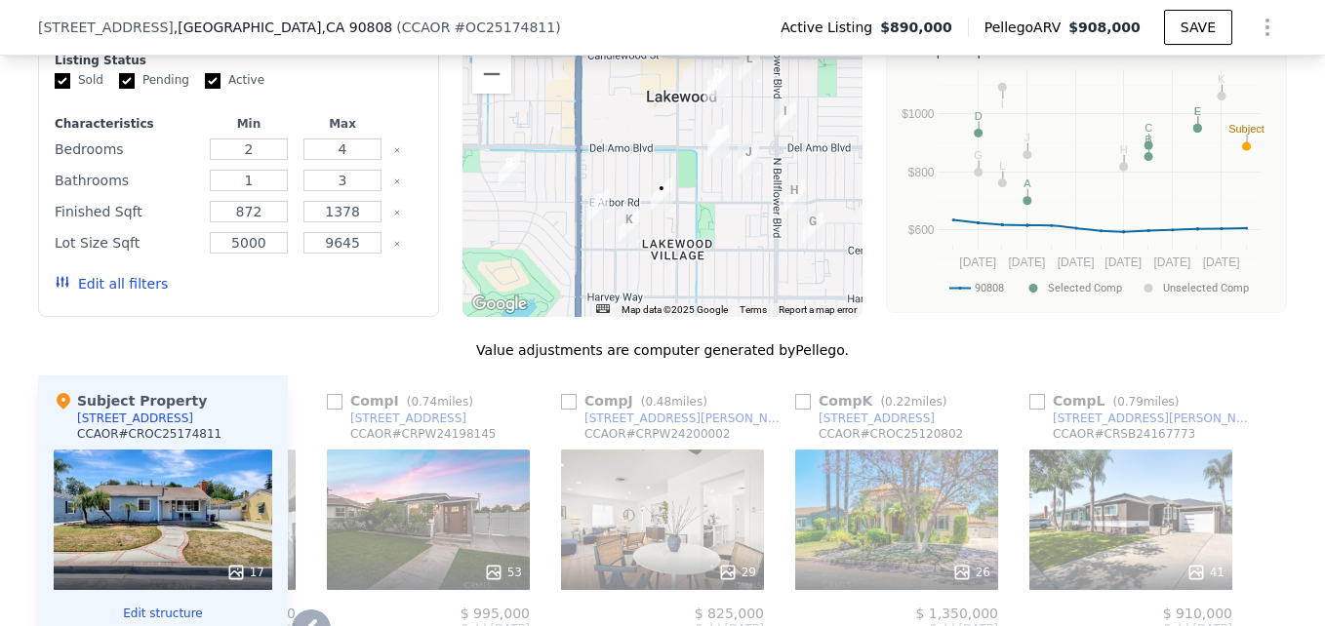
scroll to position [1664, 0]
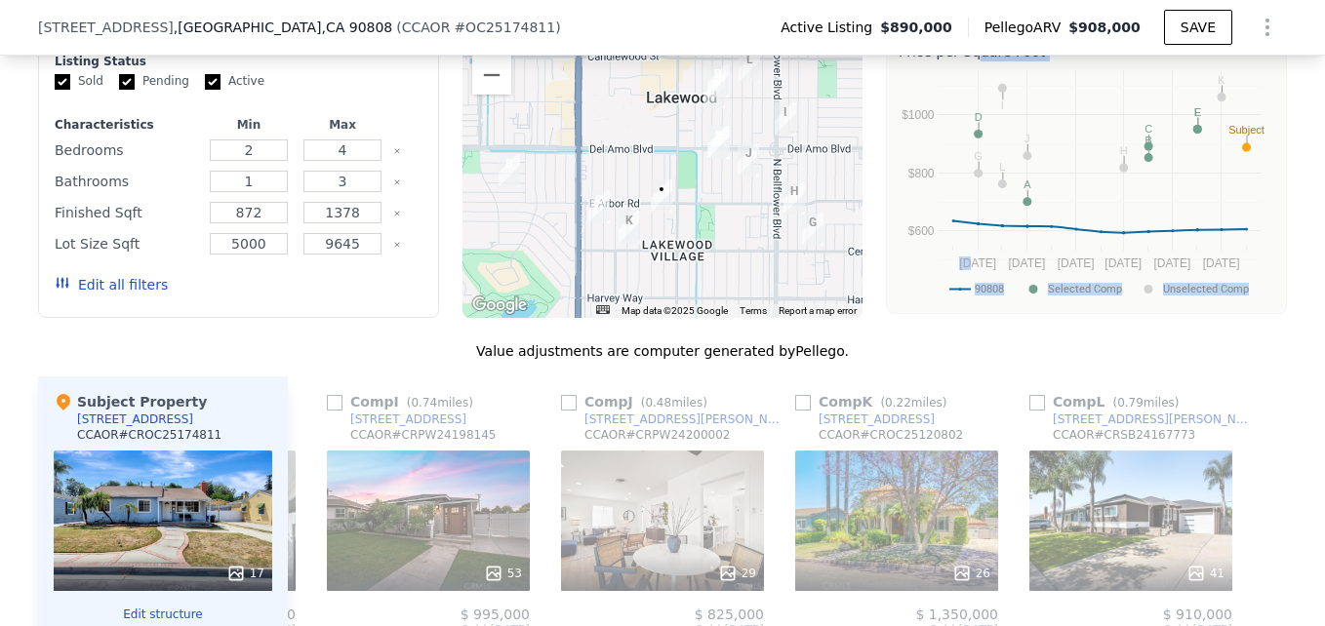
drag, startPoint x: 966, startPoint y: 297, endPoint x: 953, endPoint y: 39, distance: 257.9
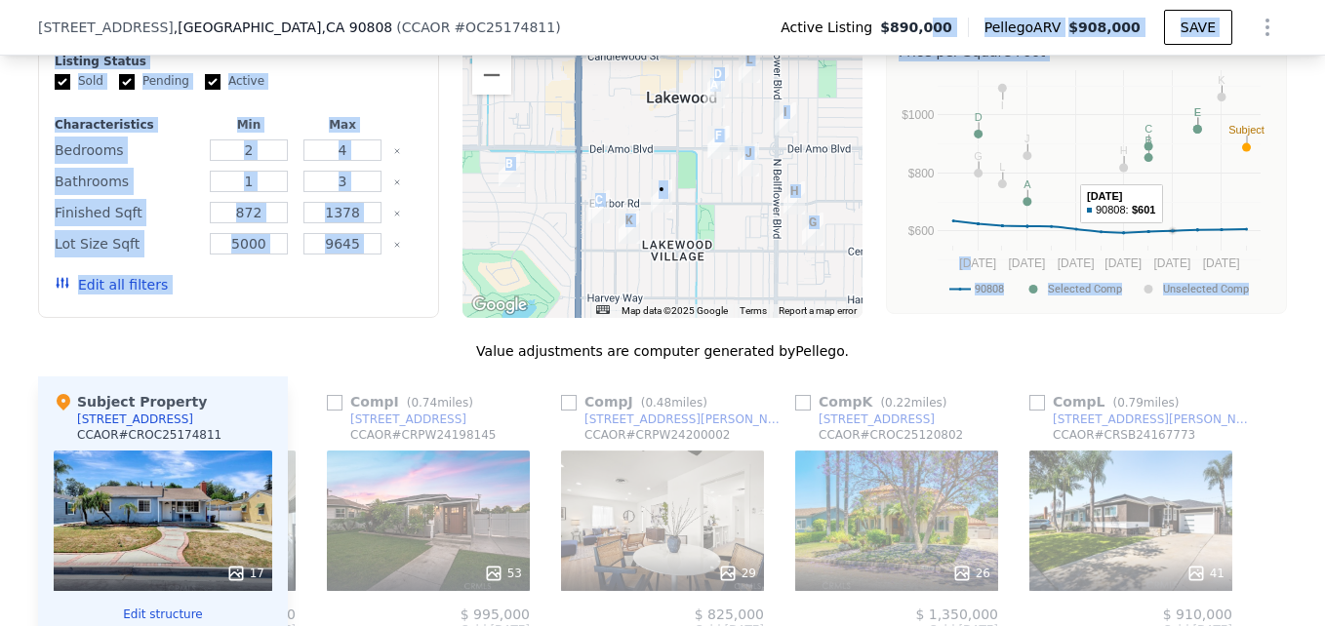
click at [1154, 205] on rect "A chart." at bounding box center [1099, 160] width 323 height 181
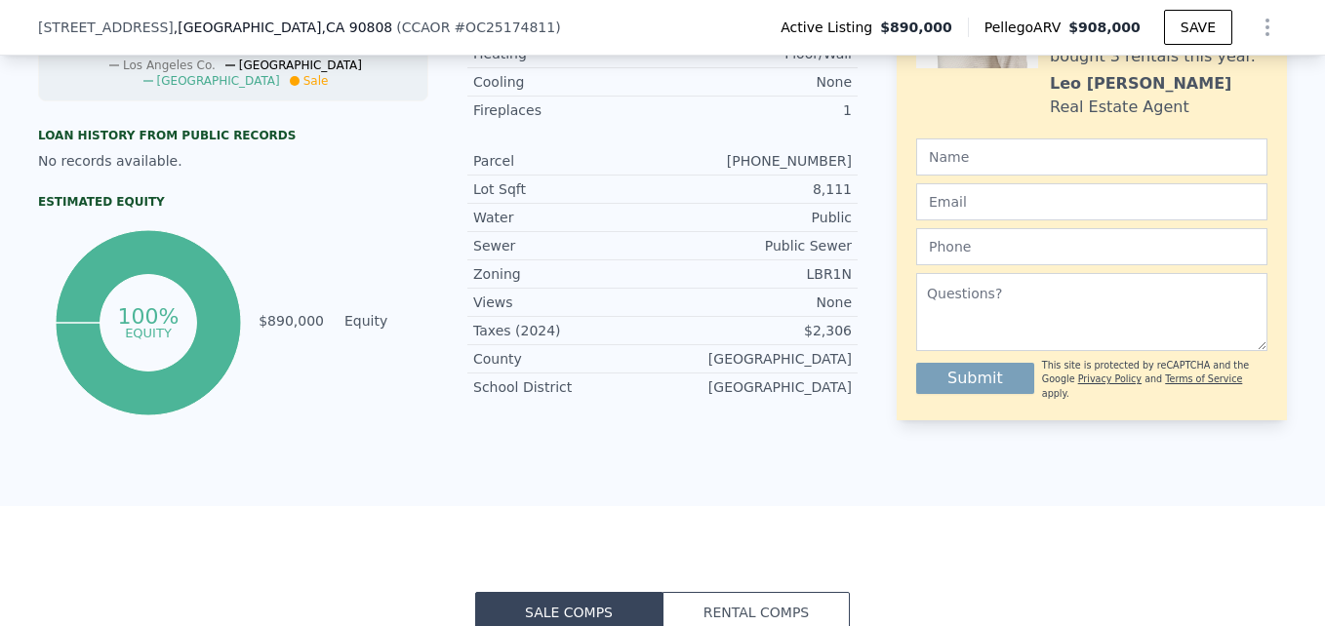
scroll to position [7, 0]
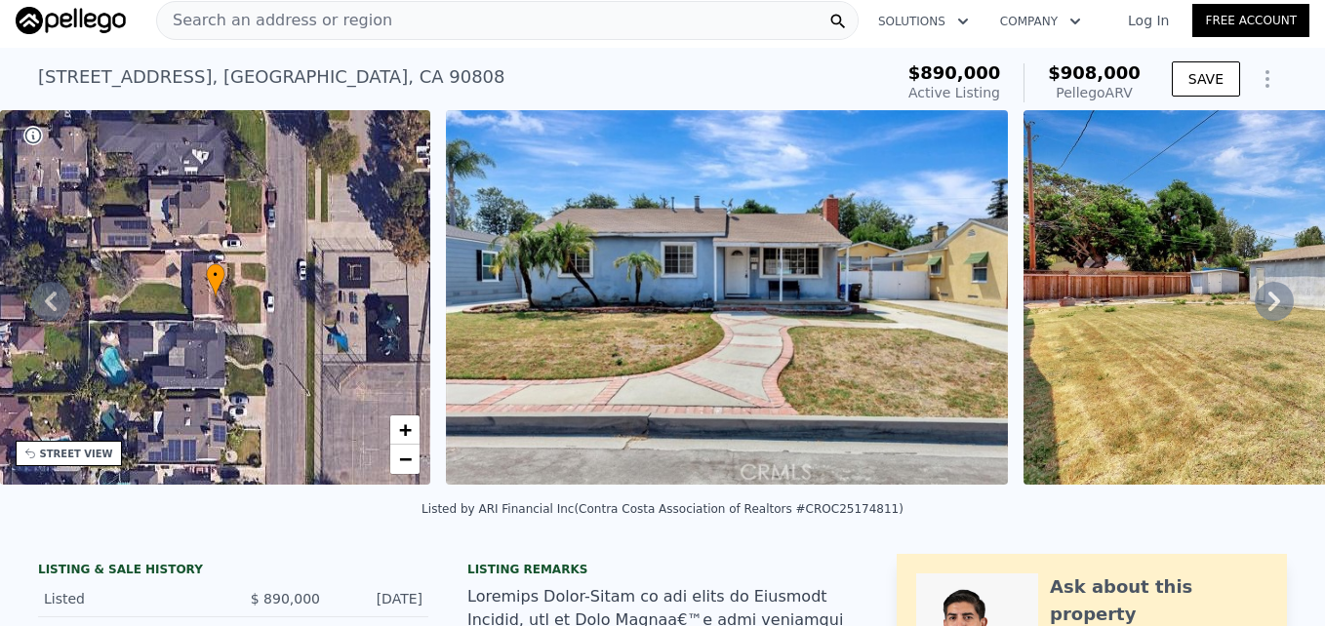
click at [1253, 287] on img at bounding box center [1305, 297] width 562 height 375
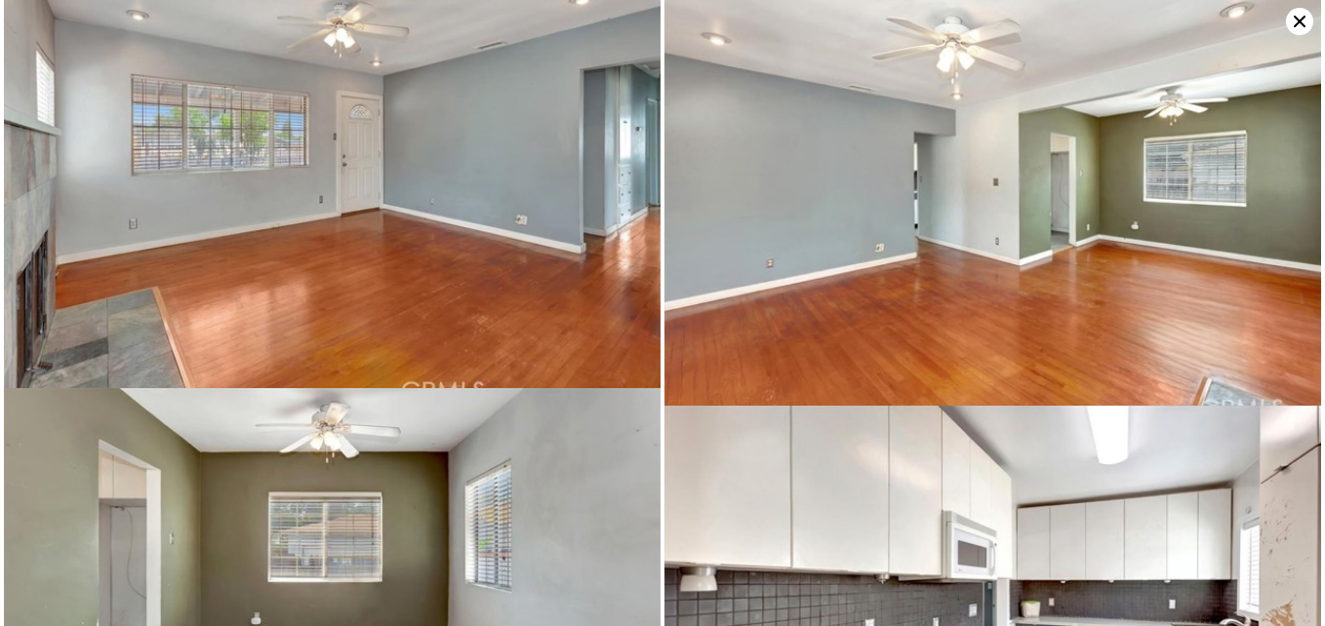
scroll to position [1696, 0]
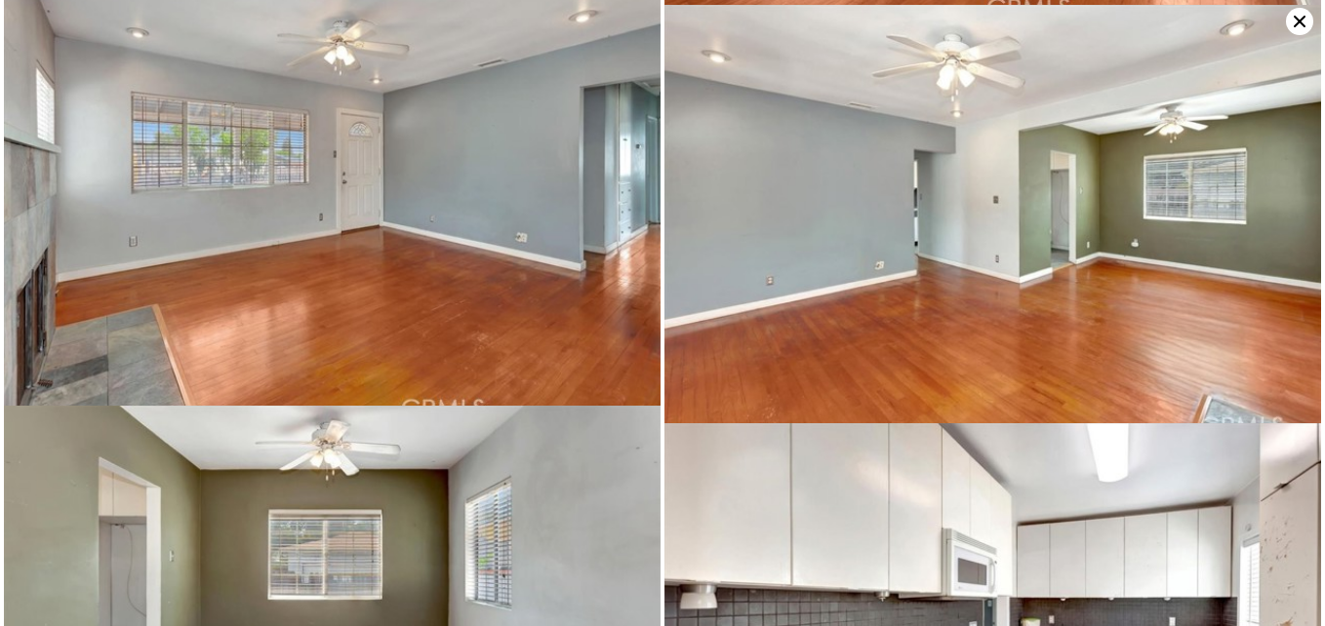
click at [1292, 11] on icon at bounding box center [1299, 21] width 27 height 27
